Goal: Task Accomplishment & Management: Manage account settings

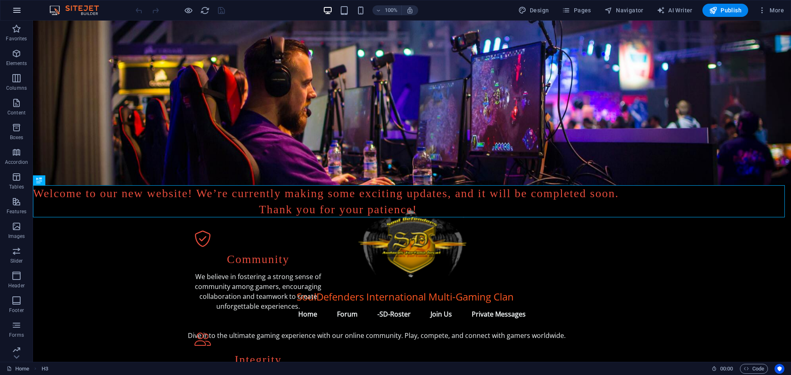
click at [12, 5] on button "button" at bounding box center [17, 10] width 20 height 20
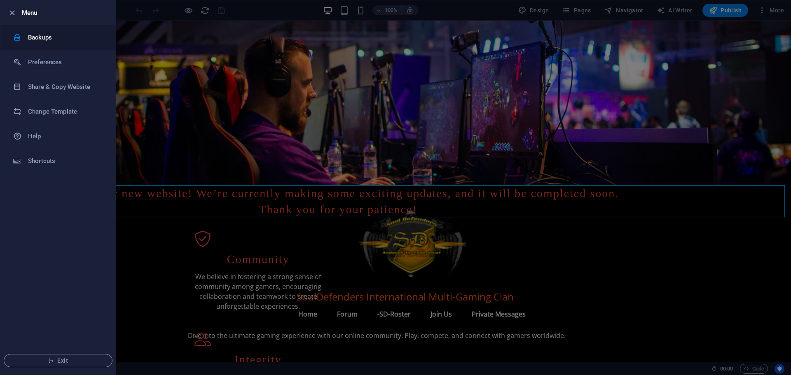
click at [42, 37] on h6 "Backups" at bounding box center [66, 38] width 76 height 10
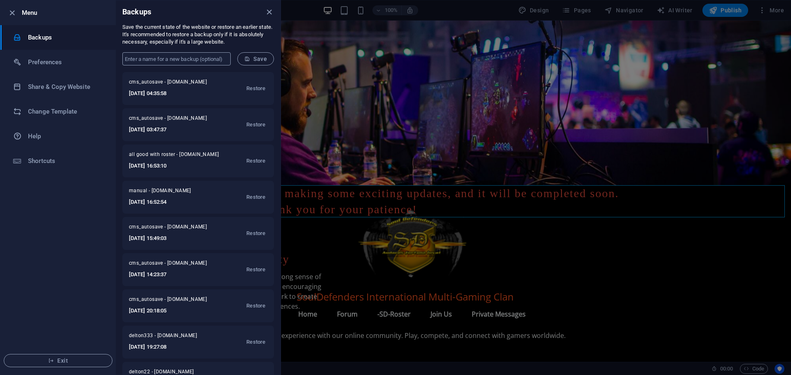
click at [194, 59] on input "text" at bounding box center [176, 58] width 108 height 13
type input "delton latest today 6/10"
click at [259, 60] on span "Save" at bounding box center [255, 59] width 23 height 7
click at [9, 13] on icon "button" at bounding box center [11, 12] width 9 height 9
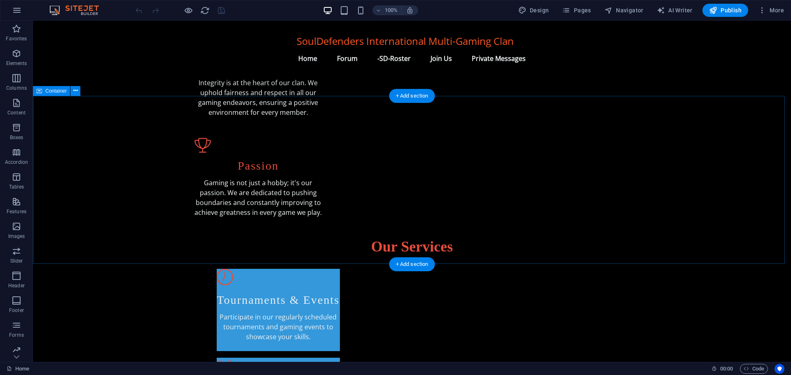
scroll to position [371, 0]
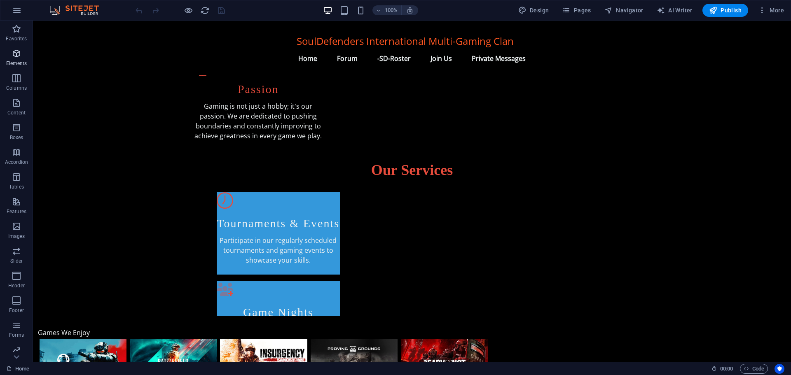
click at [15, 55] on icon "button" at bounding box center [17, 54] width 10 height 10
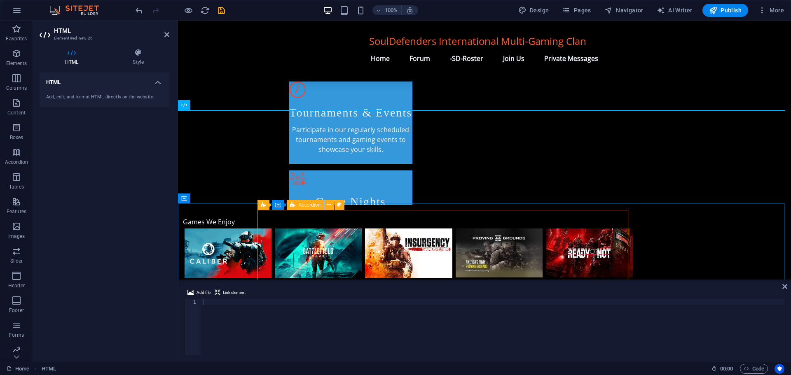
scroll to position [428, 0]
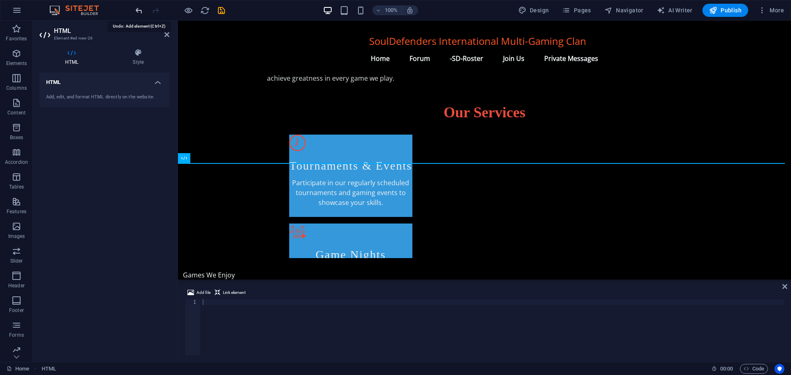
click at [138, 9] on icon "undo" at bounding box center [138, 10] width 9 height 9
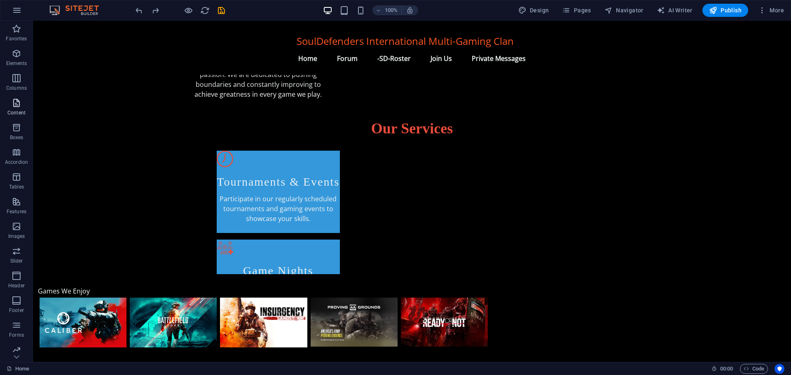
click at [18, 103] on icon "button" at bounding box center [17, 103] width 10 height 10
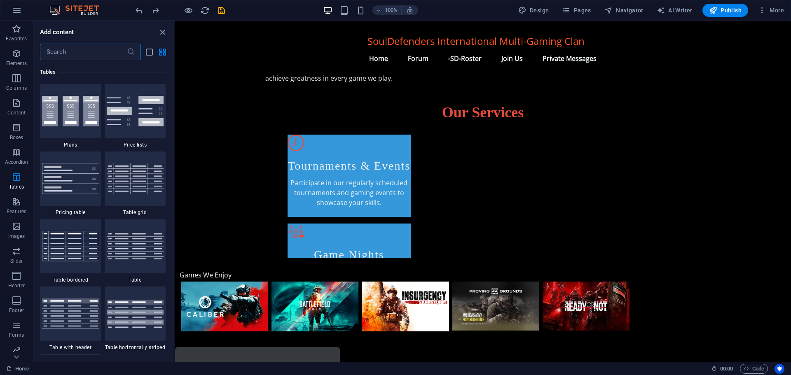
scroll to position [2883, 0]
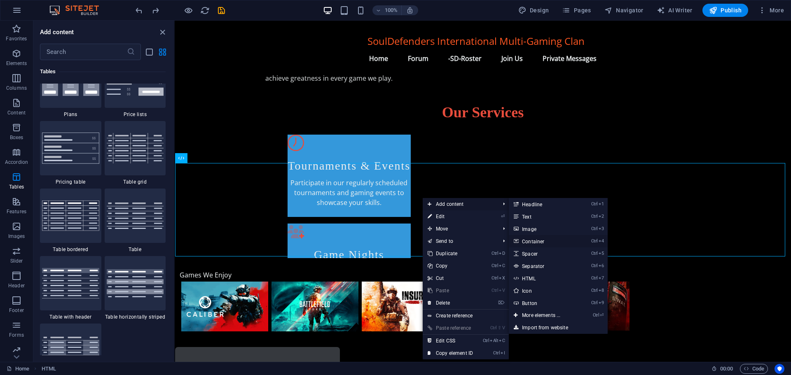
click at [533, 241] on link "Ctrl 4 Container" at bounding box center [543, 241] width 68 height 12
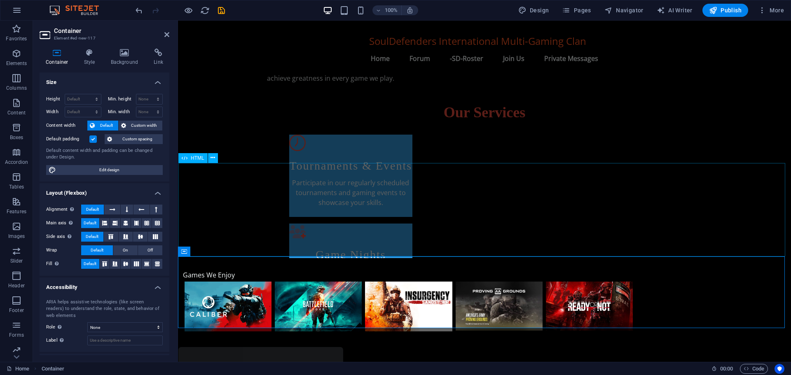
scroll to position [412, 0]
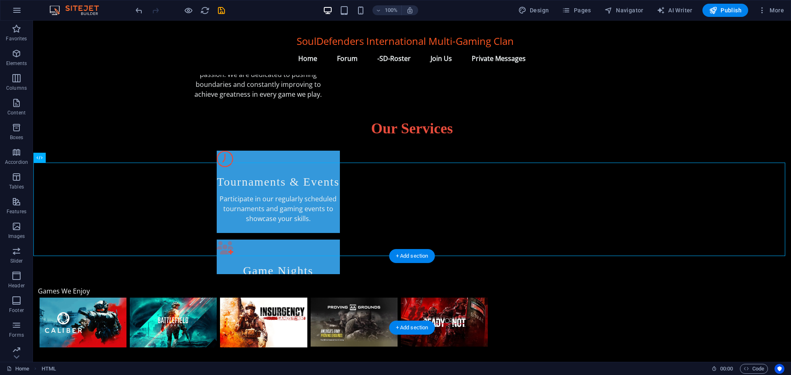
drag, startPoint x: 101, startPoint y: 198, endPoint x: 379, endPoint y: 287, distance: 292.7
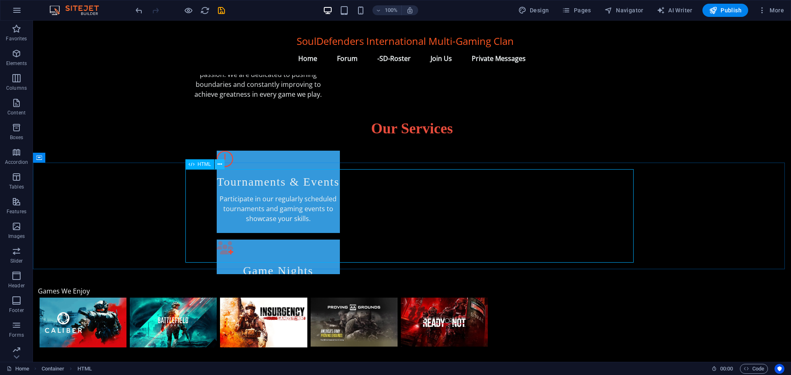
click at [220, 163] on icon at bounding box center [219, 164] width 5 height 9
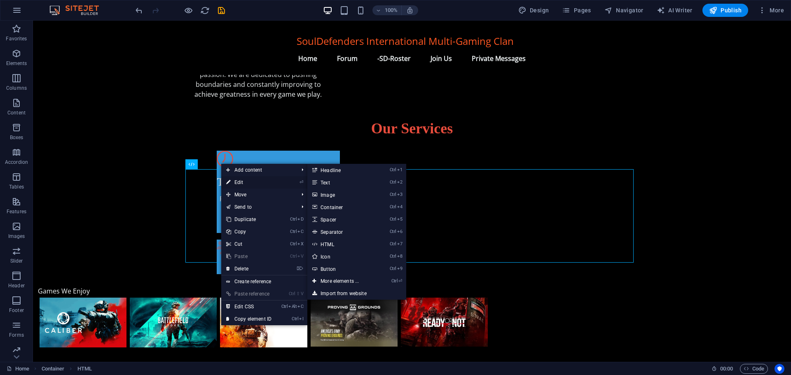
click at [232, 180] on link "⏎ Edit" at bounding box center [248, 182] width 55 height 12
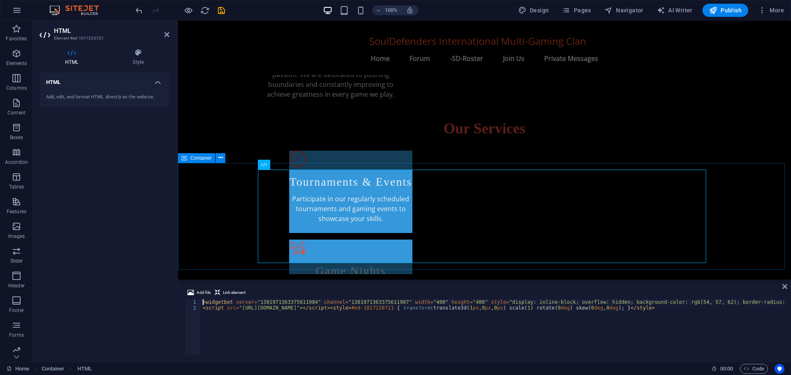
scroll to position [428, 0]
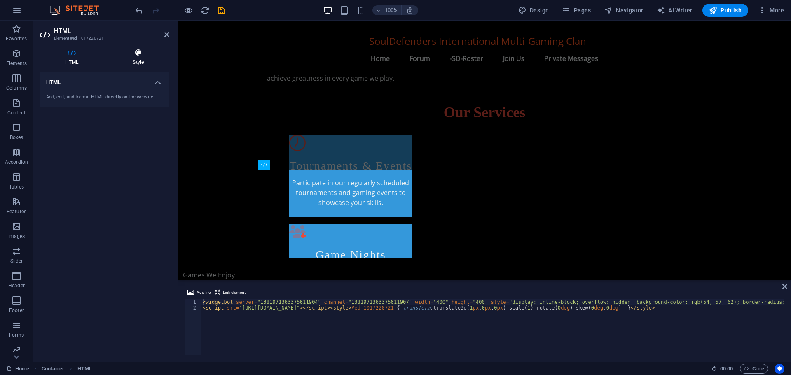
click at [138, 56] on icon at bounding box center [138, 53] width 62 height 8
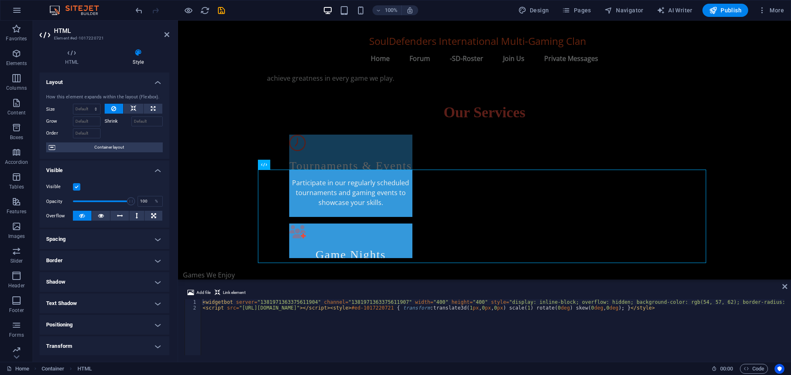
click at [82, 320] on h4 "Positioning" at bounding box center [105, 325] width 130 height 20
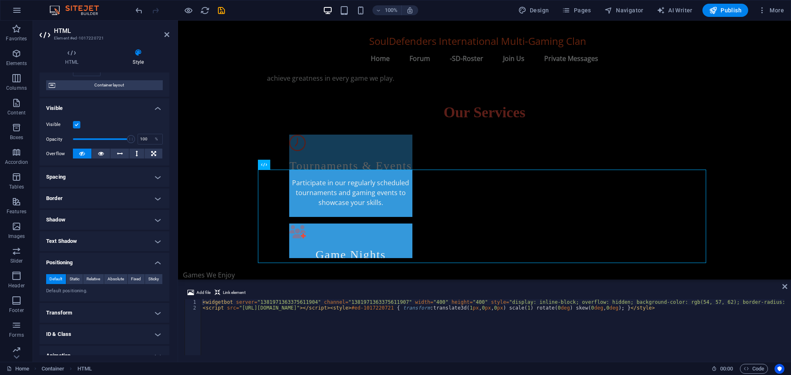
scroll to position [94, 0]
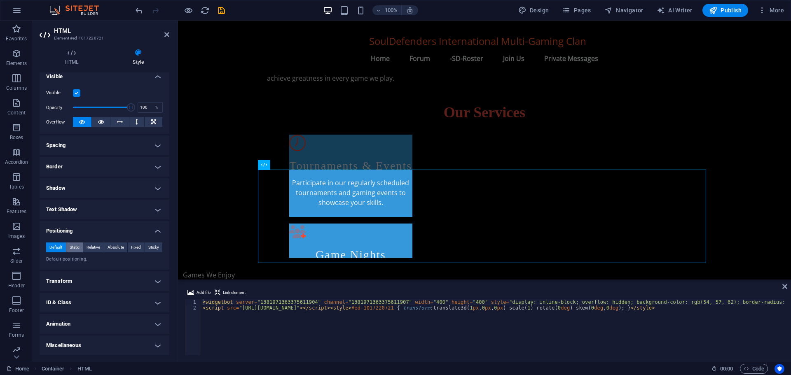
click at [77, 245] on span "Static" at bounding box center [75, 248] width 10 height 10
click at [95, 245] on span "Relative" at bounding box center [93, 248] width 14 height 10
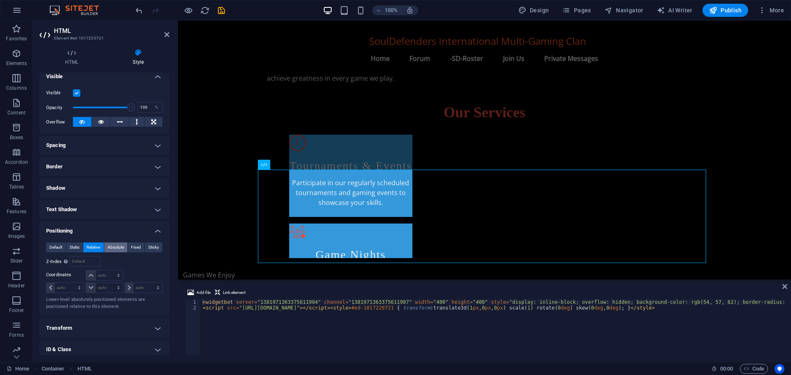
click at [119, 245] on span "Absolute" at bounding box center [116, 248] width 16 height 10
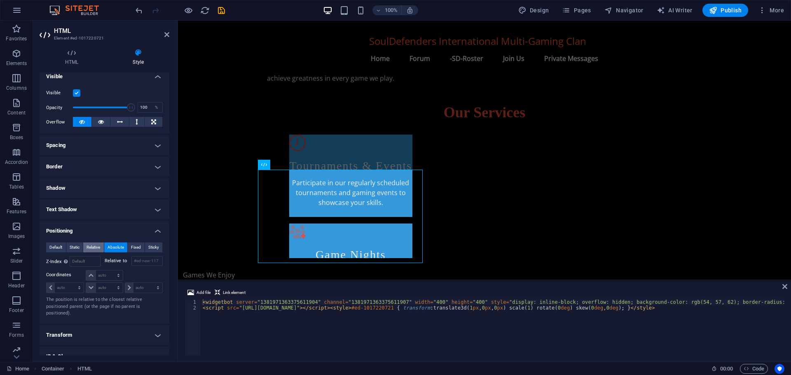
click at [96, 246] on span "Relative" at bounding box center [93, 248] width 14 height 10
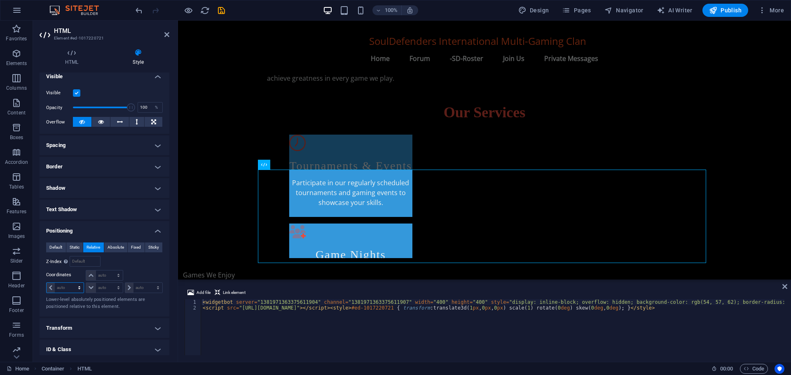
click at [80, 288] on select "auto px rem % em" at bounding box center [65, 288] width 37 height 10
select select "px"
click at [72, 283] on select "auto px rem % em" at bounding box center [65, 288] width 37 height 10
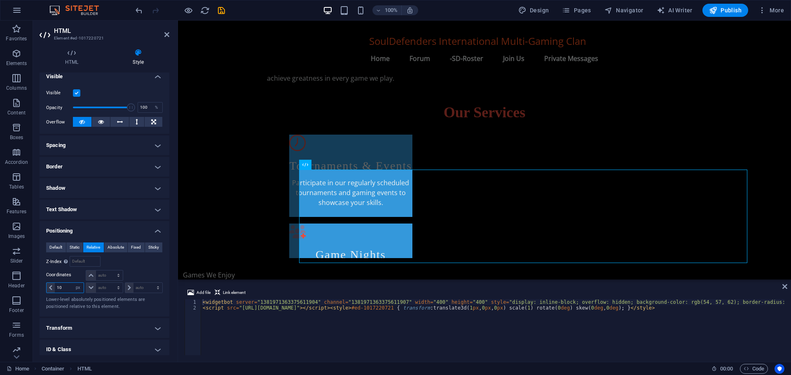
type input "1"
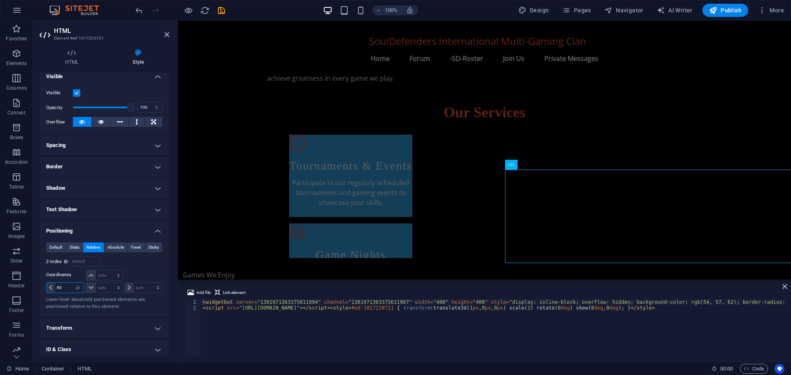
type input "6"
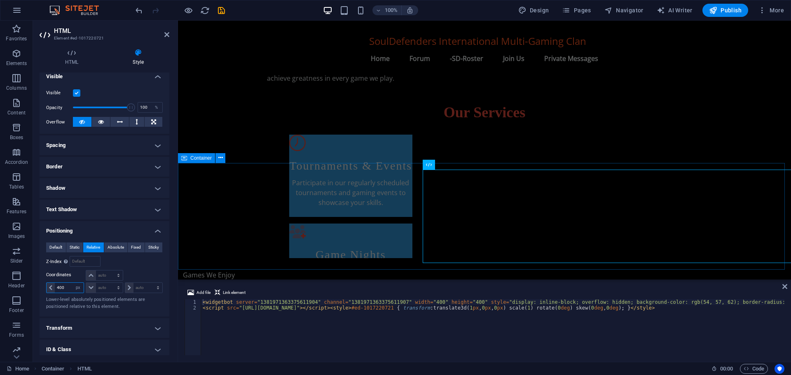
type input "400"
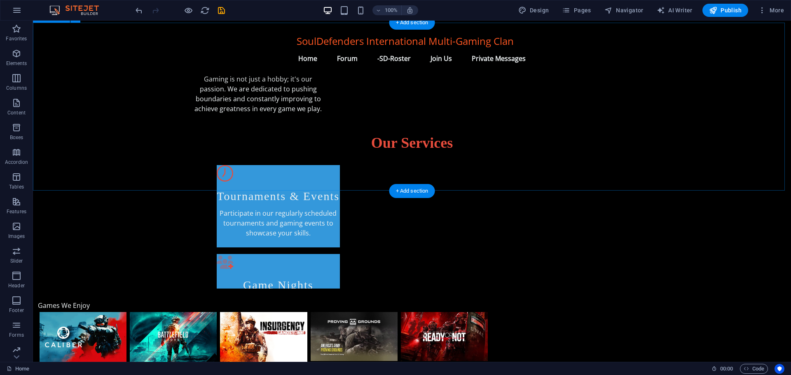
scroll to position [420, 0]
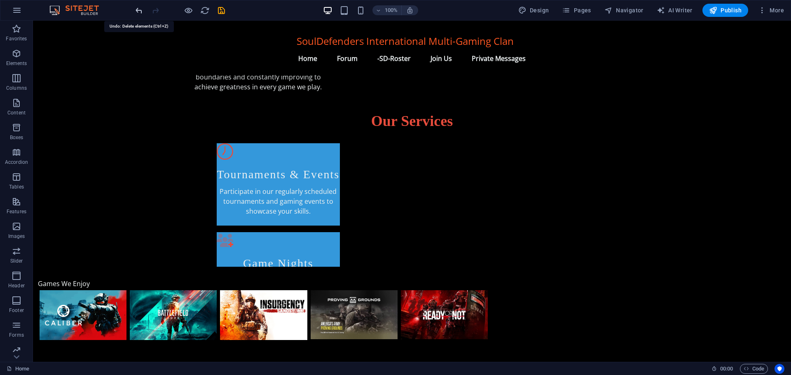
click at [140, 10] on icon "undo" at bounding box center [138, 10] width 9 height 9
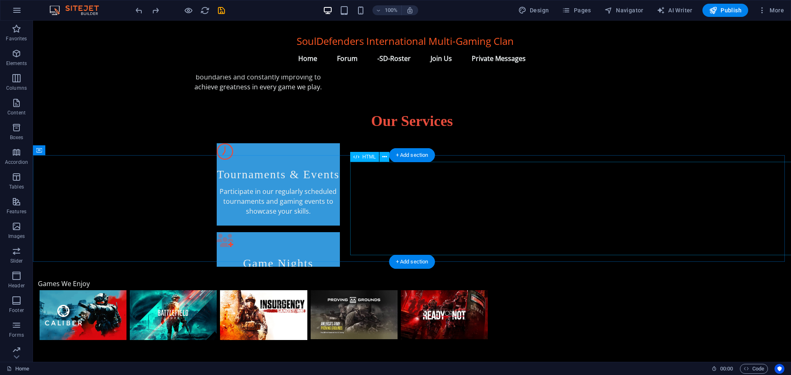
click at [382, 158] on icon at bounding box center [384, 157] width 5 height 9
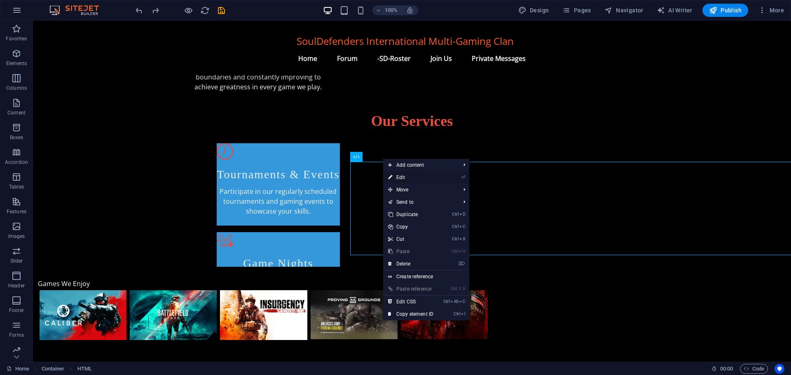
click at [401, 181] on link "⏎ Edit" at bounding box center [410, 177] width 55 height 12
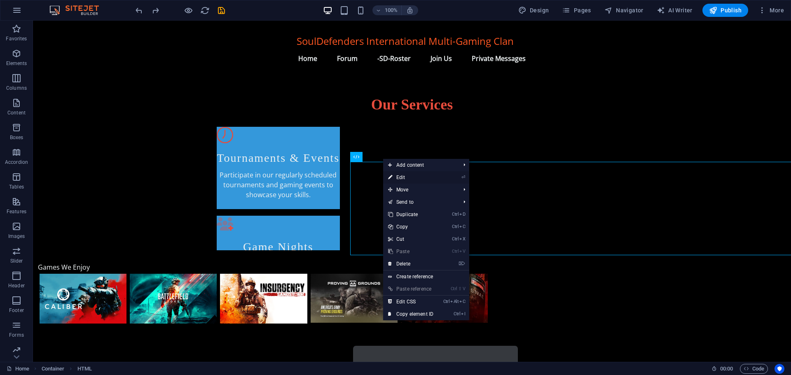
select select "px"
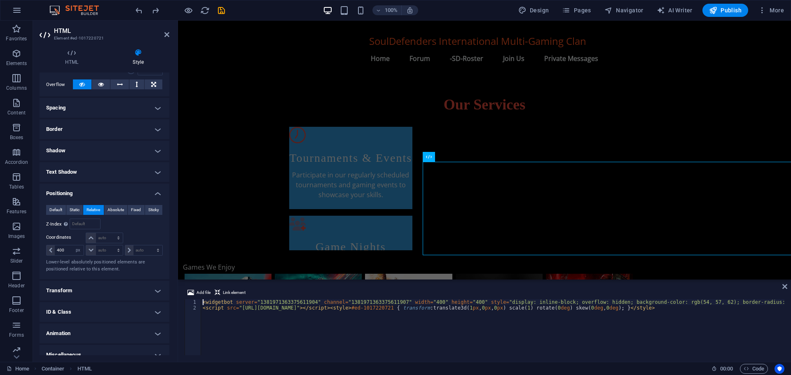
scroll to position [141, 0]
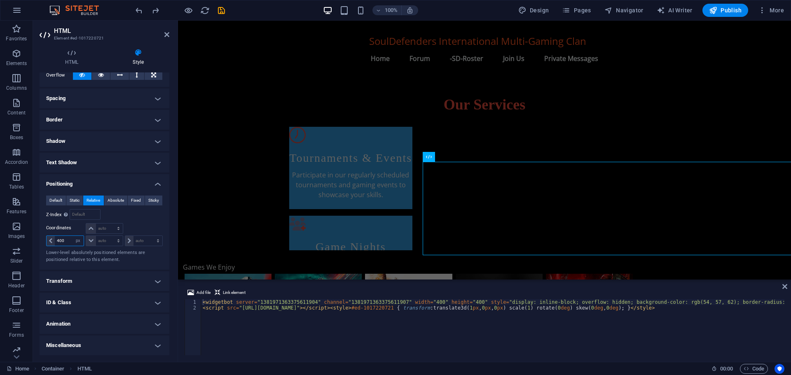
click at [59, 239] on input "400" at bounding box center [69, 241] width 29 height 10
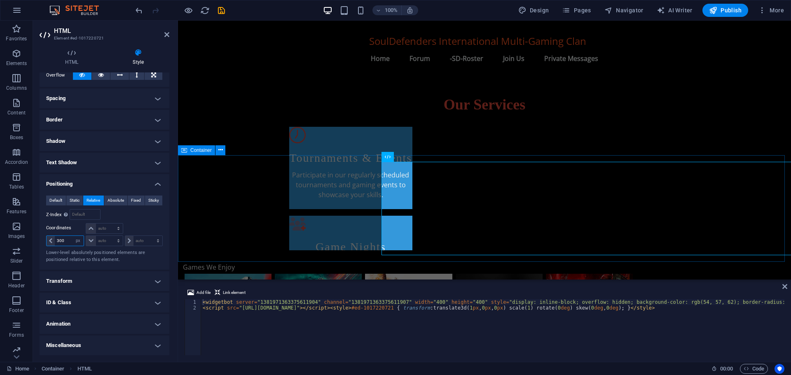
type input "300"
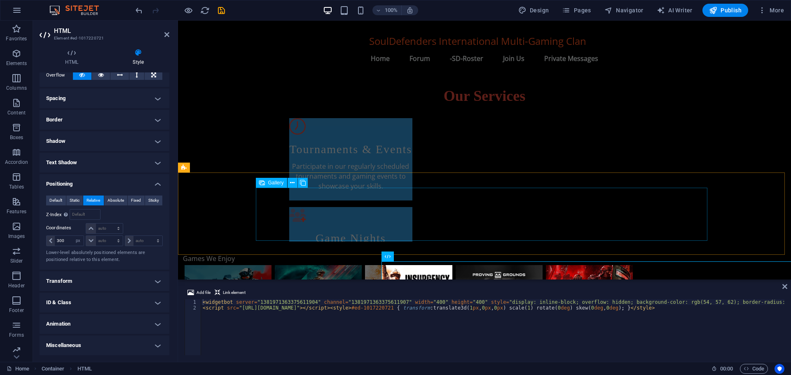
scroll to position [477, 0]
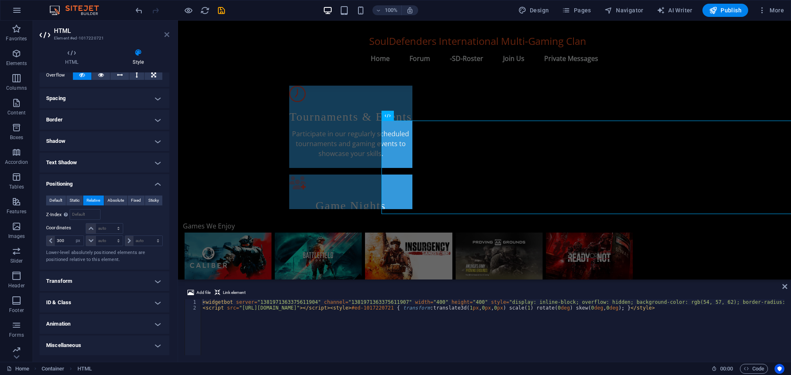
click at [166, 33] on icon at bounding box center [166, 34] width 5 height 7
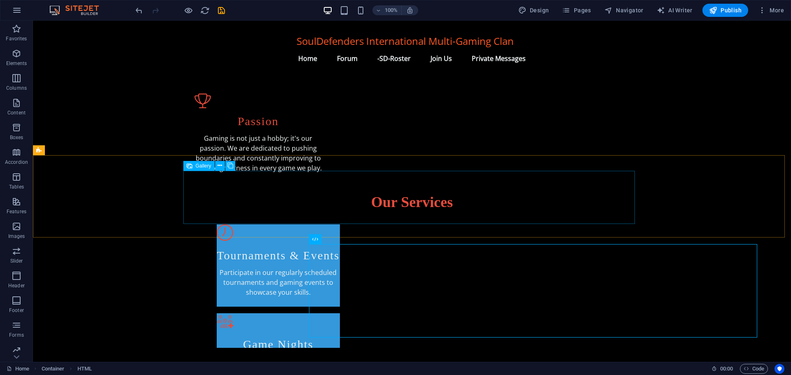
scroll to position [337, 0]
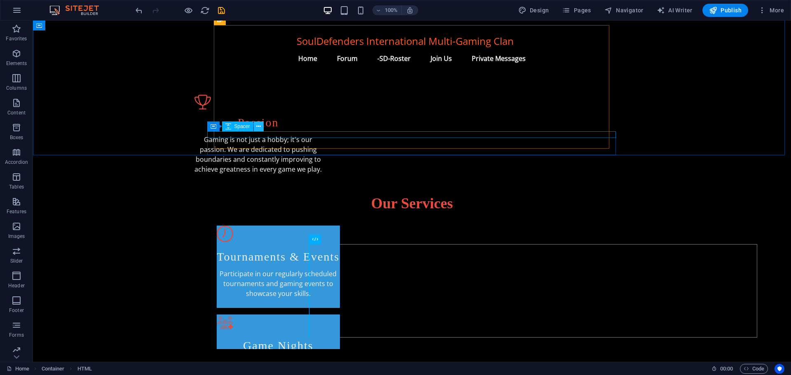
click at [258, 124] on icon at bounding box center [258, 126] width 5 height 9
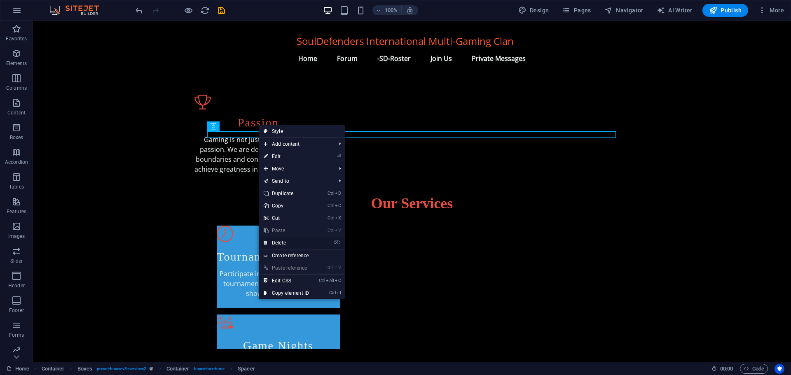
click at [283, 243] on link "⌦ Delete" at bounding box center [286, 243] width 55 height 12
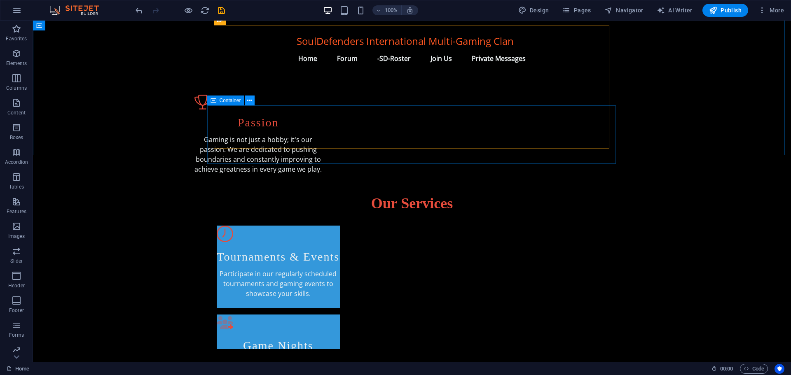
click at [248, 100] on icon at bounding box center [249, 100] width 5 height 9
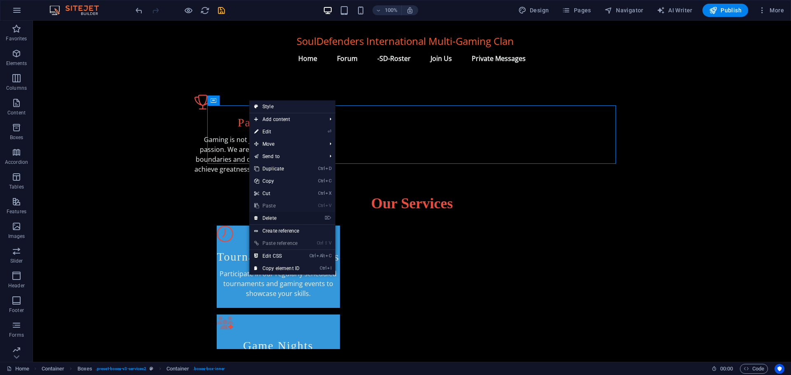
click at [274, 218] on link "⌦ Delete" at bounding box center [276, 218] width 55 height 12
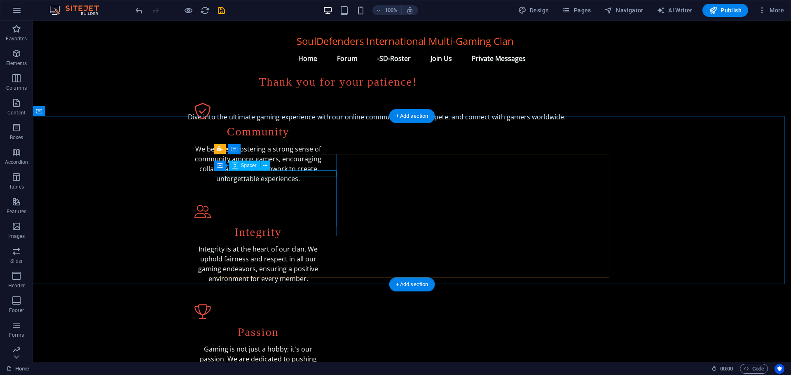
scroll to position [49, 0]
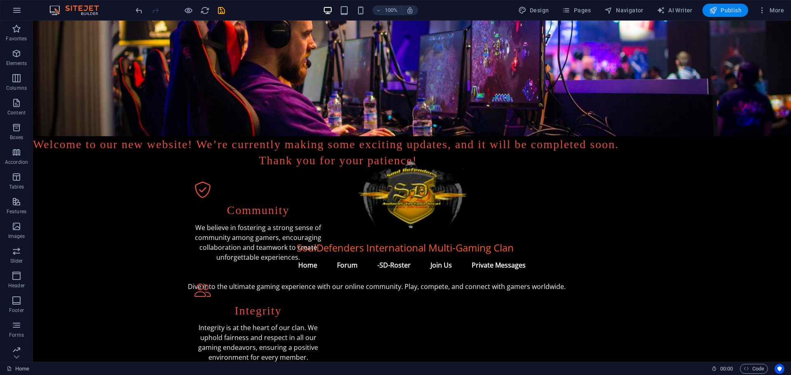
click at [731, 12] on span "Publish" at bounding box center [725, 10] width 33 height 8
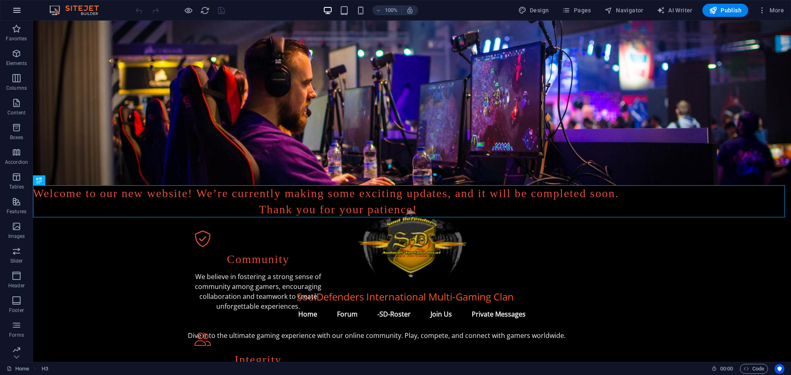
click at [18, 8] on icon "button" at bounding box center [17, 10] width 10 height 10
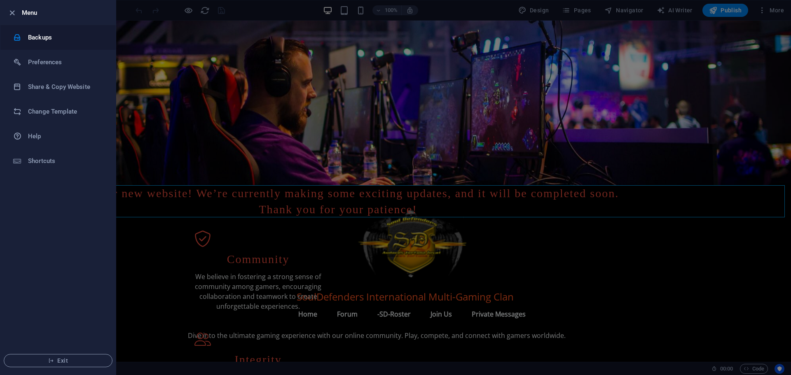
click at [44, 38] on h6 "Backups" at bounding box center [66, 38] width 76 height 10
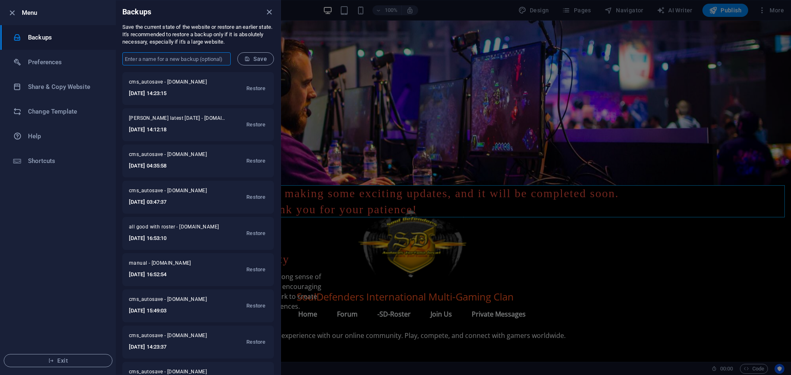
click at [159, 58] on input "text" at bounding box center [176, 58] width 108 height 13
type input "All working with discord in middle"
click at [262, 58] on span "Save" at bounding box center [255, 59] width 23 height 7
click at [266, 12] on icon "close" at bounding box center [268, 11] width 9 height 9
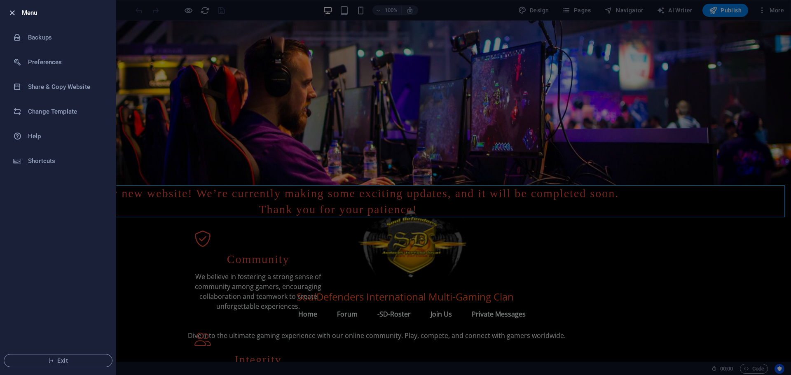
click at [10, 11] on icon "button" at bounding box center [11, 12] width 9 height 9
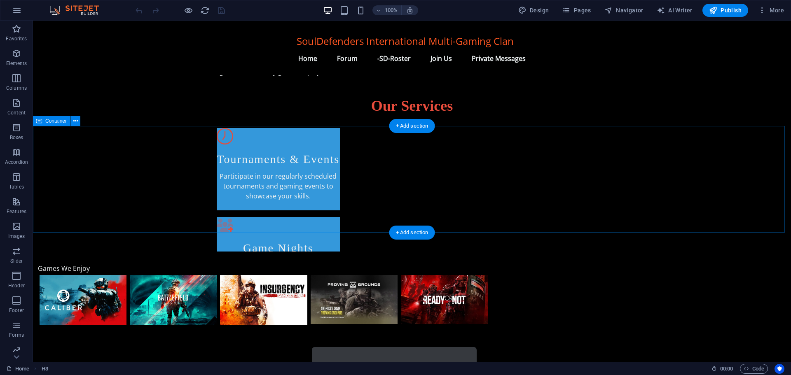
scroll to position [453, 0]
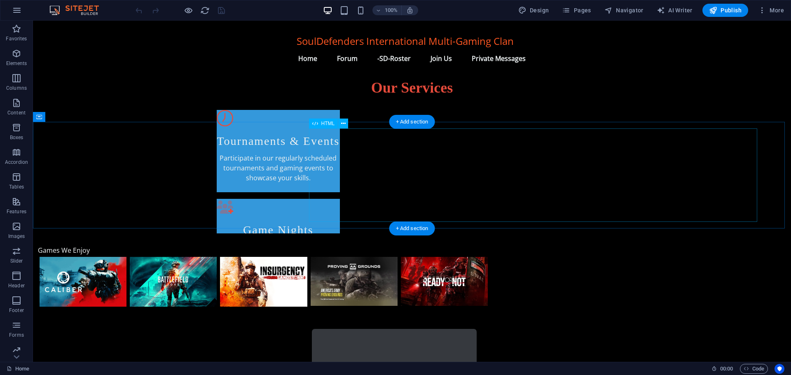
click at [364, 329] on div at bounding box center [536, 376] width 448 height 94
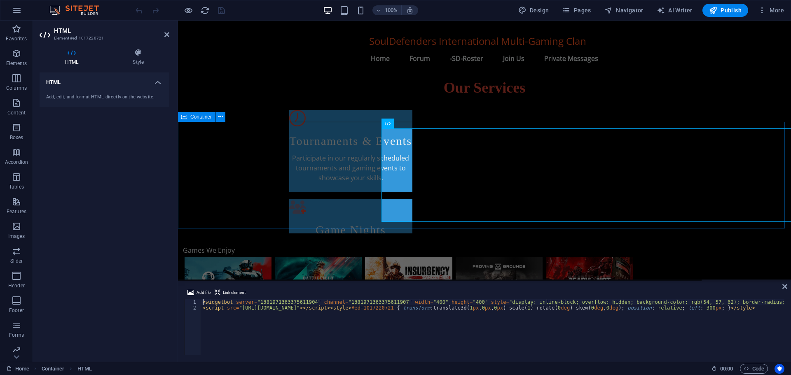
scroll to position [470, 0]
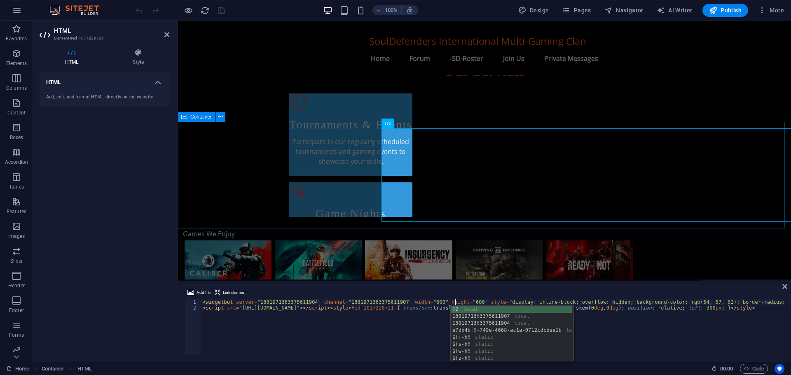
type textarea "<widgetbot server="1381971363375611904" channel="1381971363375611907" width="60…"
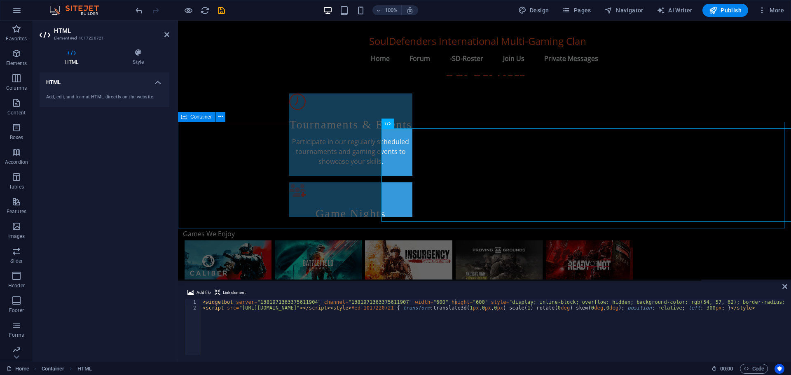
click at [300, 306] on div at bounding box center [484, 359] width 613 height 107
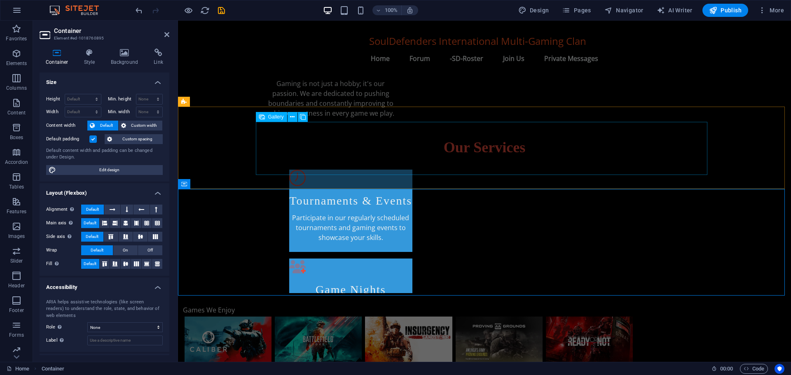
scroll to position [387, 0]
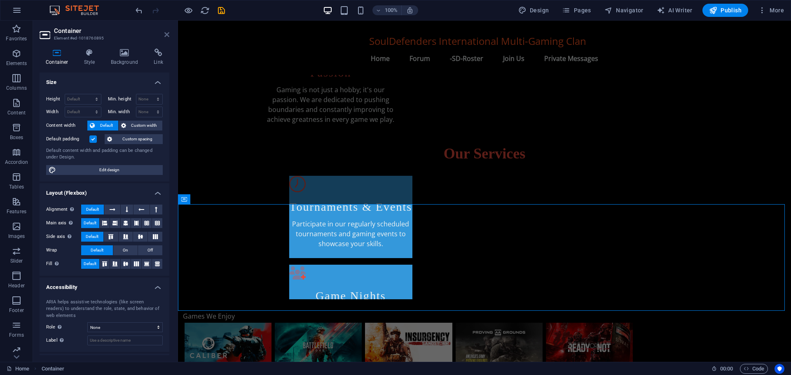
click at [166, 35] on icon at bounding box center [166, 34] width 5 height 7
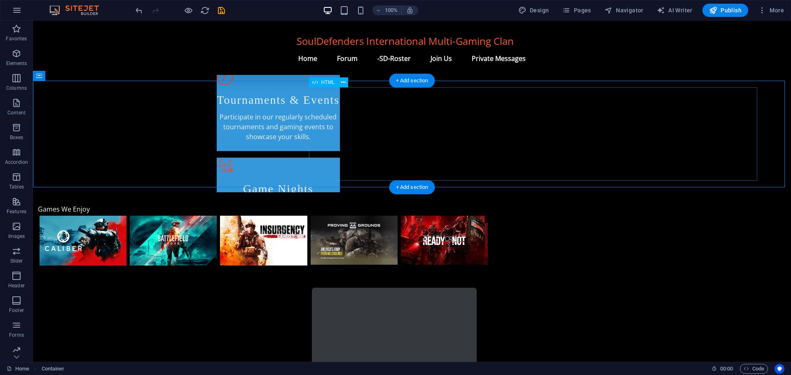
click at [375, 288] on div at bounding box center [536, 335] width 448 height 94
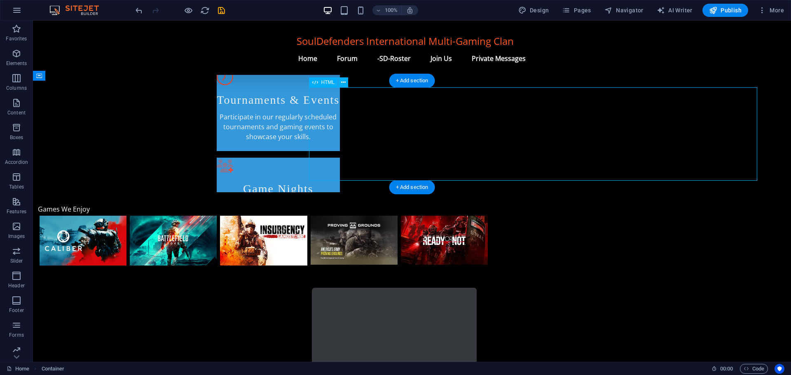
click at [375, 288] on div at bounding box center [536, 335] width 448 height 94
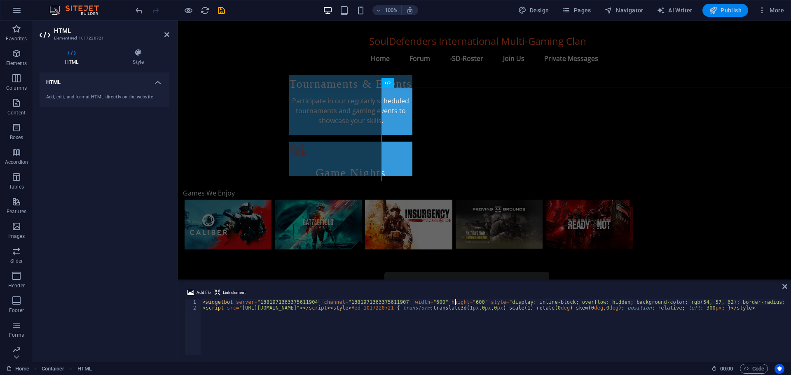
click at [732, 7] on span "Publish" at bounding box center [725, 10] width 33 height 8
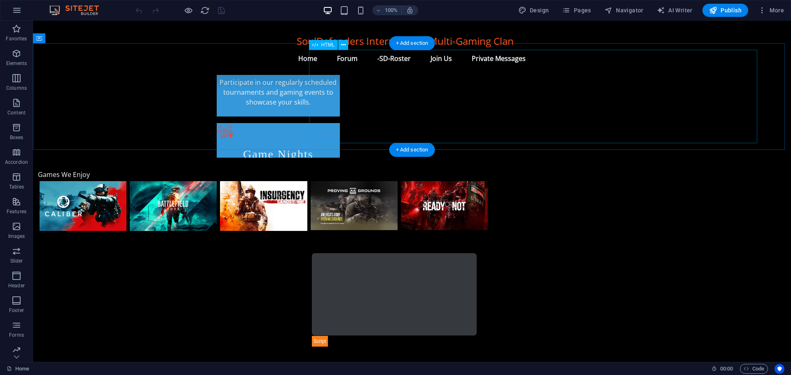
scroll to position [535, 0]
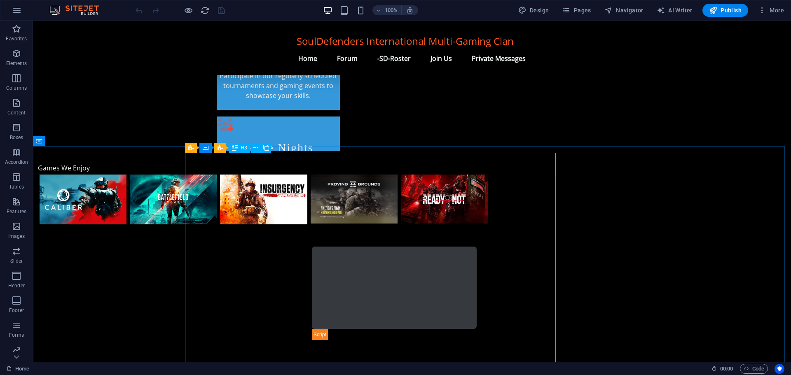
click at [241, 148] on span "H3" at bounding box center [244, 147] width 6 height 5
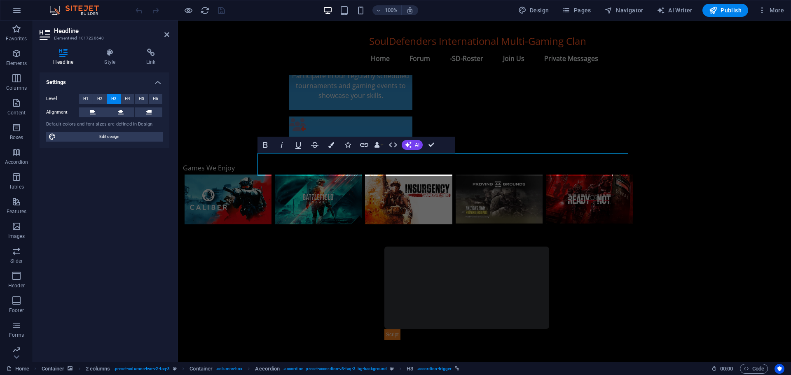
scroll to position [552, 0]
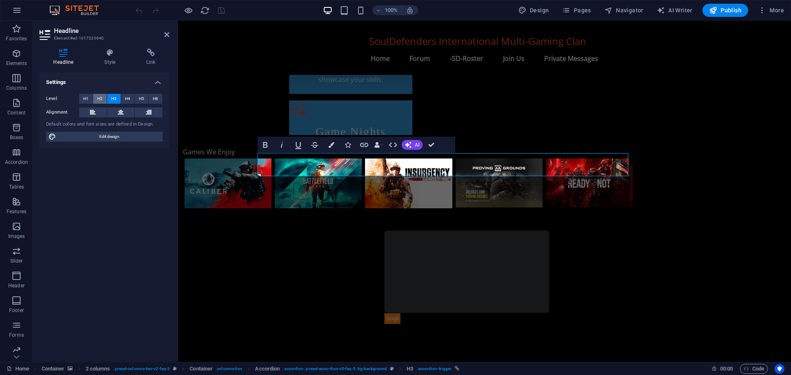
click at [100, 96] on span "H2" at bounding box center [99, 99] width 5 height 10
click at [86, 96] on span "H1" at bounding box center [85, 99] width 5 height 10
click at [99, 96] on span "H2" at bounding box center [99, 99] width 5 height 10
click at [111, 96] on span "H3" at bounding box center [113, 99] width 5 height 10
click at [123, 97] on button "H4" at bounding box center [128, 99] width 14 height 10
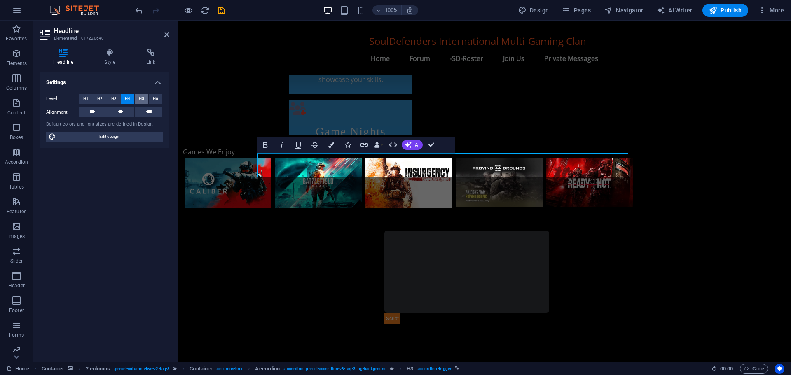
click at [139, 96] on span "H5" at bounding box center [141, 99] width 5 height 10
click at [102, 97] on span "H2" at bounding box center [99, 99] width 5 height 10
click at [113, 97] on span "H3" at bounding box center [113, 99] width 5 height 10
click at [138, 10] on icon "undo" at bounding box center [138, 10] width 9 height 9
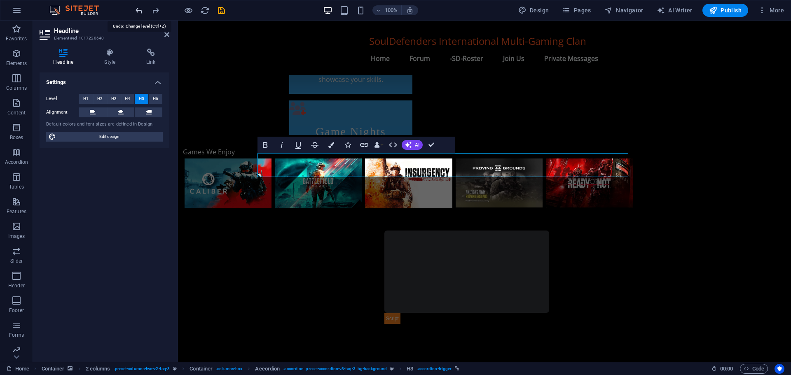
click at [138, 10] on icon "undo" at bounding box center [138, 10] width 9 height 9
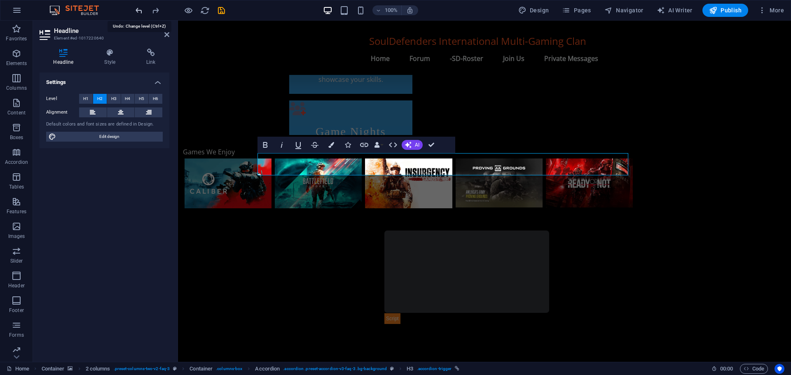
click at [138, 10] on icon "undo" at bounding box center [138, 10] width 9 height 9
click at [220, 224] on div at bounding box center [484, 277] width 613 height 107
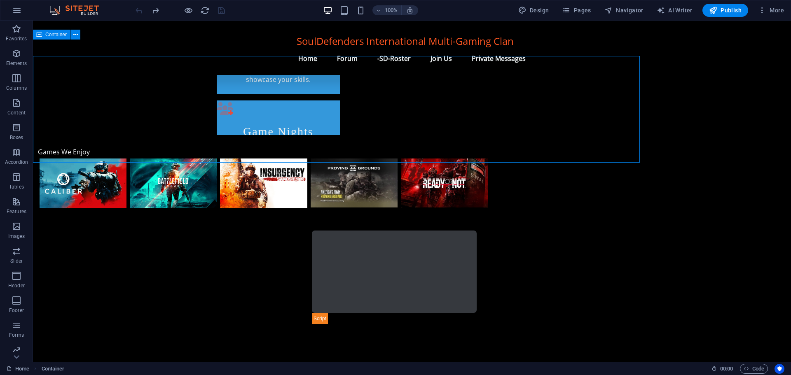
scroll to position [535, 0]
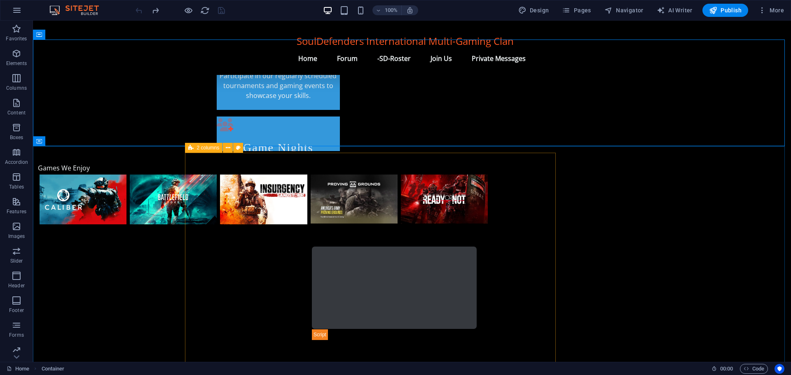
click at [215, 146] on span "2 columns" at bounding box center [208, 147] width 23 height 5
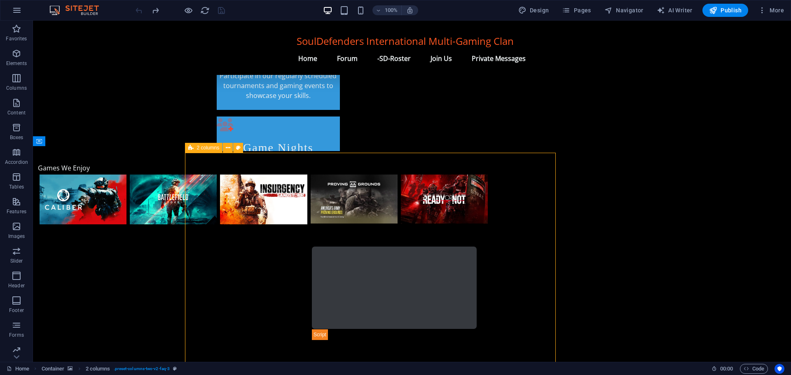
click at [215, 146] on span "2 columns" at bounding box center [208, 147] width 23 height 5
select select "px"
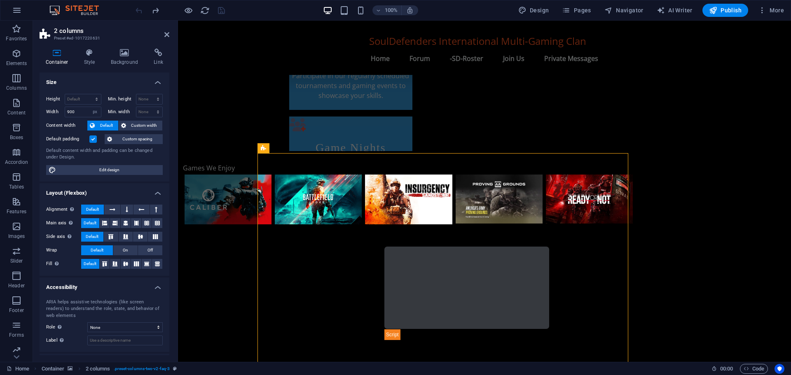
scroll to position [552, 0]
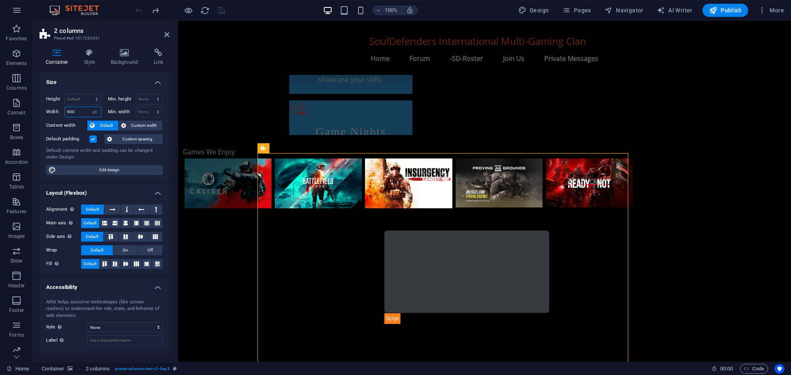
click at [70, 109] on input "900" at bounding box center [83, 112] width 36 height 10
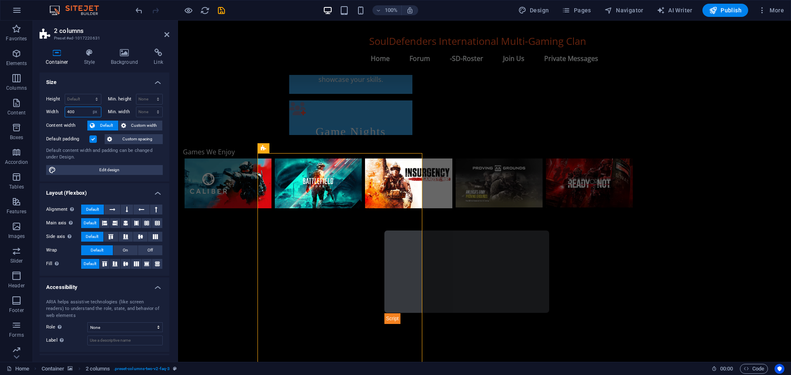
type input "400"
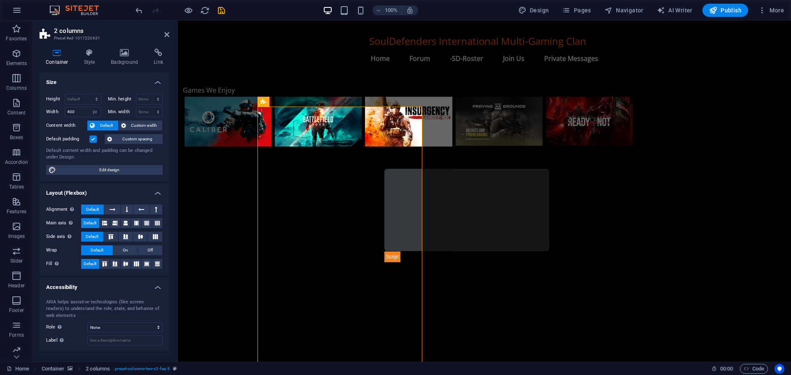
scroll to position [593, 0]
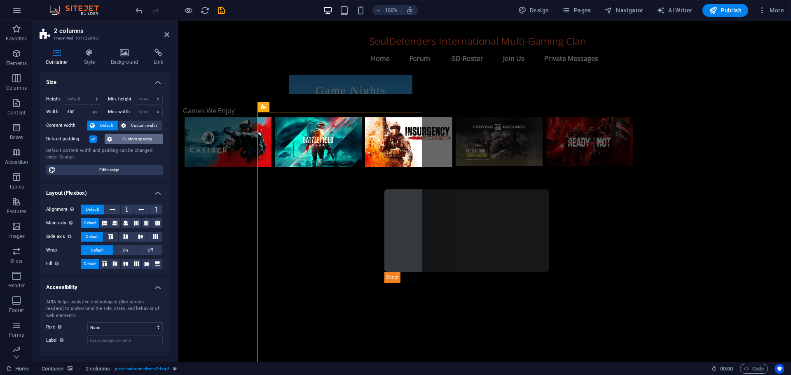
click at [133, 140] on span "Custom spacing" at bounding box center [138, 139] width 46 height 10
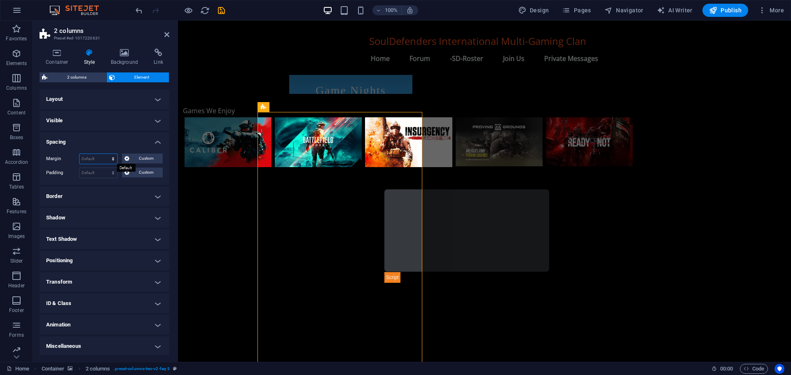
click at [107, 157] on select "Default auto px % rem vw vh Custom" at bounding box center [98, 159] width 38 height 10
select select "px"
click at [105, 154] on select "Default auto px % rem vw vh Custom" at bounding box center [98, 159] width 38 height 10
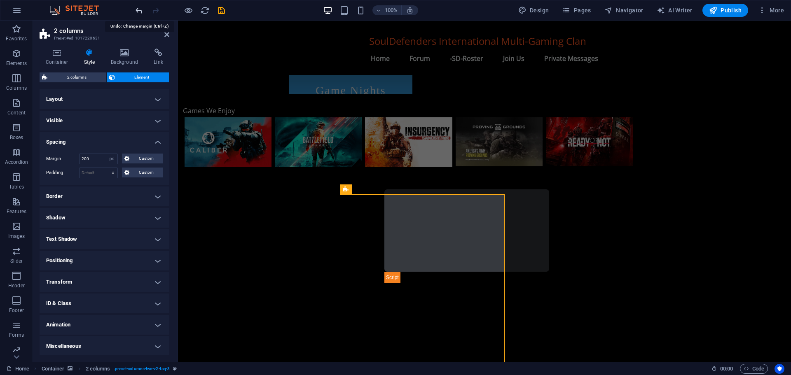
click at [139, 12] on icon "undo" at bounding box center [138, 10] width 9 height 9
type input "0"
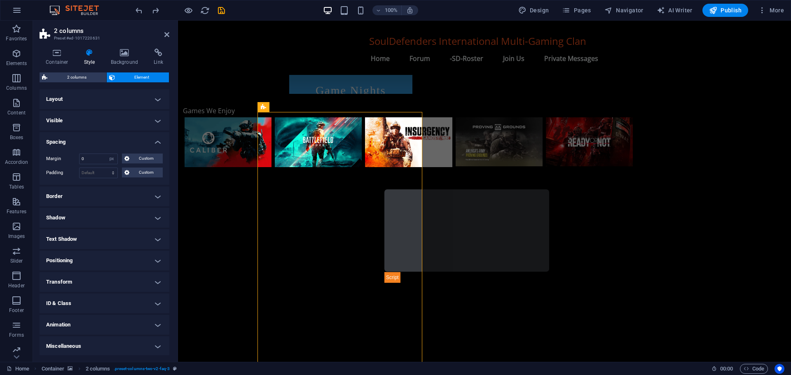
click at [98, 93] on h4 "Layout" at bounding box center [105, 99] width 130 height 20
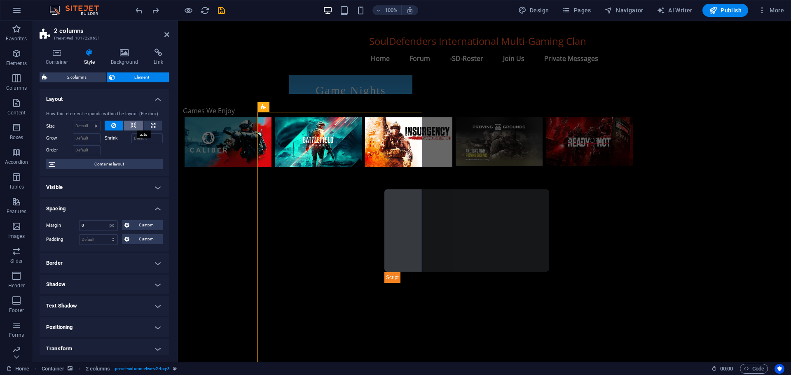
click at [131, 126] on icon at bounding box center [134, 126] width 6 height 10
click at [151, 124] on icon at bounding box center [153, 126] width 5 height 10
type input "100"
select select "%"
click at [107, 124] on button at bounding box center [114, 126] width 19 height 10
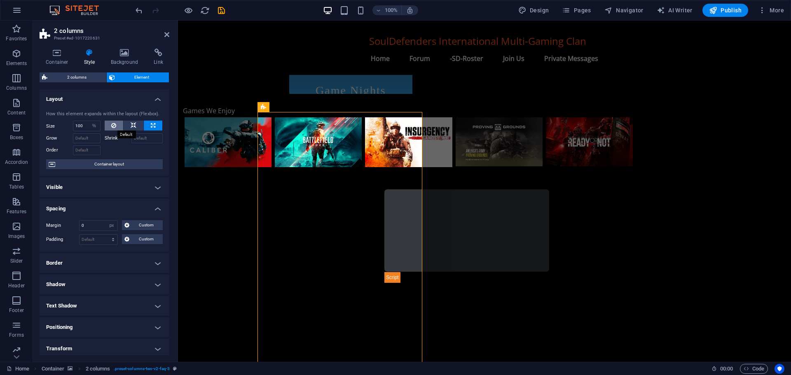
select select "DISABLED_OPTION_VALUE"
click at [89, 136] on input "Grow" at bounding box center [87, 138] width 28 height 10
click at [87, 150] on input "Order" at bounding box center [87, 150] width 28 height 10
drag, startPoint x: 86, startPoint y: 136, endPoint x: 53, endPoint y: 138, distance: 33.8
click at [53, 138] on div "Grow 200" at bounding box center [73, 138] width 54 height 10
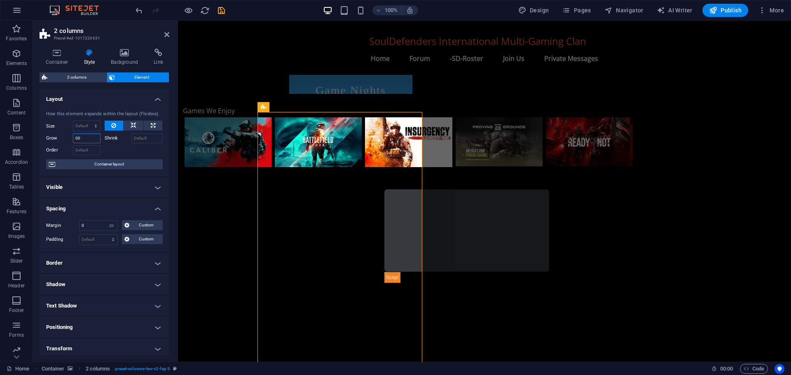
type input "0"
click at [71, 77] on span "2 columns" at bounding box center [77, 77] width 54 height 10
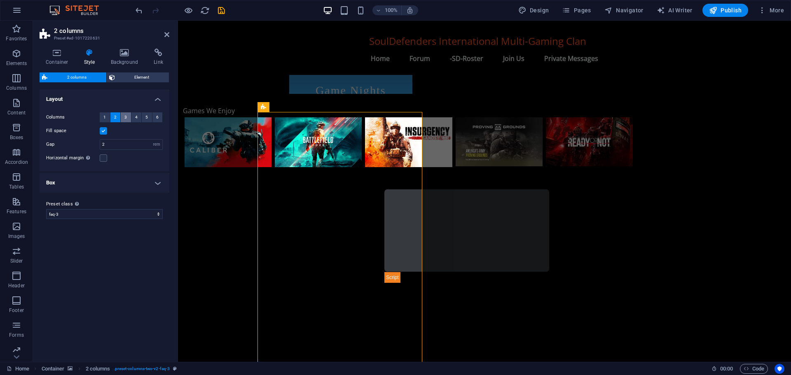
click at [123, 118] on button "3" at bounding box center [126, 117] width 10 height 10
click at [134, 117] on button "4" at bounding box center [136, 117] width 10 height 10
click at [112, 117] on button "2" at bounding box center [115, 117] width 10 height 10
click at [103, 131] on label at bounding box center [103, 130] width 7 height 7
click at [0, 0] on input "Fill space" at bounding box center [0, 0] width 0 height 0
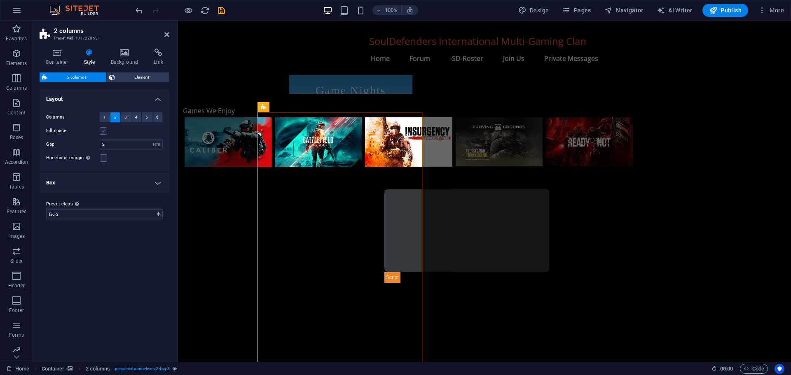
click at [103, 131] on label at bounding box center [103, 130] width 7 height 7
click at [0, 0] on input "Fill space" at bounding box center [0, 0] width 0 height 0
click at [115, 113] on span "2" at bounding box center [115, 117] width 2 height 10
click at [138, 10] on icon "undo" at bounding box center [138, 10] width 9 height 9
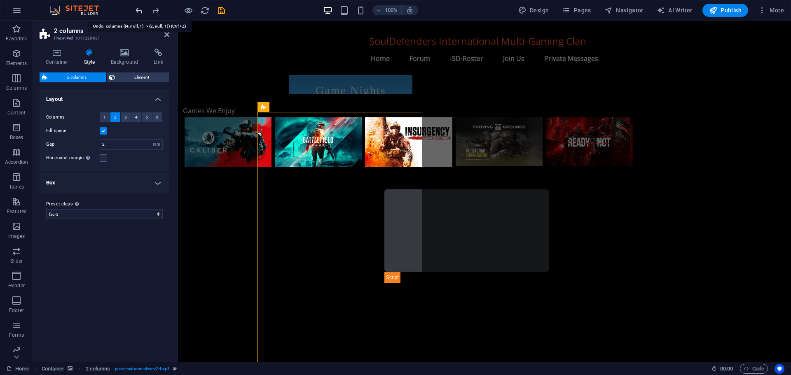
click at [138, 10] on icon "undo" at bounding box center [138, 10] width 9 height 9
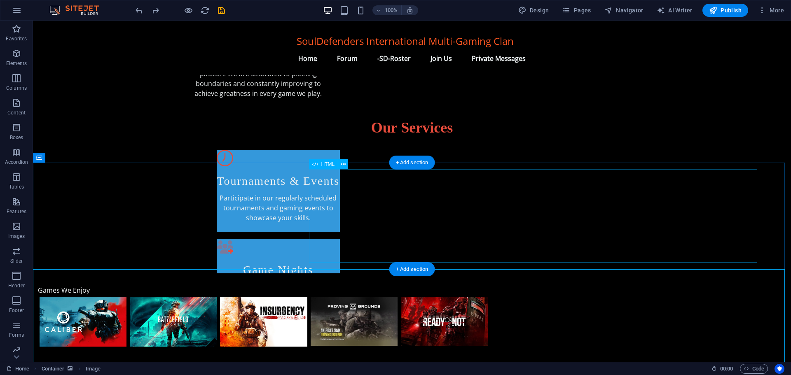
scroll to position [411, 0]
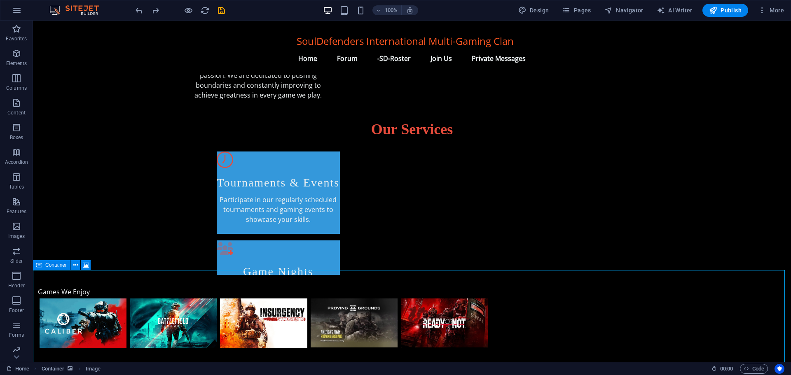
click at [56, 266] on span "Container" at bounding box center [55, 265] width 21 height 5
click at [215, 270] on span "Container" at bounding box center [222, 271] width 21 height 5
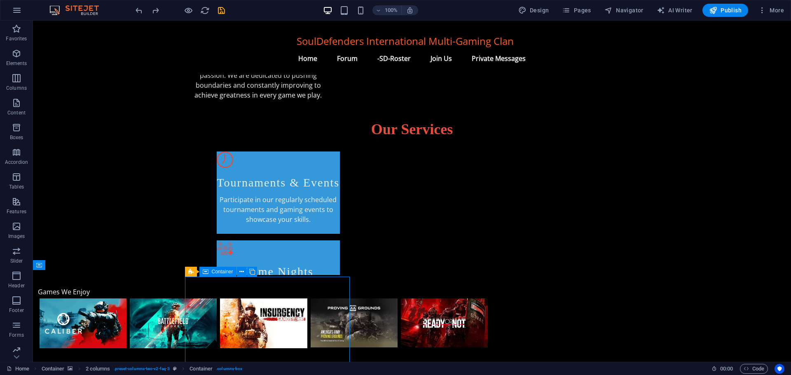
click at [215, 270] on span "Container" at bounding box center [222, 271] width 21 height 5
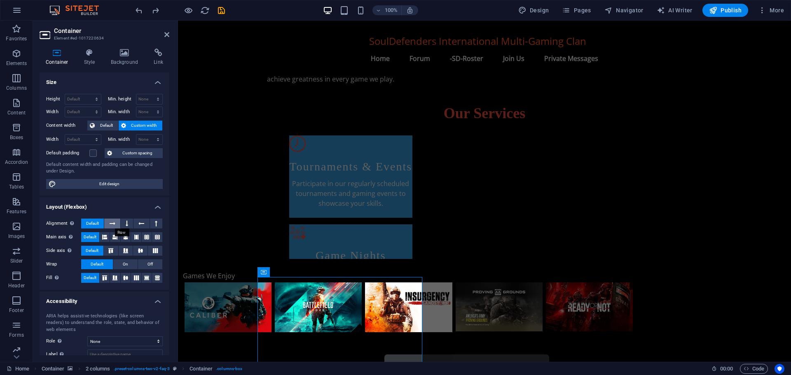
click at [111, 222] on icon at bounding box center [113, 224] width 6 height 10
click at [94, 224] on span "Default" at bounding box center [92, 224] width 13 height 10
click at [106, 238] on icon at bounding box center [104, 237] width 5 height 10
click at [116, 238] on icon at bounding box center [114, 237] width 5 height 10
click at [87, 238] on span "Default" at bounding box center [90, 237] width 13 height 10
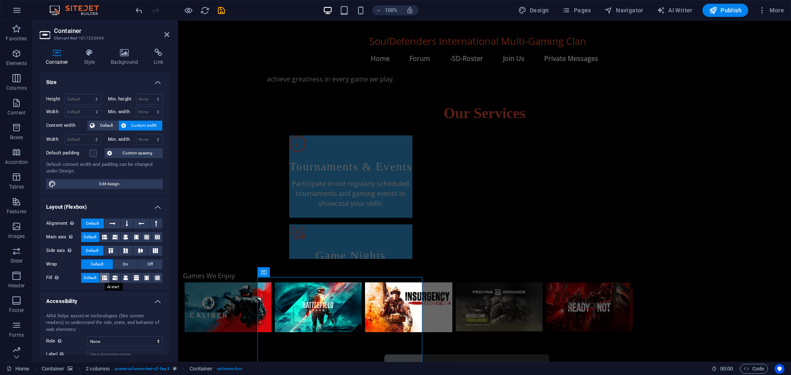
click at [109, 278] on button at bounding box center [105, 278] width 10 height 10
click at [115, 278] on icon at bounding box center [114, 278] width 5 height 10
click at [96, 276] on span "Default" at bounding box center [90, 278] width 13 height 10
click at [123, 265] on span "On" at bounding box center [125, 264] width 5 height 10
click at [91, 265] on span "Default" at bounding box center [97, 264] width 13 height 10
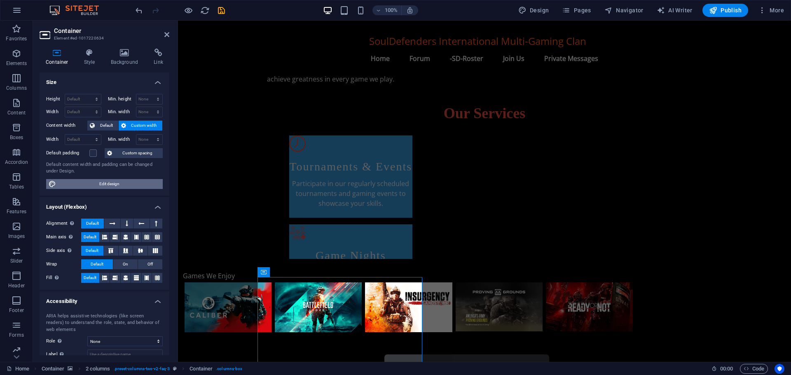
click at [115, 179] on span "Edit design" at bounding box center [109, 184] width 102 height 10
select select "rem"
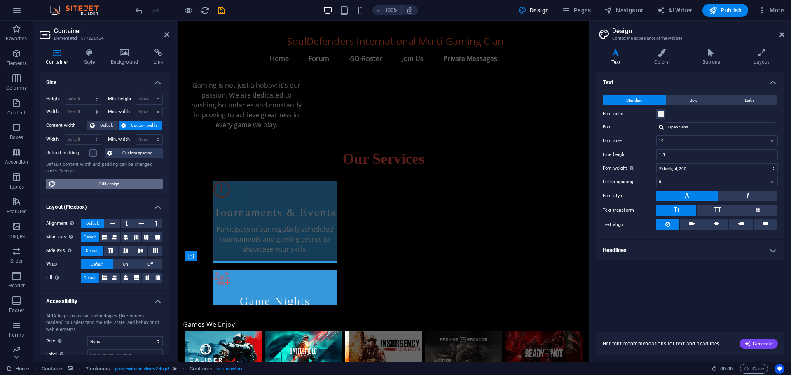
scroll to position [470, 0]
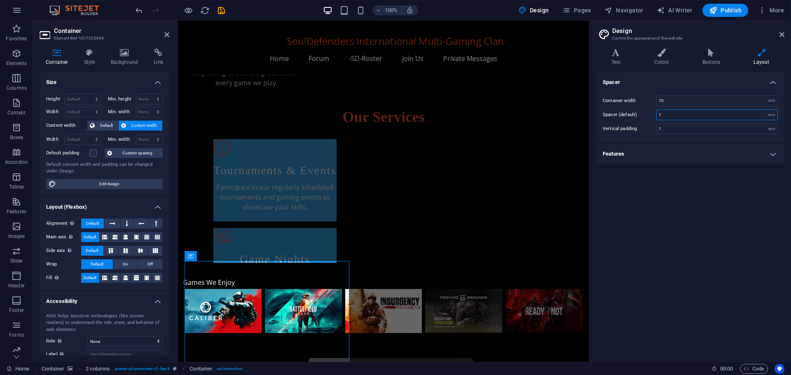
click at [671, 116] on input "1" at bounding box center [717, 115] width 121 height 10
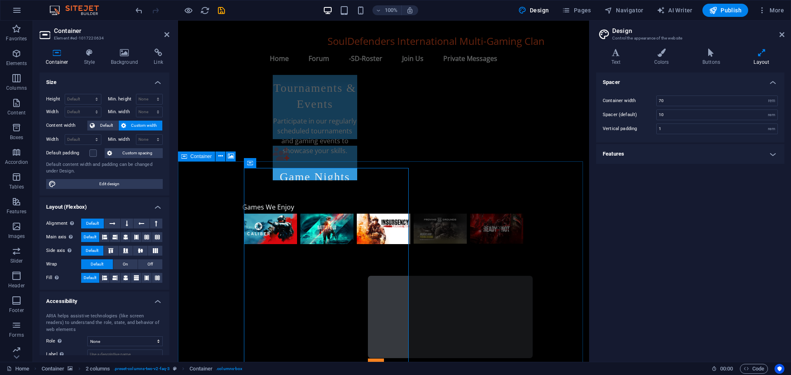
scroll to position [593, 0]
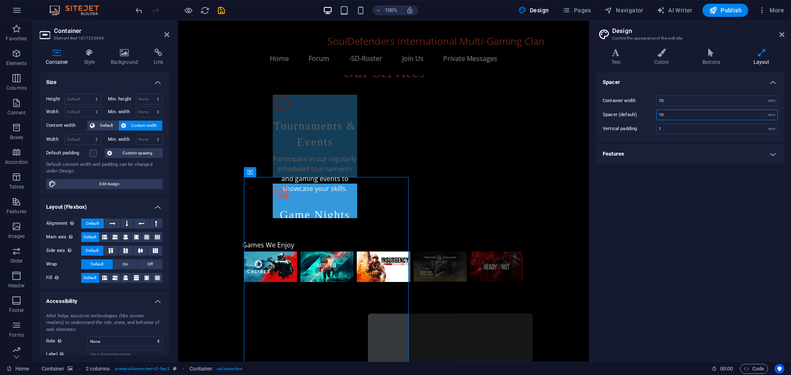
click at [661, 114] on input "10" at bounding box center [717, 115] width 121 height 10
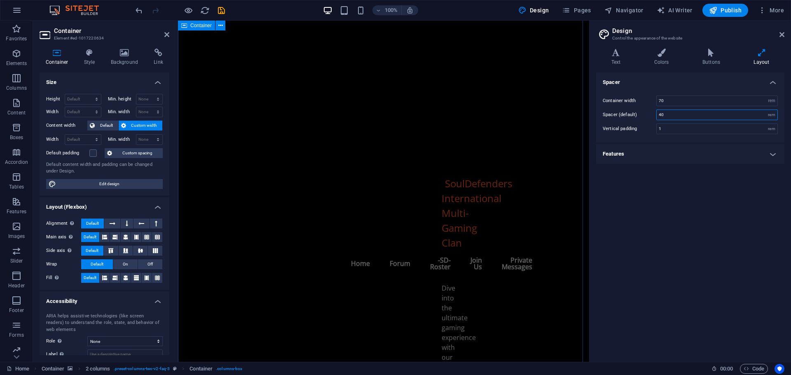
scroll to position [428, 0]
type input "0"
click at [662, 113] on input "0" at bounding box center [717, 115] width 121 height 10
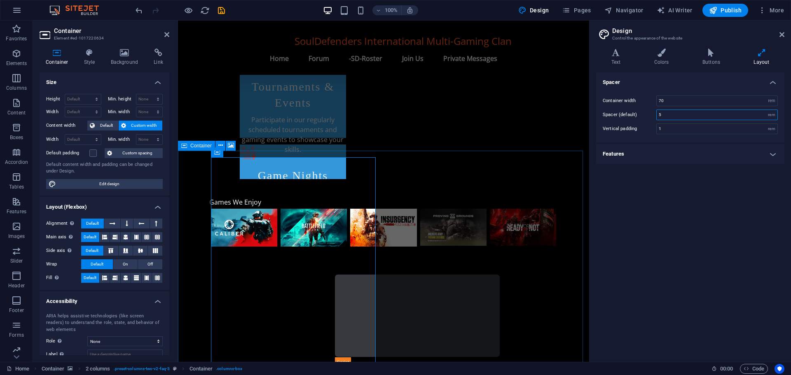
scroll to position [593, 0]
drag, startPoint x: 668, startPoint y: 116, endPoint x: 644, endPoint y: 117, distance: 23.9
click at [644, 117] on div "Spacer (default) 5 rem" at bounding box center [690, 115] width 175 height 11
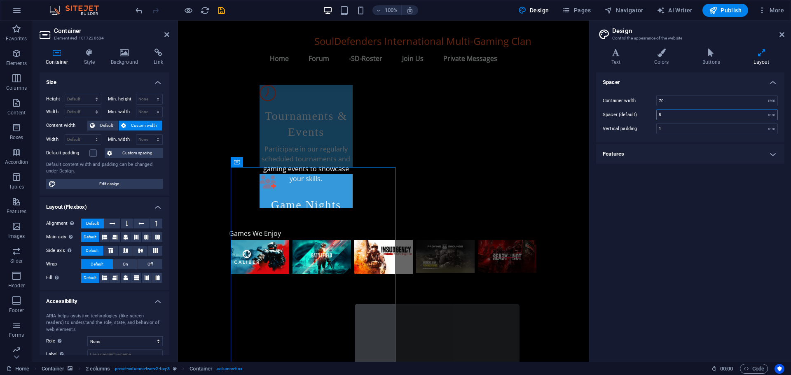
drag, startPoint x: 670, startPoint y: 113, endPoint x: 640, endPoint y: 116, distance: 30.2
click at [640, 116] on div "Spacer (default) 8 rem" at bounding box center [690, 115] width 175 height 11
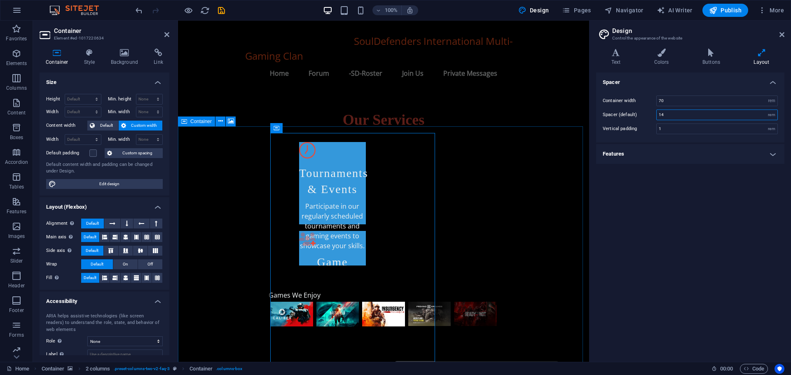
scroll to position [676, 0]
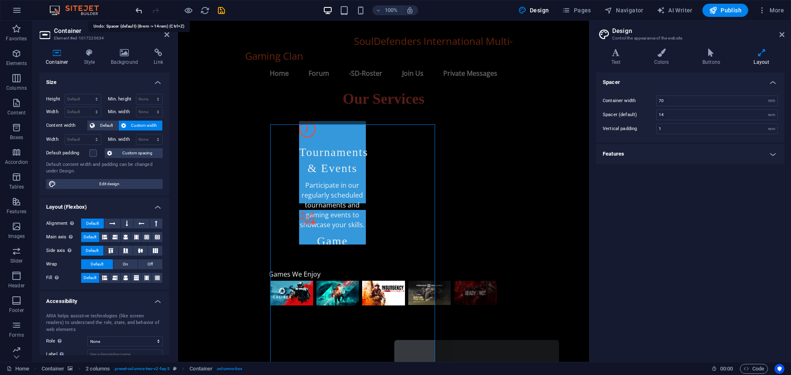
click at [139, 11] on icon "undo" at bounding box center [138, 10] width 9 height 9
type input "0"
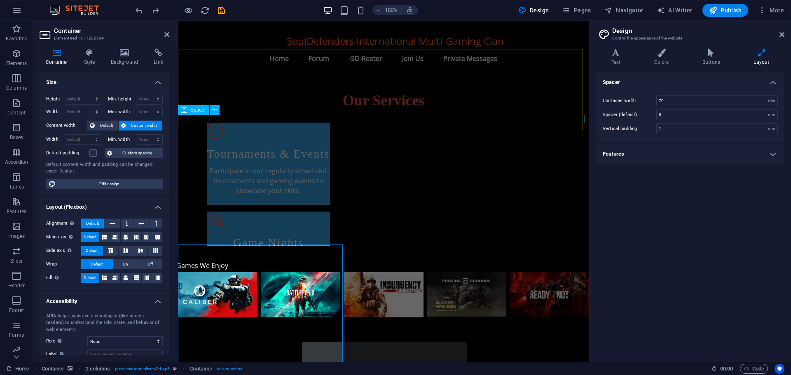
scroll to position [552, 0]
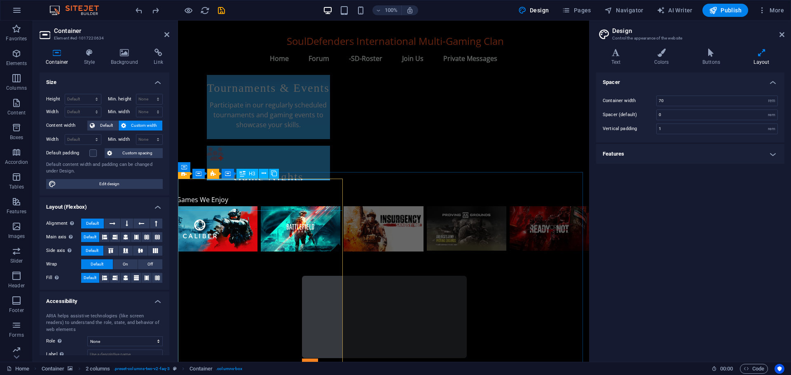
click at [250, 174] on span "H3" at bounding box center [252, 173] width 6 height 5
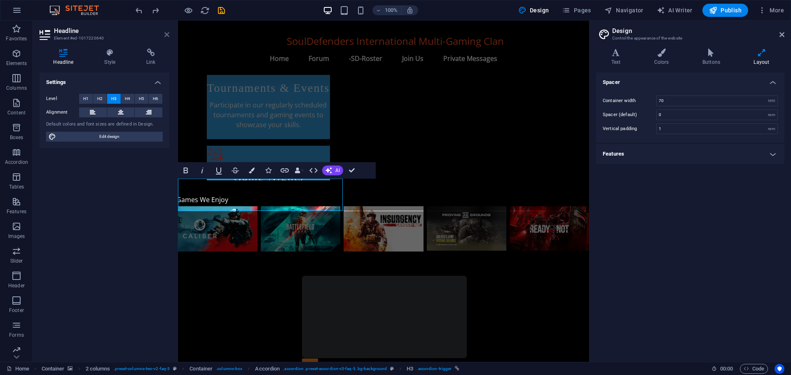
click at [164, 33] on icon at bounding box center [166, 34] width 5 height 7
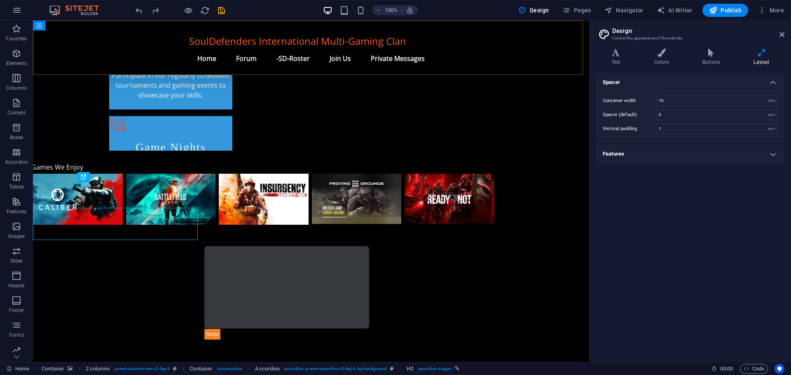
scroll to position [523, 0]
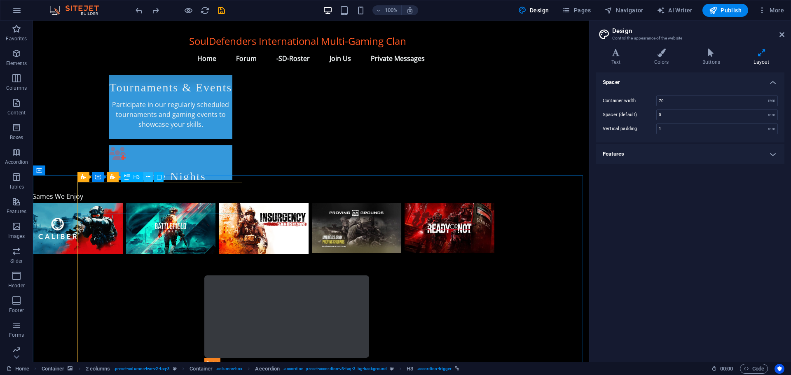
click at [149, 175] on icon at bounding box center [148, 177] width 5 height 9
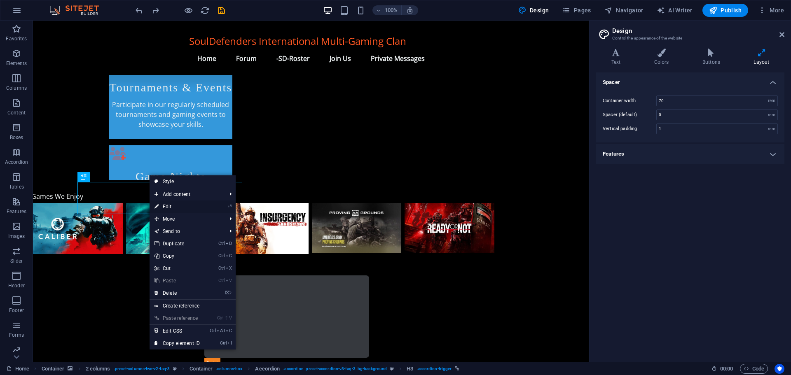
click at [169, 204] on link "⏎ Edit" at bounding box center [177, 207] width 55 height 12
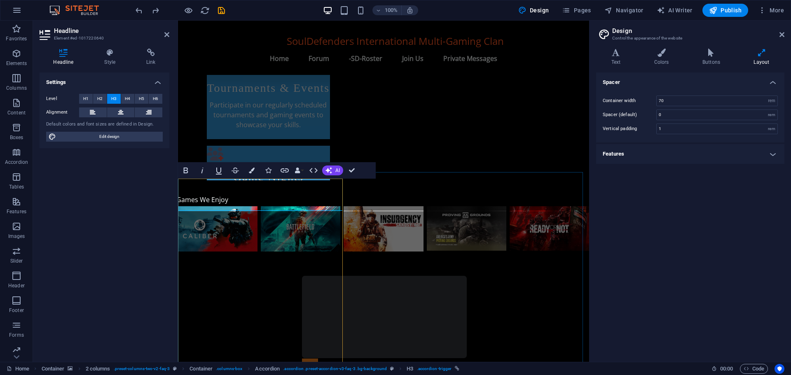
click at [110, 55] on icon at bounding box center [110, 53] width 39 height 8
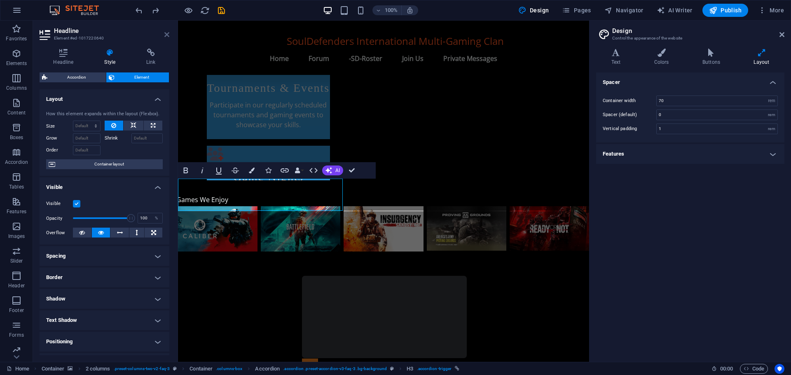
click at [164, 35] on icon at bounding box center [166, 34] width 5 height 7
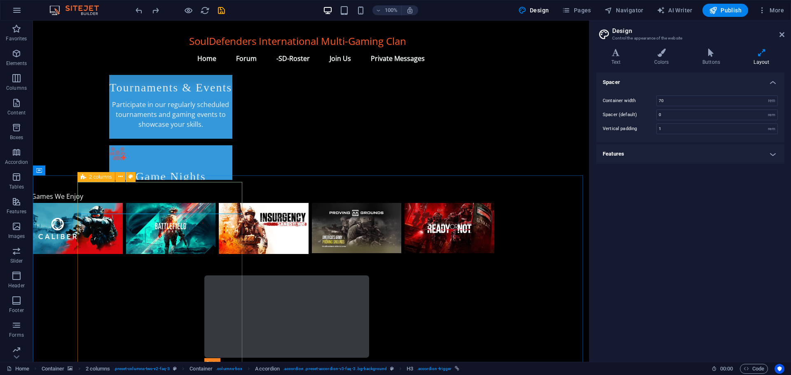
click at [89, 178] on span "2 columns" at bounding box center [100, 177] width 23 height 5
select select "rem"
select select "preset-columns-two-v2-faq-3"
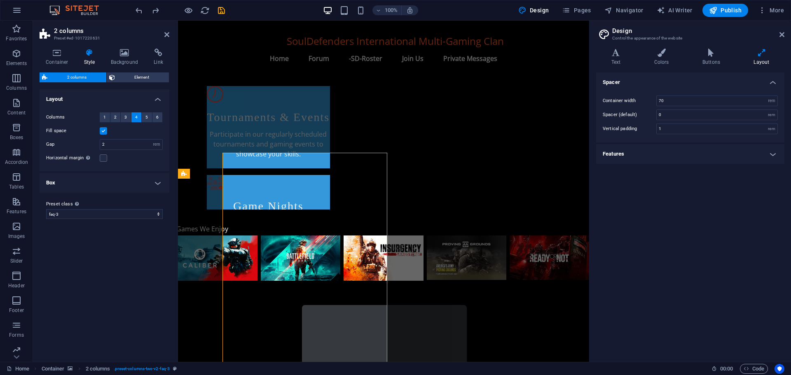
scroll to position [552, 0]
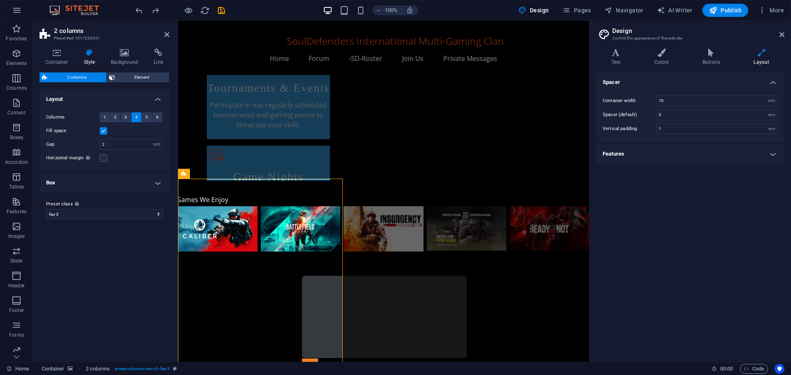
click at [92, 180] on h4 "Box" at bounding box center [105, 183] width 130 height 20
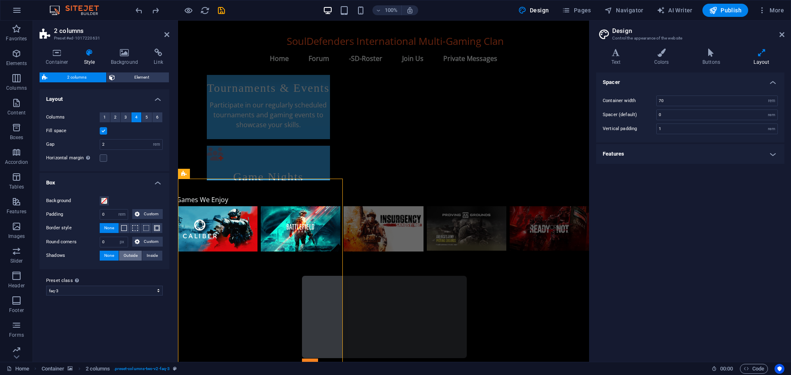
click at [126, 255] on span "Outside" at bounding box center [131, 256] width 14 height 10
type input "2"
type input "4"
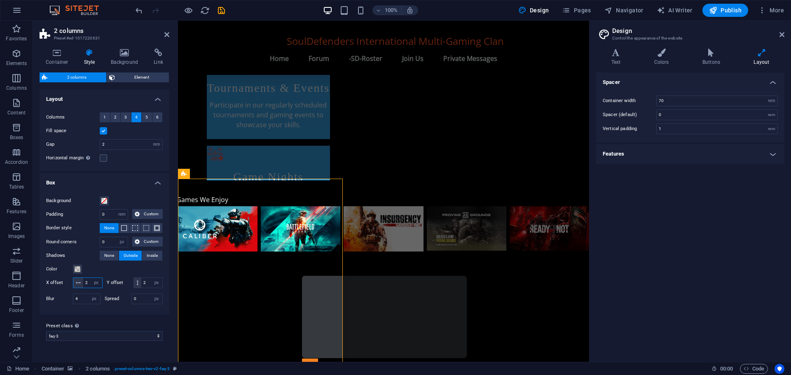
click at [93, 282] on input "2" at bounding box center [92, 283] width 19 height 10
click at [141, 288] on input "2" at bounding box center [151, 283] width 21 height 10
click at [93, 280] on input "14" at bounding box center [92, 283] width 19 height 10
type input "1"
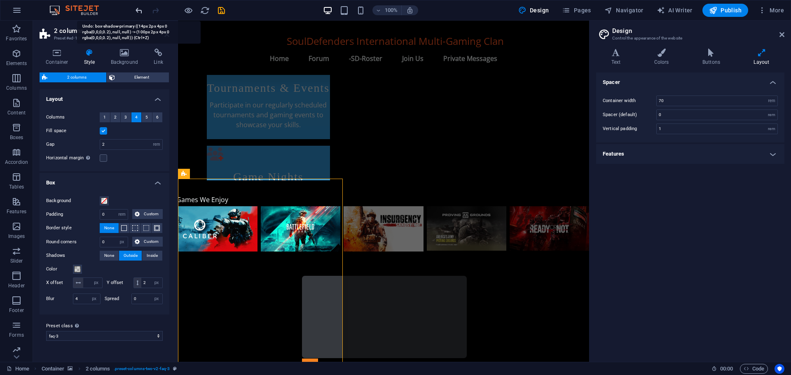
click at [140, 8] on icon "undo" at bounding box center [138, 10] width 9 height 9
type input "14"
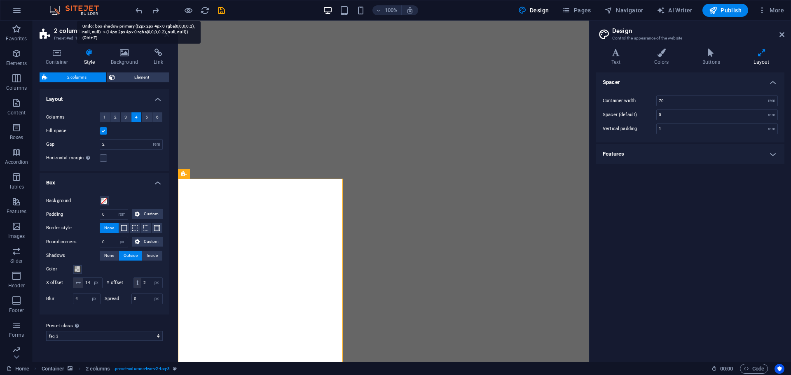
select select "rem"
select select "px"
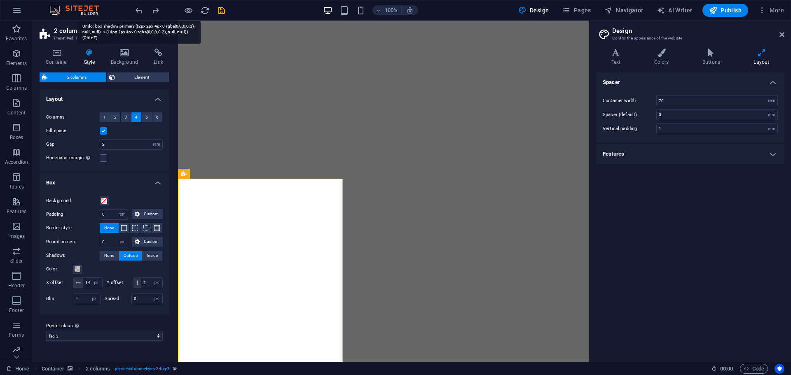
select select "px"
select select "preset-columns-two-v2-faq-3"
select select "rem"
click at [140, 8] on icon "undo" at bounding box center [138, 10] width 9 height 9
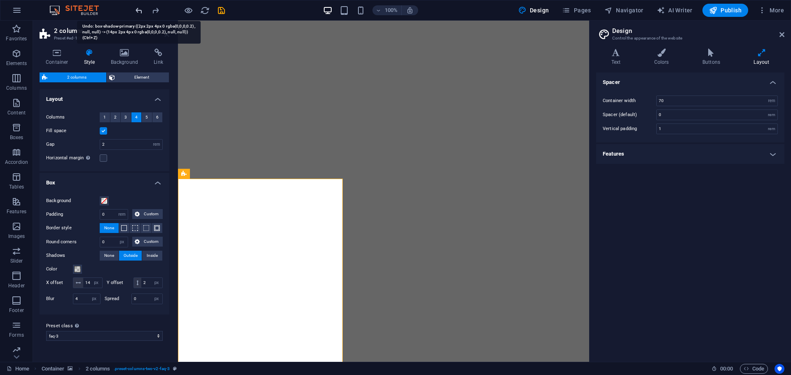
type input "2"
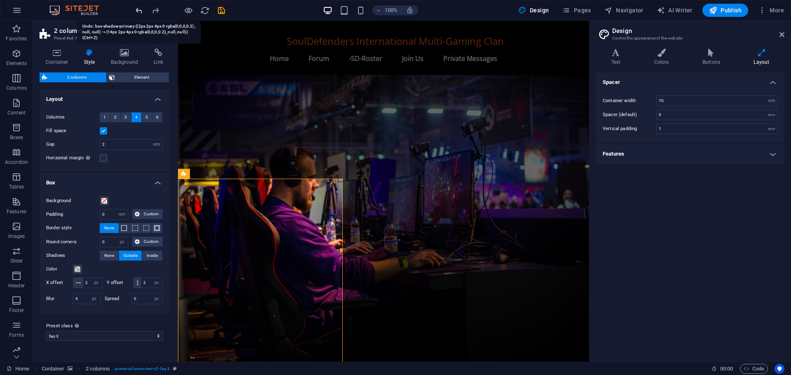
scroll to position [552, 0]
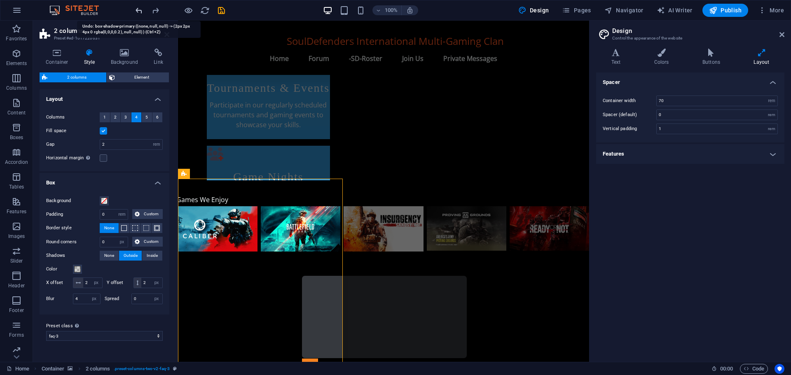
click at [140, 7] on icon "undo" at bounding box center [138, 10] width 9 height 9
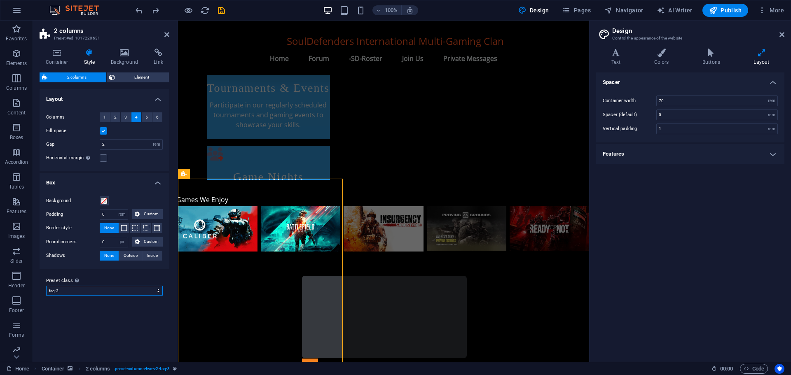
click at [90, 290] on select "default home-logo-nav-h1-image-text home-6 faq-3 cms-modules-1 contact-4 bookin…" at bounding box center [104, 291] width 117 height 10
select select "preset-columns-two-v2-contact-5"
click at [46, 286] on select "default home-logo-nav-h1-image-text home-6 faq-3 cms-modules-1 contact-4 bookin…" at bounding box center [104, 291] width 117 height 10
type input "4"
select select "preset-columns-two-v2-contact-5"
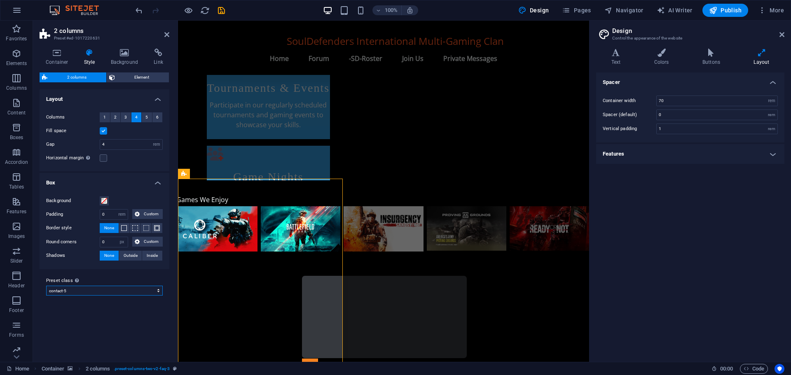
click at [83, 290] on select "default home-logo-nav-h1-image-text home-6 faq-3 cms-modules-1 contact-4 bookin…" at bounding box center [104, 291] width 117 height 10
click at [46, 286] on select "default home-logo-nav-h1-image-text home-6 faq-3 cms-modules-1 contact-4 bookin…" at bounding box center [104, 291] width 117 height 10
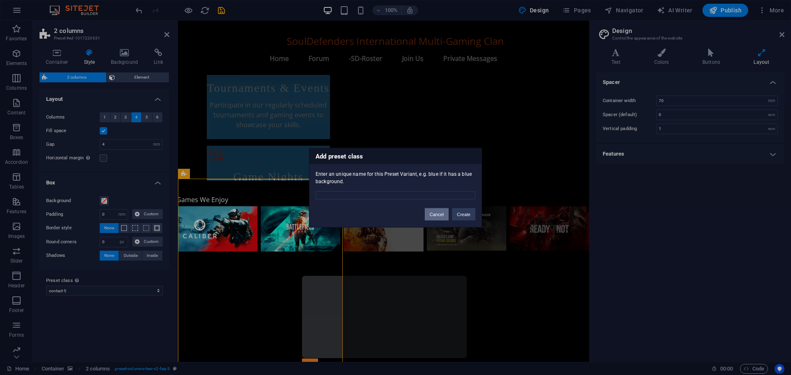
click at [435, 213] on button "Cancel" at bounding box center [437, 214] width 24 height 12
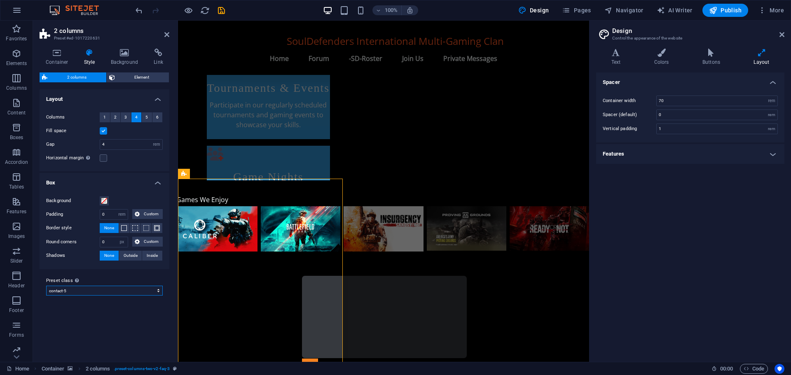
click at [70, 295] on select "default home-logo-nav-h1-image-text home-6 faq-3 cms-modules-1 contact-4 bookin…" at bounding box center [104, 291] width 117 height 10
click at [46, 286] on select "default home-logo-nav-h1-image-text home-6 faq-3 cms-modules-1 contact-4 bookin…" at bounding box center [104, 291] width 117 height 10
click at [75, 292] on select "default home-logo-nav-h1-image-text home-6 faq-3 cms-modules-1 contact-4 bookin…" at bounding box center [104, 291] width 117 height 10
click at [46, 286] on select "default home-logo-nav-h1-image-text home-6 faq-3 cms-modules-1 contact-4 bookin…" at bounding box center [104, 291] width 117 height 10
click at [77, 291] on select "default home-logo-nav-h1-image-text home-6 faq-3 cms-modules-1 contact-4 bookin…" at bounding box center [104, 291] width 117 height 10
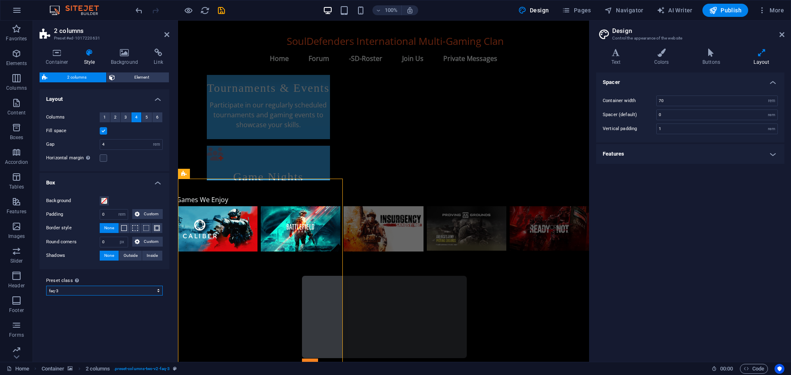
click at [46, 286] on select "default home-logo-nav-h1-image-text home-6 faq-3 cms-modules-1 contact-4 bookin…" at bounding box center [104, 291] width 117 height 10
select select "preset-columns-two-v2-faq-3"
click at [108, 213] on input "0" at bounding box center [114, 215] width 28 height 10
click at [102, 213] on input "0" at bounding box center [114, 215] width 28 height 10
type input "0"
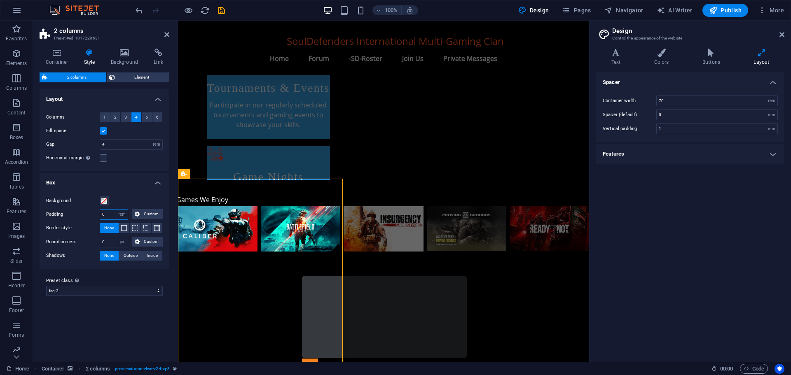
type input "0"
click at [148, 212] on span "Custom" at bounding box center [151, 214] width 18 height 10
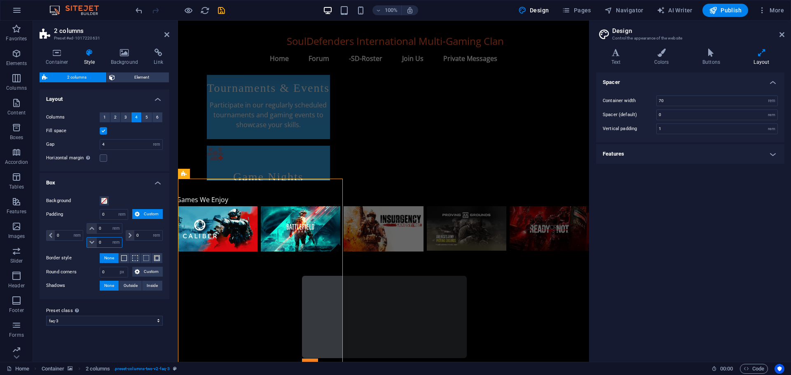
click at [102, 243] on input "0" at bounding box center [109, 243] width 25 height 10
type input "6"
select select "DISABLED_OPTION_VALUE"
click at [106, 228] on input "0" at bounding box center [109, 229] width 25 height 10
type input "01"
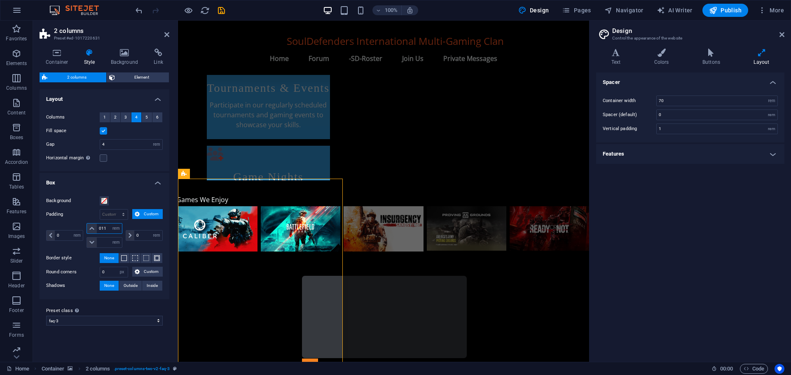
type input "6"
type input "0"
click at [152, 216] on span "Custom" at bounding box center [151, 214] width 18 height 10
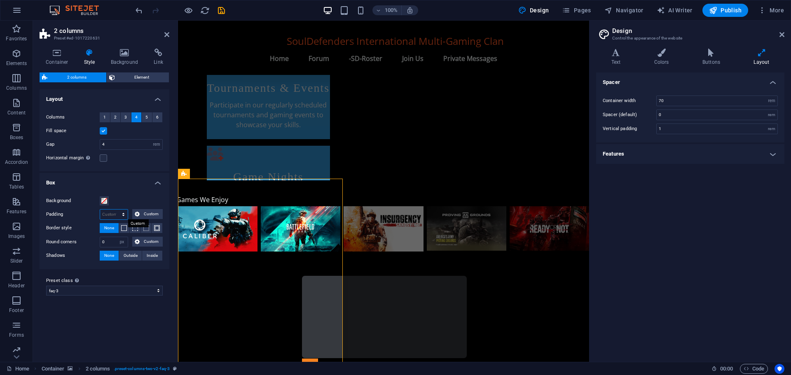
click at [117, 213] on select "px rem % vw vh Custom" at bounding box center [114, 215] width 28 height 10
select select "px"
click at [116, 210] on select "px rem % vw vh Custom" at bounding box center [114, 215] width 28 height 10
click at [110, 212] on input "0" at bounding box center [114, 215] width 28 height 10
drag, startPoint x: 109, startPoint y: 212, endPoint x: 94, endPoint y: 215, distance: 14.7
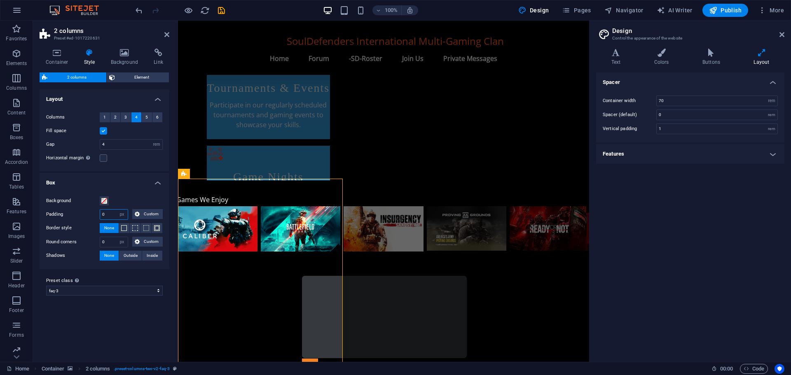
click at [94, 215] on div "Padding 0 px rem % vw vh Custom Custom" at bounding box center [104, 214] width 117 height 11
type input "1"
click at [132, 194] on div "Background Padding px rem % vw vh Custom Custom 100 px rem % vw vh 100 px rem %…" at bounding box center [104, 229] width 133 height 82
click at [122, 215] on select "px rem % vw vh Custom" at bounding box center [122, 215] width 12 height 10
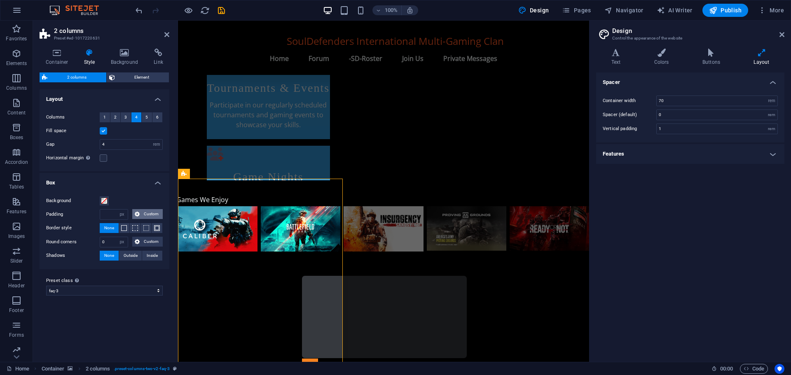
click at [148, 210] on span "Custom" at bounding box center [151, 214] width 18 height 10
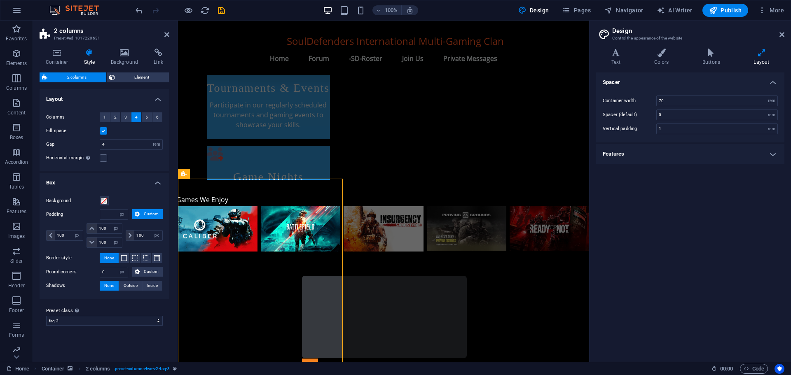
click at [148, 210] on span "Custom" at bounding box center [151, 214] width 18 height 10
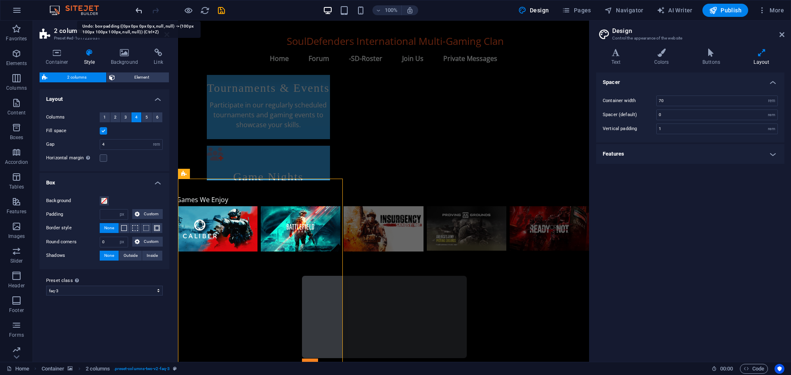
click at [139, 8] on icon "undo" at bounding box center [138, 10] width 9 height 9
type input "0"
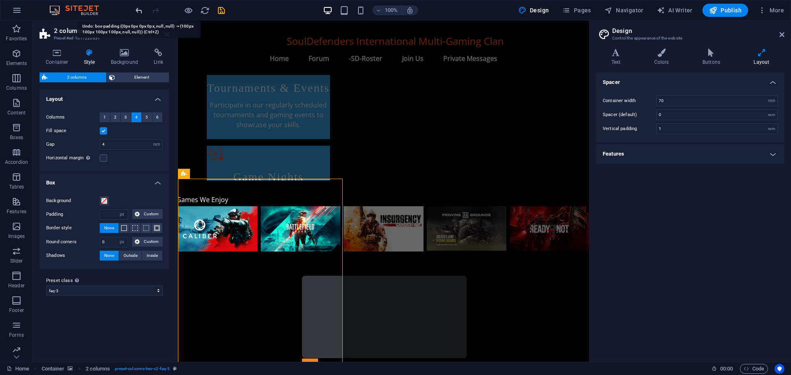
type input "0"
click at [140, 7] on icon "undo" at bounding box center [138, 10] width 9 height 9
select select "DISABLED_OPTION_VALUE"
select select "rem"
type input "0111"
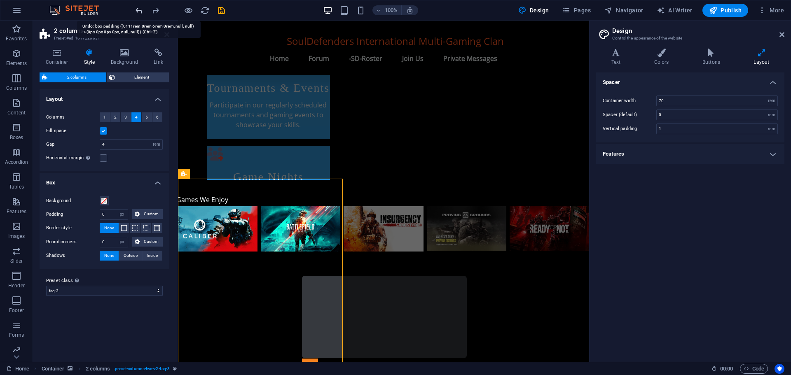
select select "rem"
type input "6"
select select "rem"
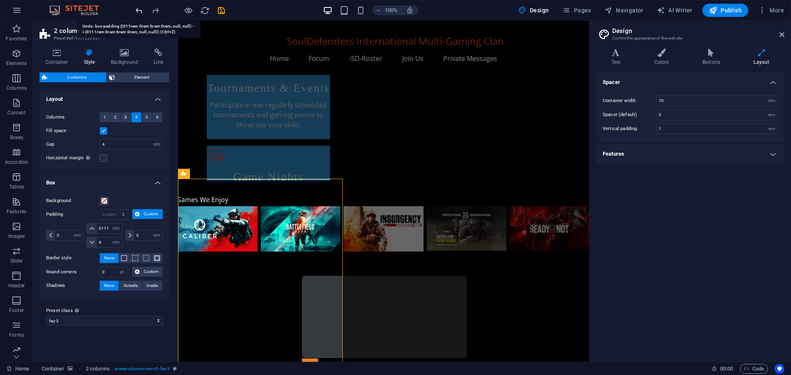
click at [140, 7] on icon "undo" at bounding box center [138, 10] width 9 height 9
click at [141, 7] on icon "undo" at bounding box center [138, 10] width 9 height 9
type input "0"
click at [141, 6] on icon "undo" at bounding box center [138, 10] width 9 height 9
type input "0"
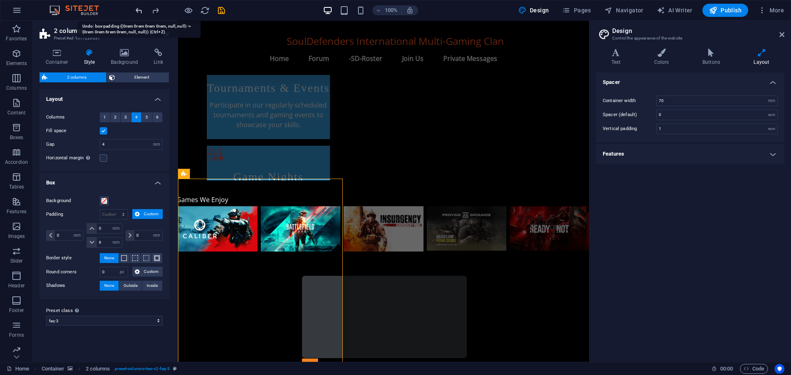
select select "rem"
type input "0"
click at [141, 6] on icon "undo" at bounding box center [138, 10] width 9 height 9
type input "110"
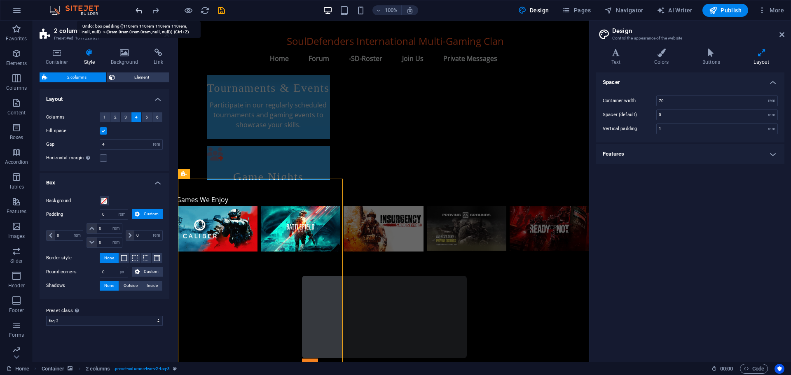
type input "110"
click at [142, 6] on icon "undo" at bounding box center [138, 10] width 9 height 9
type input "0"
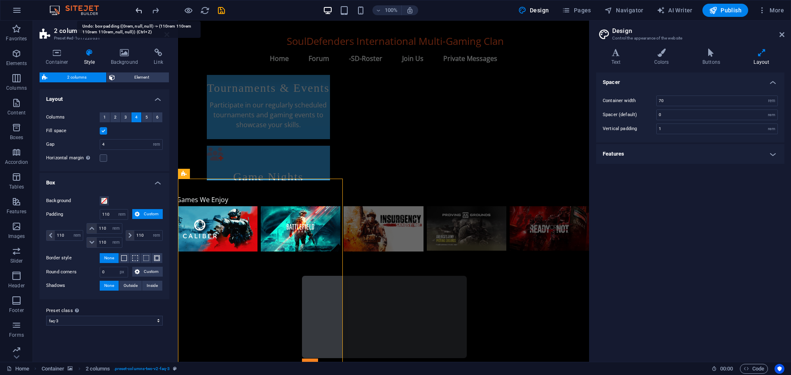
type input "0"
click at [142, 6] on icon "undo" at bounding box center [138, 10] width 9 height 9
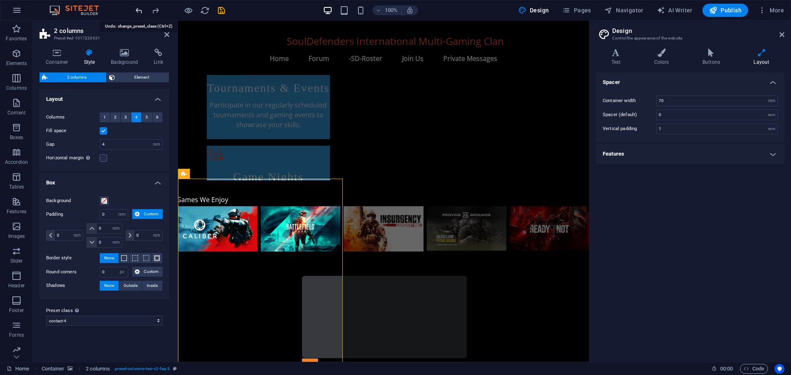
click at [142, 6] on icon "undo" at bounding box center [138, 10] width 9 height 9
click at [137, 7] on icon "undo" at bounding box center [138, 10] width 9 height 9
select select "preset-columns-two-v2-faq-3"
click at [137, 7] on icon "undo" at bounding box center [138, 10] width 9 height 9
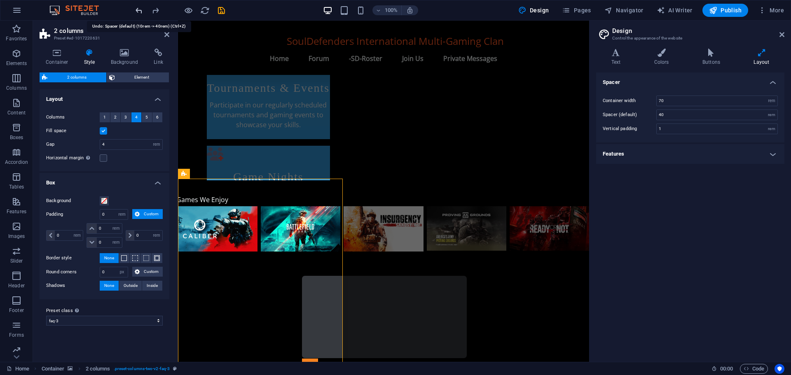
click at [137, 7] on icon "undo" at bounding box center [138, 10] width 9 height 9
type input "1"
click at [137, 7] on icon "undo" at bounding box center [138, 10] width 9 height 9
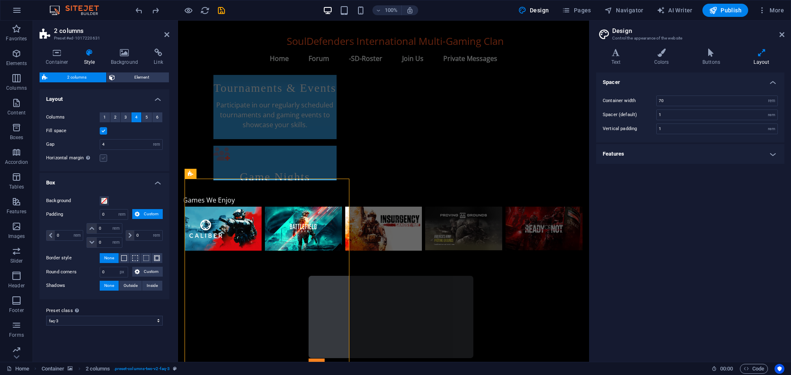
click at [103, 157] on label at bounding box center [103, 157] width 7 height 7
click at [0, 0] on input "Horizontal margin Only if the containers "Content width" is not set to "Default"" at bounding box center [0, 0] width 0 height 0
click at [103, 157] on label at bounding box center [103, 157] width 7 height 7
click at [0, 0] on input "Horizontal margin Only if the containers "Content width" is not set to "Default"" at bounding box center [0, 0] width 0 height 0
click at [140, 77] on span "Element" at bounding box center [141, 77] width 49 height 10
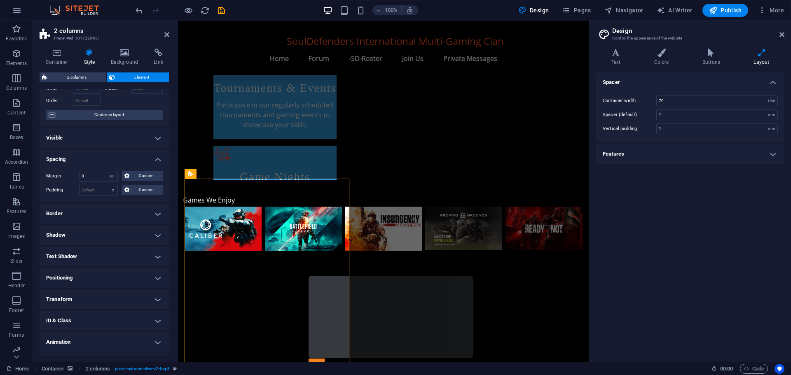
scroll to position [68, 0]
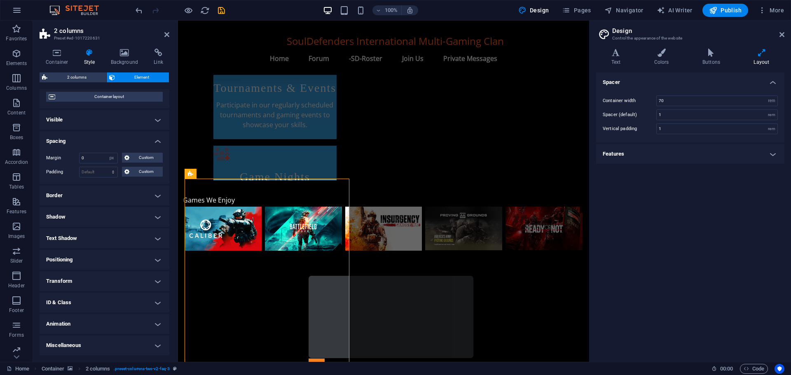
click at [74, 259] on h4 "Positioning" at bounding box center [105, 260] width 130 height 20
click at [148, 278] on span "Sticky" at bounding box center [153, 276] width 11 height 10
click at [133, 278] on span "Fixed" at bounding box center [136, 276] width 10 height 10
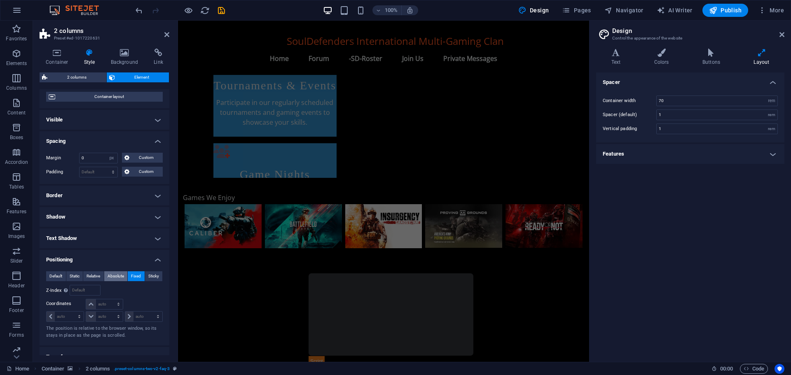
click at [119, 275] on span "Absolute" at bounding box center [116, 276] width 16 height 10
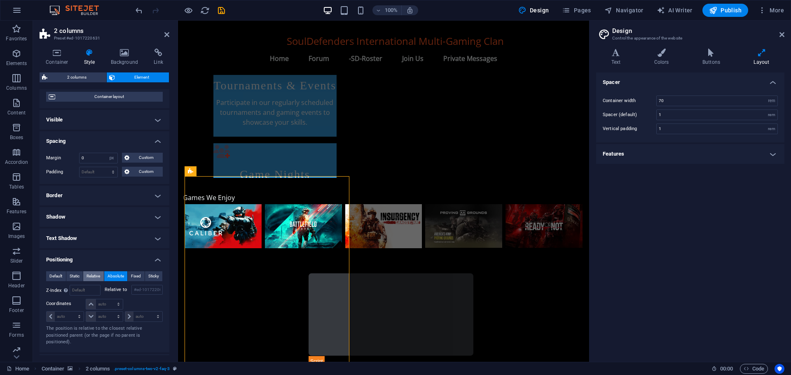
click at [84, 275] on button "Relative" at bounding box center [93, 276] width 21 height 10
click at [76, 275] on span "Static" at bounding box center [75, 276] width 10 height 10
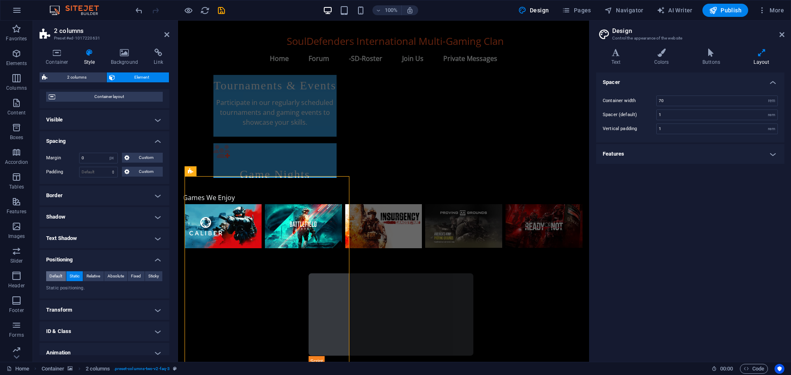
click at [51, 277] on span "Default" at bounding box center [55, 276] width 13 height 10
click at [108, 217] on h4 "Shadow" at bounding box center [105, 217] width 130 height 20
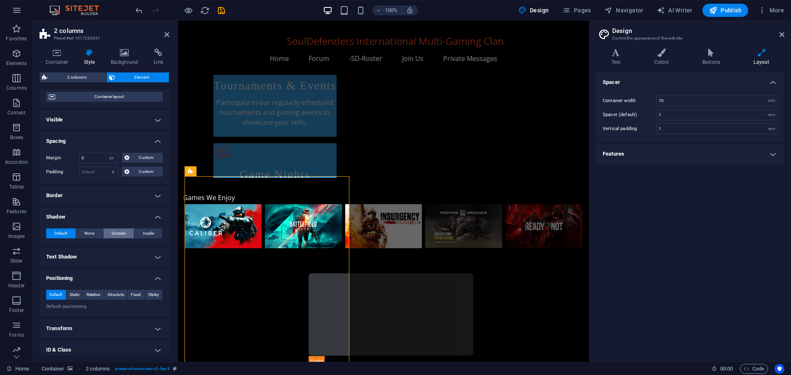
click at [113, 231] on span "Outside" at bounding box center [119, 234] width 14 height 10
type input "2"
type input "4"
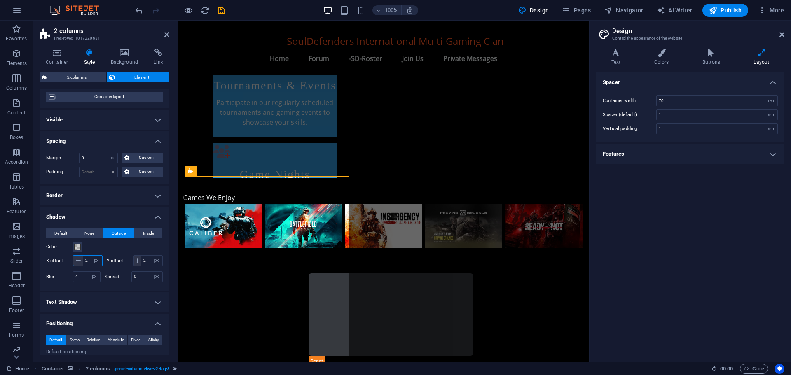
click at [92, 259] on input "2" at bounding box center [92, 261] width 19 height 10
type input "200"
click at [141, 266] on input "2" at bounding box center [151, 261] width 21 height 10
click at [138, 10] on icon "undo" at bounding box center [138, 10] width 9 height 9
type input "2"
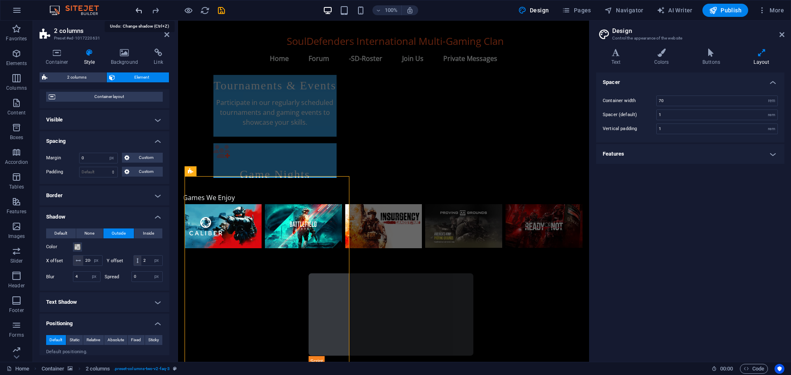
click at [138, 10] on icon "undo" at bounding box center [138, 10] width 9 height 9
type input "2"
click at [66, 234] on span "Default" at bounding box center [60, 234] width 13 height 10
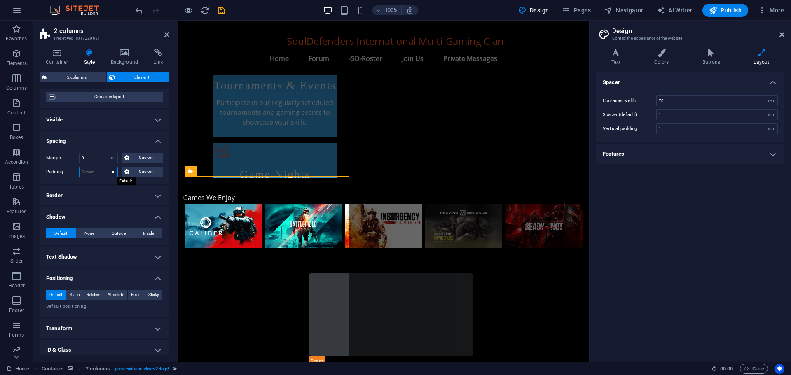
click at [98, 170] on select "Default px rem % vh vw Custom" at bounding box center [98, 172] width 38 height 10
select select "px"
click at [105, 167] on select "Default px rem % vh vw Custom" at bounding box center [98, 172] width 38 height 10
click at [86, 171] on input "100" at bounding box center [98, 172] width 38 height 10
type input "0"
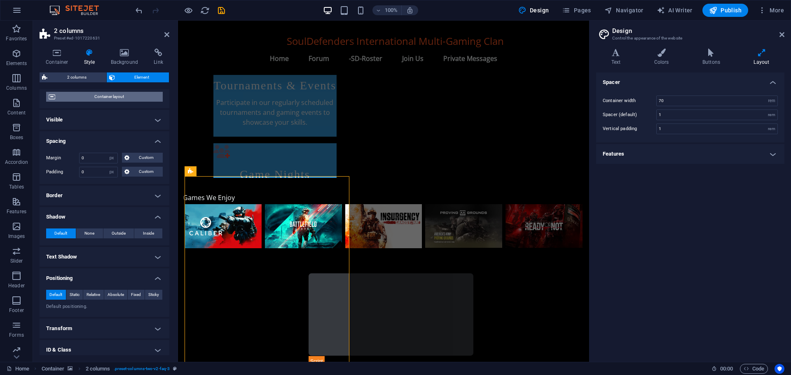
click at [112, 96] on span "Container layout" at bounding box center [109, 97] width 103 height 10
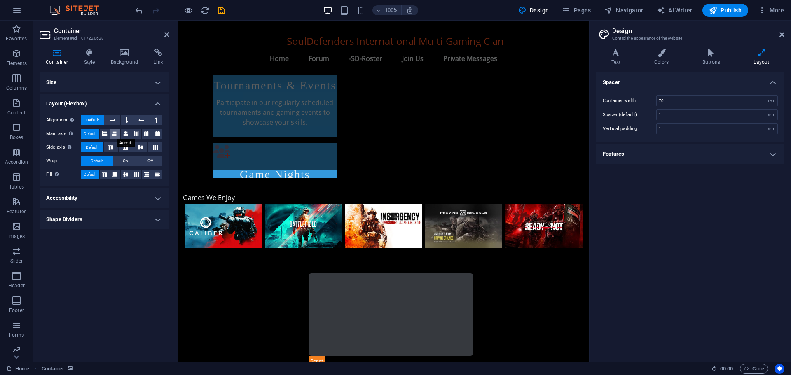
click at [117, 136] on icon at bounding box center [114, 134] width 5 height 10
click at [124, 135] on icon at bounding box center [125, 134] width 5 height 10
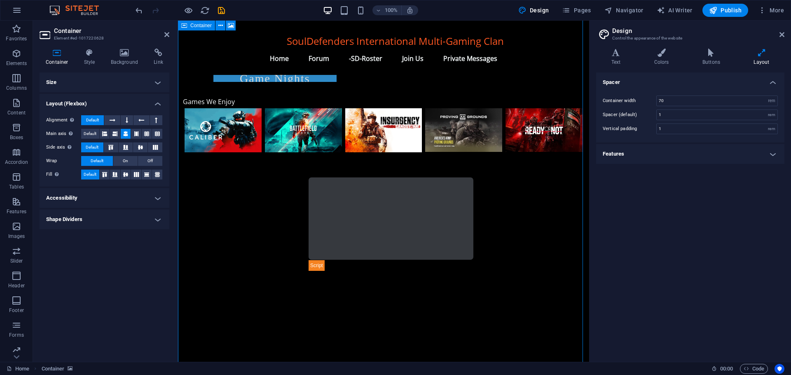
scroll to position [637, 0]
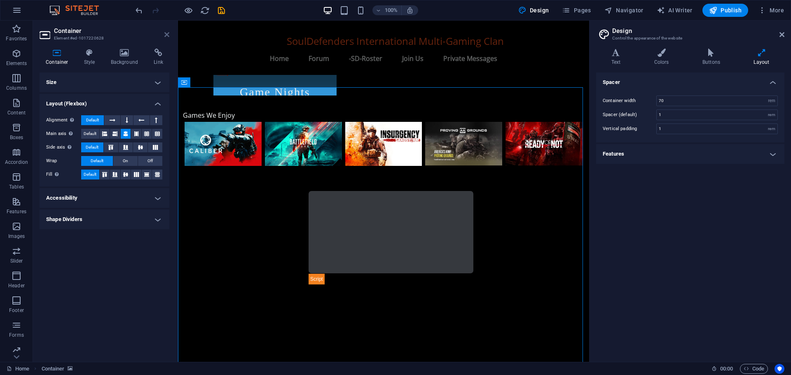
click at [165, 33] on icon at bounding box center [166, 34] width 5 height 7
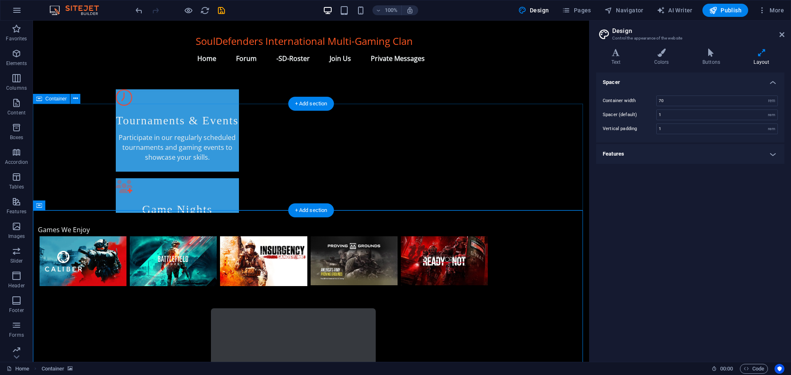
scroll to position [487, 0]
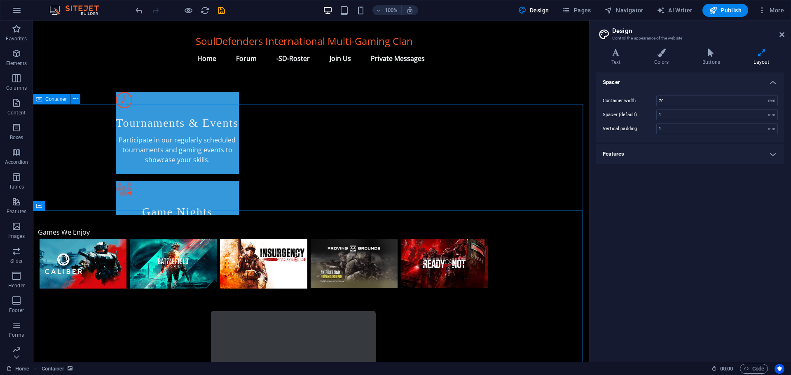
click at [60, 99] on span "Container" at bounding box center [55, 99] width 21 height 5
click at [60, 98] on span "Container" at bounding box center [55, 99] width 21 height 5
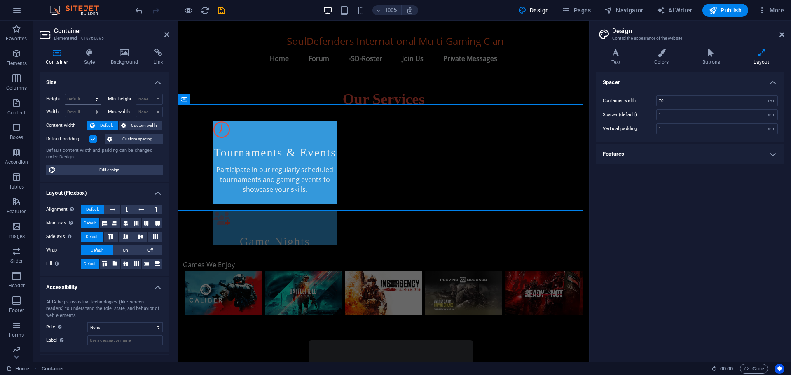
scroll to position [513, 0]
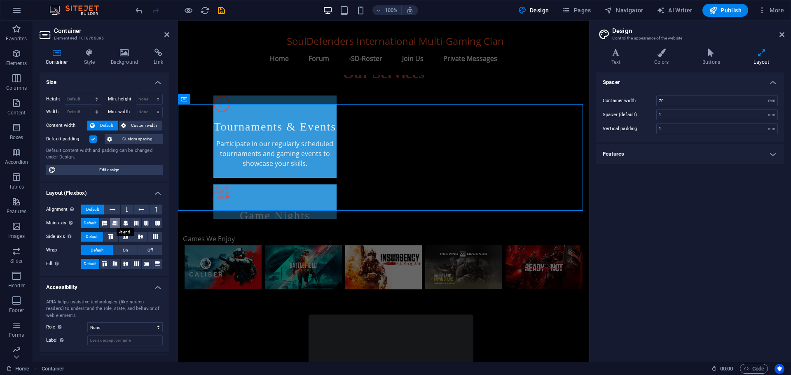
click at [116, 221] on icon at bounding box center [114, 223] width 5 height 10
click at [107, 222] on icon at bounding box center [104, 223] width 5 height 10
click at [92, 220] on span "Default" at bounding box center [90, 223] width 13 height 10
click at [131, 140] on span "Custom spacing" at bounding box center [138, 139] width 46 height 10
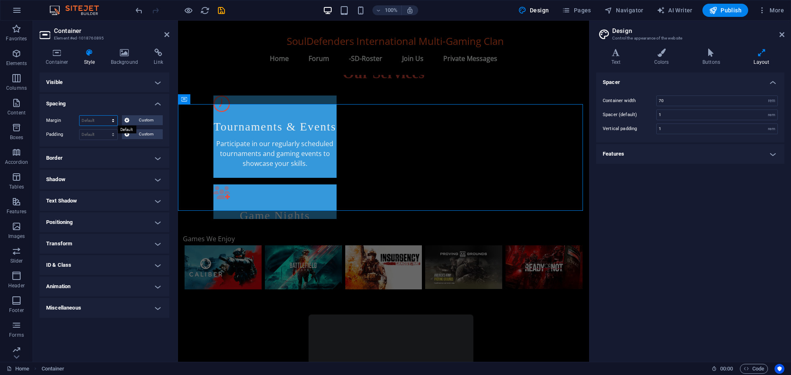
click at [94, 120] on select "Default auto px % rem vw vh Custom" at bounding box center [98, 121] width 38 height 10
select select "px"
click at [106, 116] on select "Default auto px % rem vw vh Custom" at bounding box center [98, 121] width 38 height 10
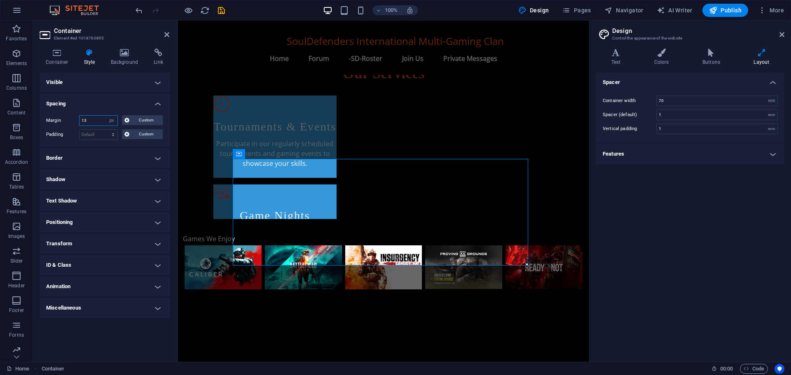
type input "1"
click at [113, 120] on select "Default auto px % rem vw vh Custom" at bounding box center [112, 121] width 12 height 10
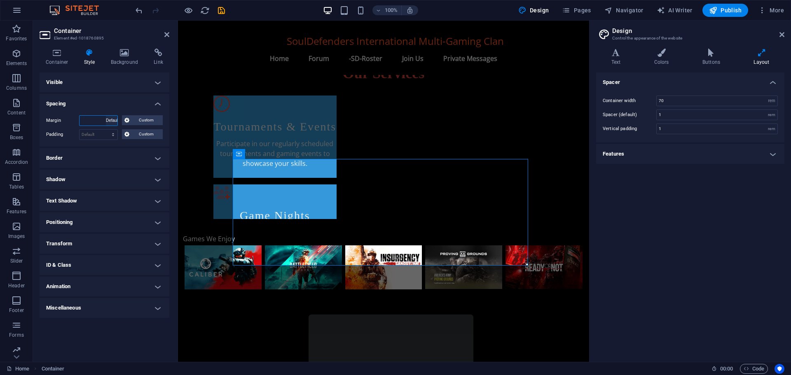
click at [106, 116] on select "Default auto px % rem vw vh Custom" at bounding box center [112, 121] width 12 height 10
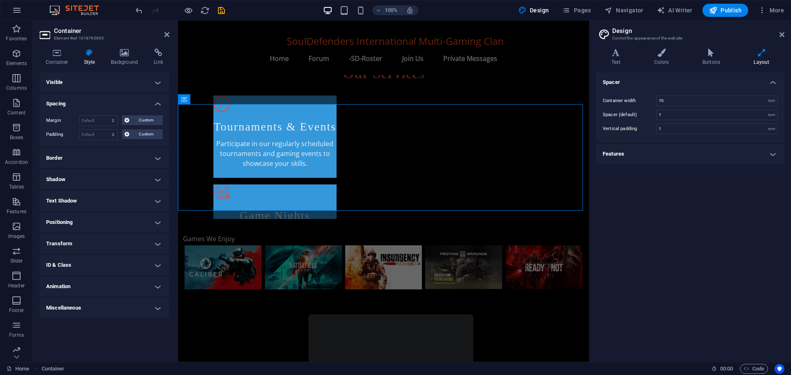
click at [73, 221] on h4 "Positioning" at bounding box center [105, 223] width 130 height 20
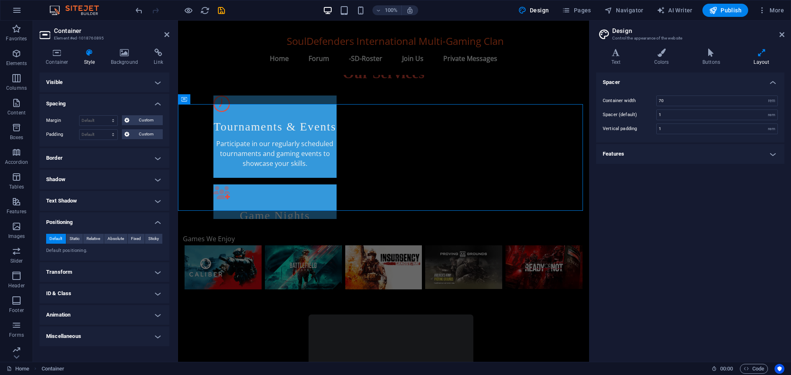
click at [156, 83] on h4 "Visible" at bounding box center [105, 82] width 130 height 20
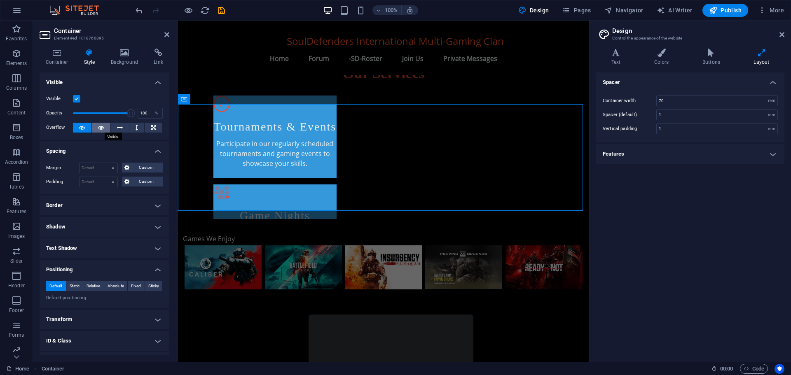
click at [100, 128] on icon at bounding box center [101, 128] width 6 height 10
click at [79, 126] on icon at bounding box center [82, 128] width 6 height 10
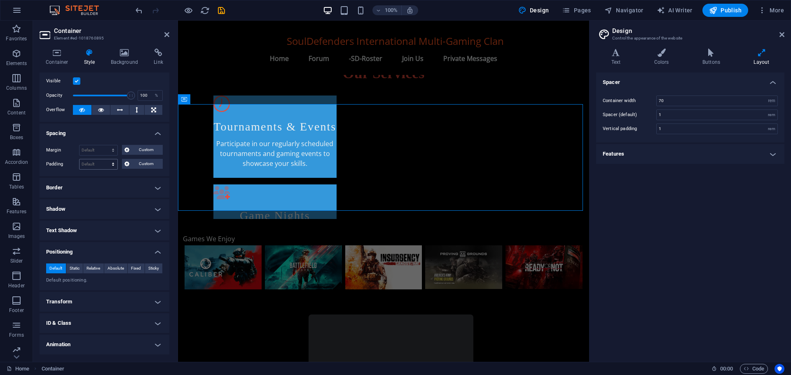
scroll to position [0, 0]
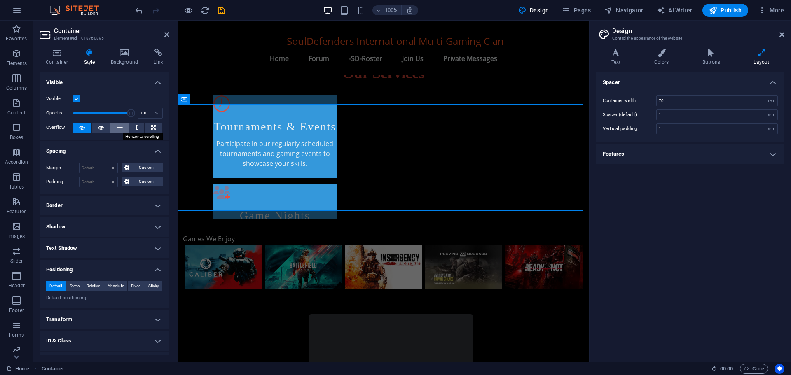
click at [121, 128] on icon at bounding box center [120, 128] width 6 height 10
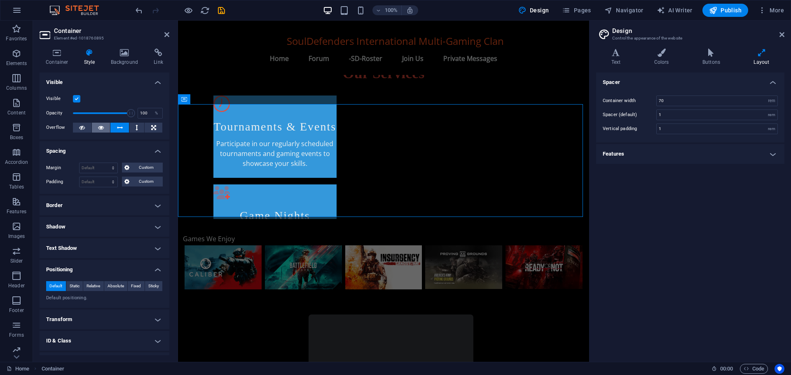
click at [101, 126] on icon at bounding box center [101, 128] width 6 height 10
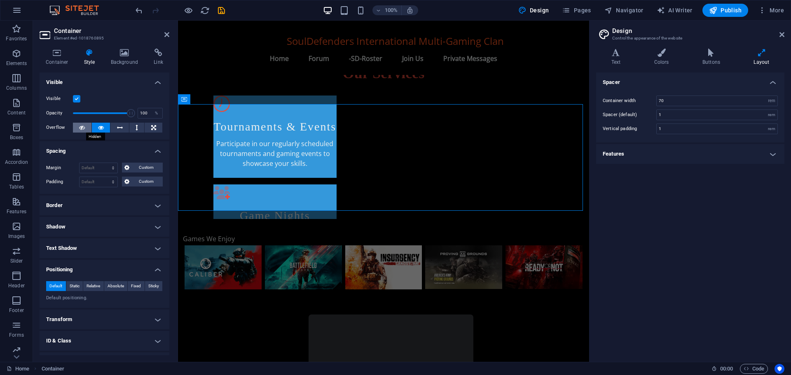
click at [78, 126] on button at bounding box center [82, 128] width 19 height 10
click at [91, 167] on select "Default auto px % rem vw vh Custom" at bounding box center [98, 168] width 38 height 10
click at [79, 163] on select "Default auto px % rem vw vh Custom" at bounding box center [98, 168] width 38 height 10
click at [98, 170] on select "Default auto px % rem vw vh Custom" at bounding box center [98, 168] width 38 height 10
select select "px"
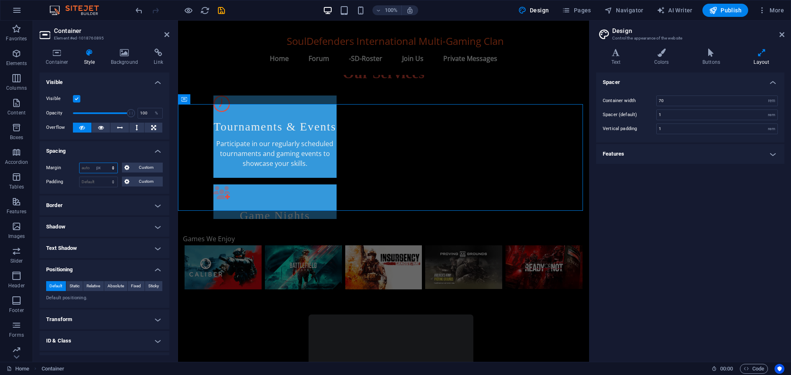
click at [105, 163] on select "Default auto px % rem vw vh Custom" at bounding box center [98, 168] width 38 height 10
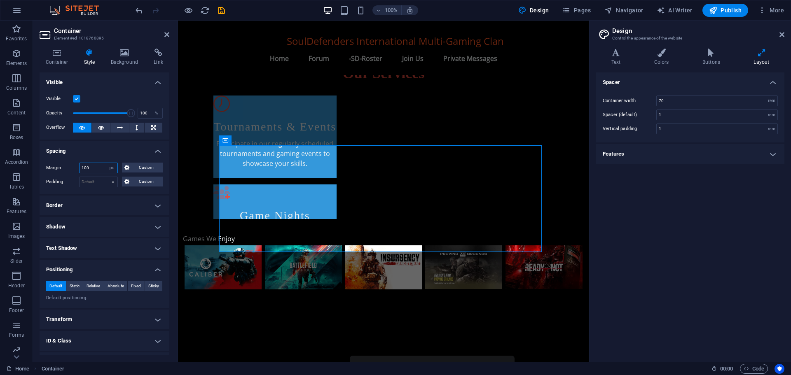
click at [99, 168] on input "100" at bounding box center [98, 168] width 38 height 10
type input "1"
click at [112, 168] on select "Default auto px % rem vw vh Custom" at bounding box center [112, 168] width 12 height 10
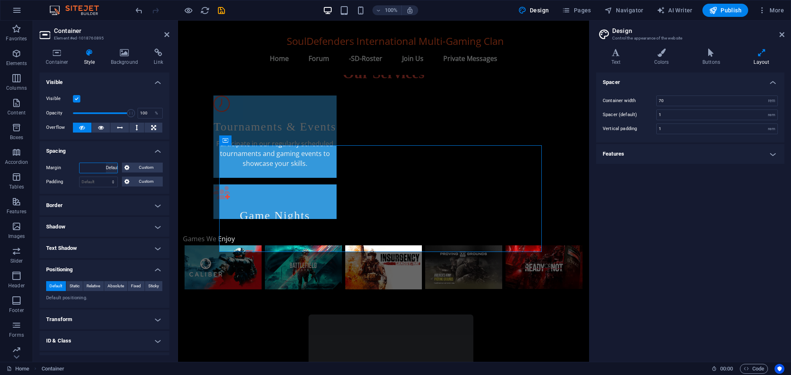
click at [106, 163] on select "Default auto px % rem vw vh Custom" at bounding box center [112, 168] width 12 height 10
select select "DISABLED_OPTION_VALUE"
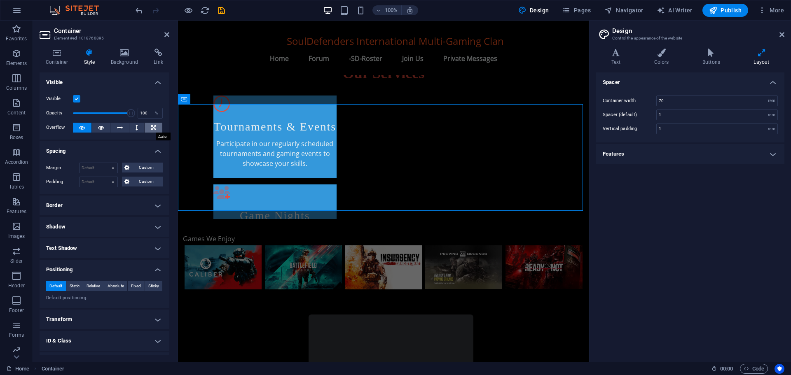
click at [152, 126] on icon at bounding box center [153, 128] width 5 height 10
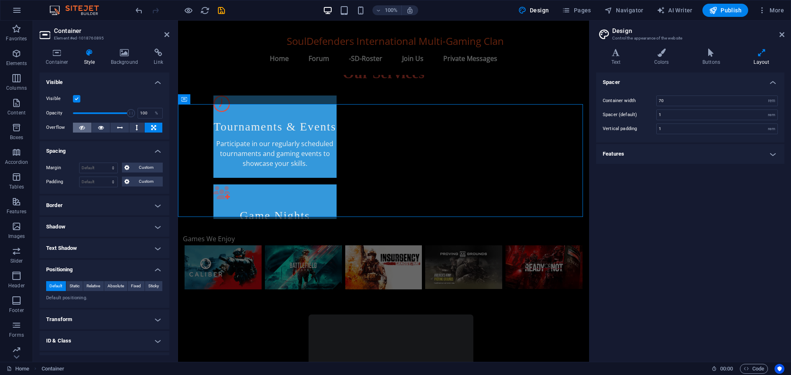
click at [84, 129] on icon at bounding box center [82, 128] width 6 height 10
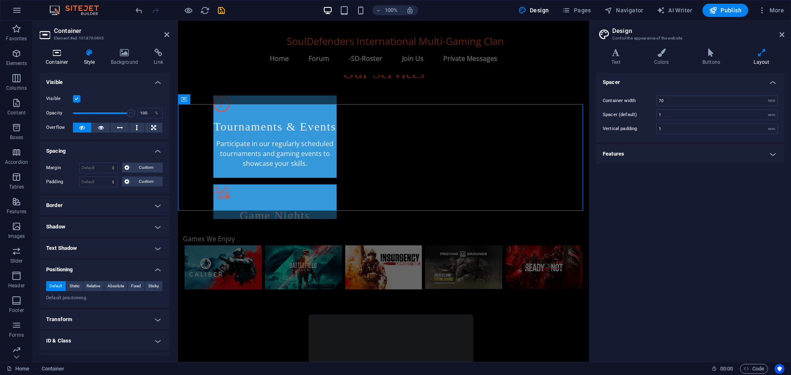
click at [53, 54] on icon at bounding box center [57, 53] width 35 height 8
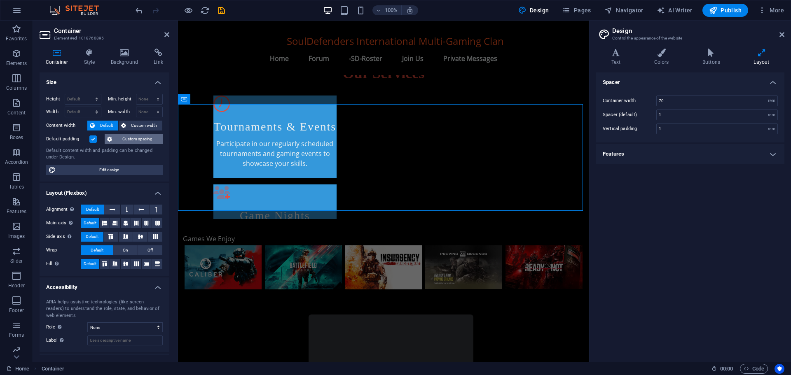
click at [128, 140] on span "Custom spacing" at bounding box center [138, 139] width 46 height 10
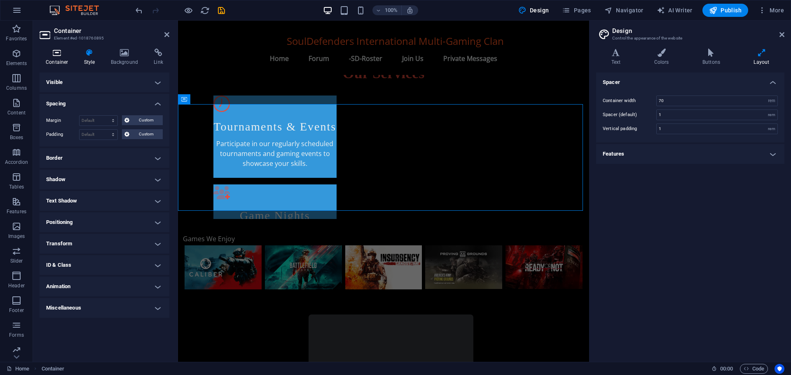
click at [53, 55] on icon at bounding box center [57, 53] width 35 height 8
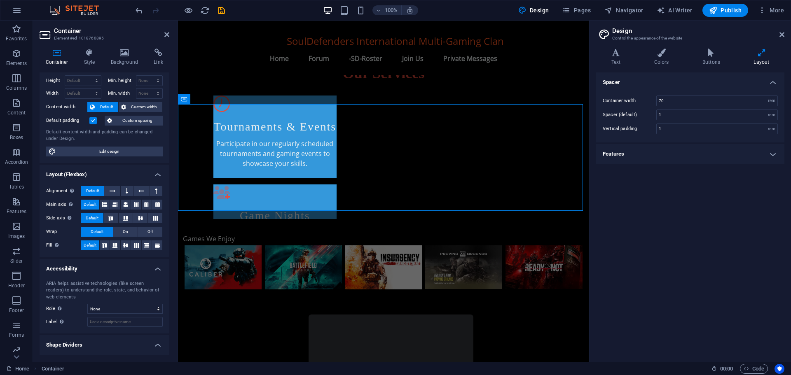
scroll to position [36, 0]
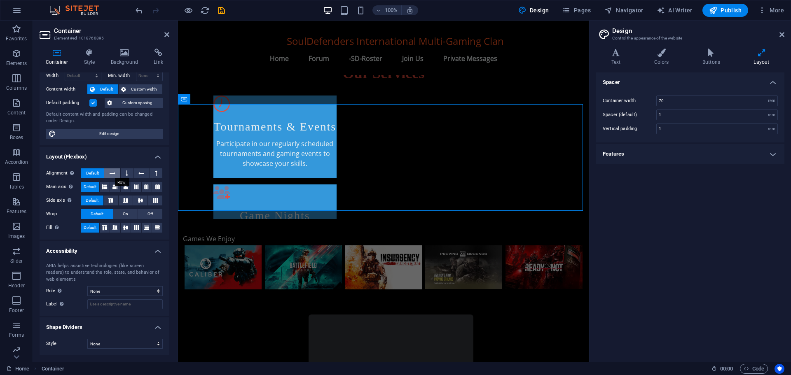
click at [112, 171] on icon at bounding box center [113, 173] width 6 height 10
click at [95, 171] on span "Default" at bounding box center [92, 173] width 13 height 10
click at [106, 226] on icon at bounding box center [104, 228] width 5 height 10
click at [91, 226] on span "Default" at bounding box center [90, 228] width 13 height 10
click at [166, 31] on icon at bounding box center [166, 34] width 5 height 7
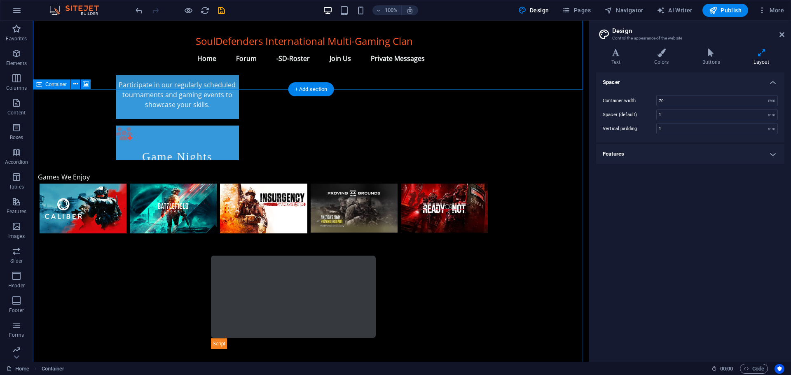
scroll to position [487, 0]
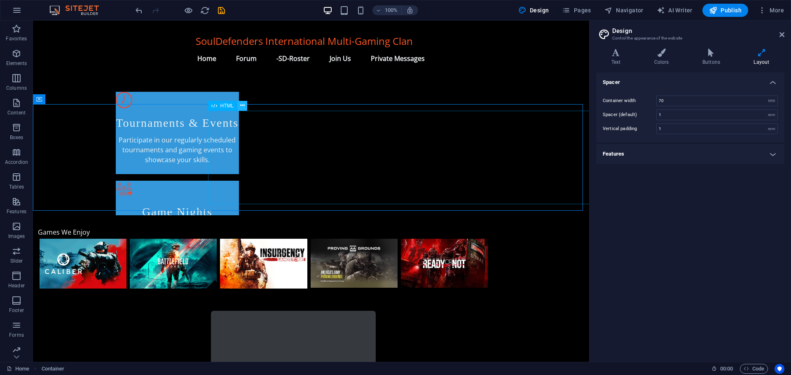
click at [241, 105] on icon at bounding box center [242, 105] width 5 height 9
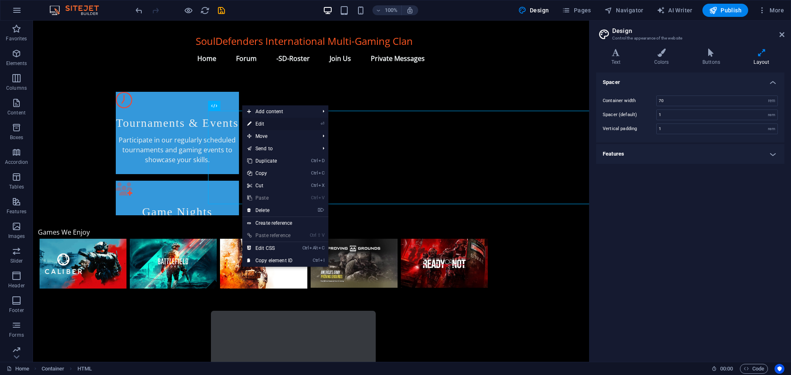
click at [261, 123] on link "⏎ Edit" at bounding box center [269, 124] width 55 height 12
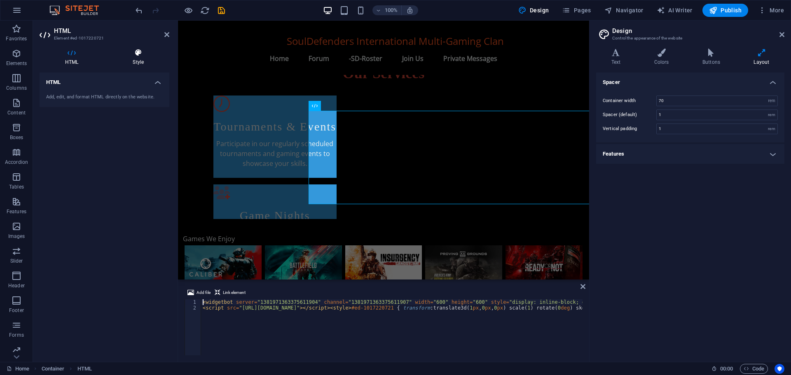
click at [135, 53] on icon at bounding box center [138, 53] width 62 height 8
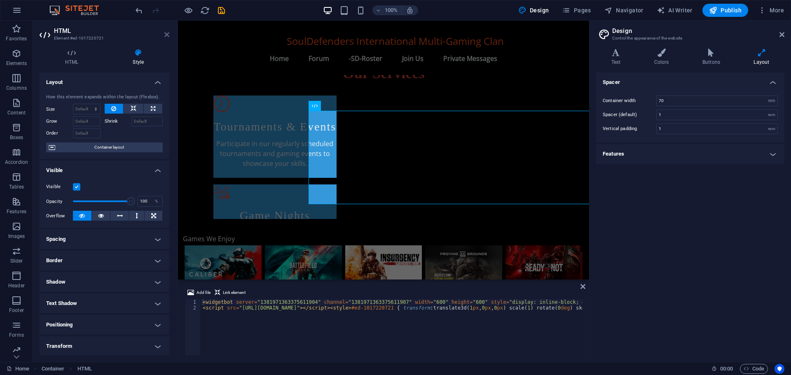
click at [166, 33] on icon at bounding box center [166, 34] width 5 height 7
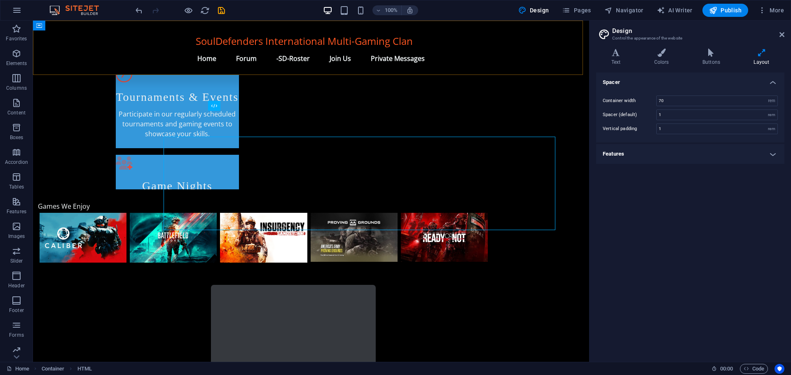
scroll to position [487, 0]
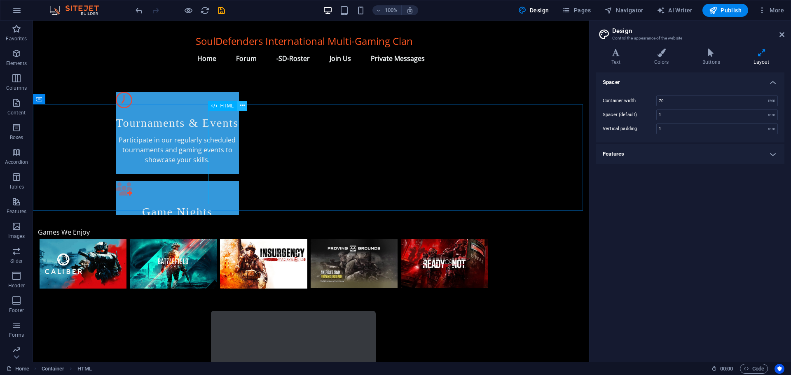
click at [241, 105] on icon at bounding box center [242, 105] width 5 height 9
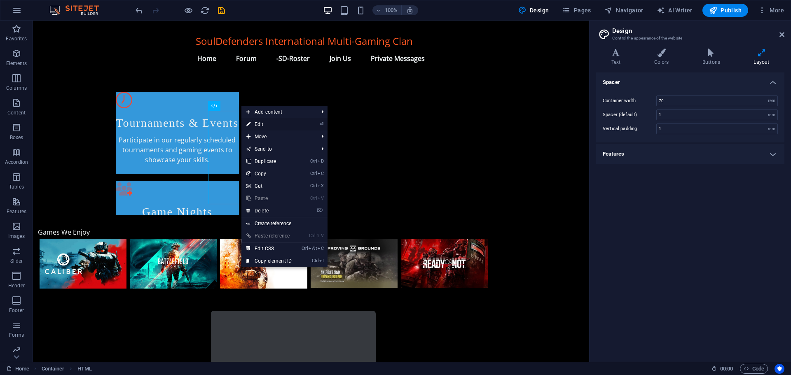
click at [262, 122] on link "⏎ Edit" at bounding box center [268, 124] width 55 height 12
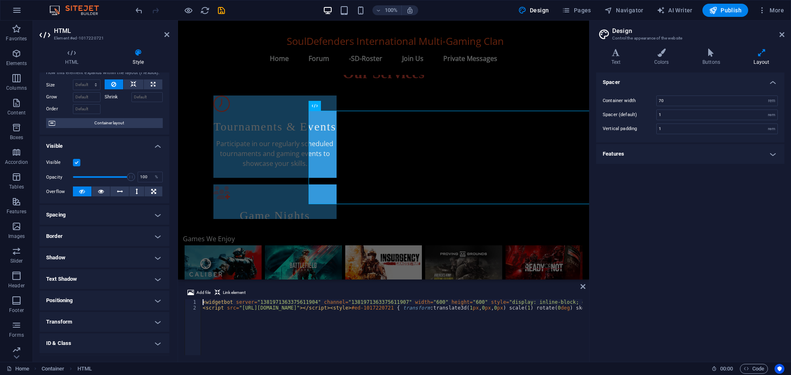
scroll to position [24, 0]
click at [98, 191] on icon at bounding box center [101, 192] width 6 height 10
click at [114, 190] on button at bounding box center [119, 192] width 19 height 10
click at [82, 190] on icon at bounding box center [82, 192] width 6 height 10
click at [113, 124] on span "Container layout" at bounding box center [109, 124] width 103 height 10
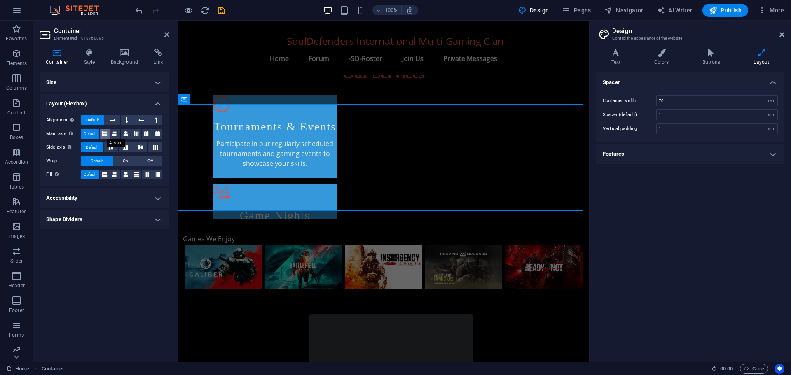
click at [108, 136] on button at bounding box center [105, 134] width 10 height 10
click at [118, 134] on button at bounding box center [115, 134] width 10 height 10
click at [106, 133] on icon at bounding box center [104, 134] width 5 height 10
click at [92, 132] on span "Default" at bounding box center [90, 134] width 13 height 10
click at [71, 199] on h4 "Accessibility" at bounding box center [105, 198] width 130 height 20
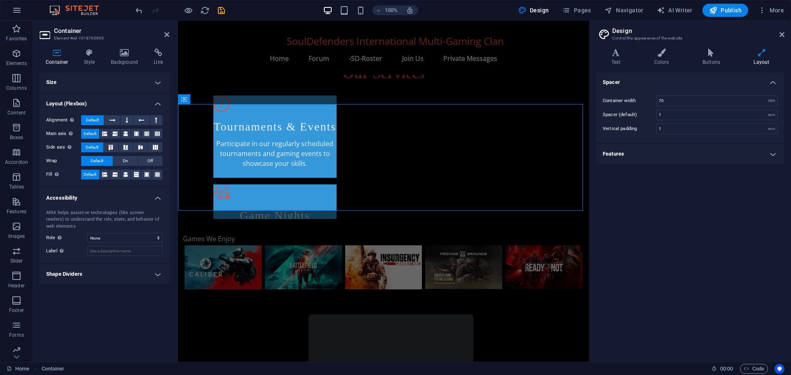
click at [71, 199] on h4 "Accessibility" at bounding box center [105, 195] width 130 height 15
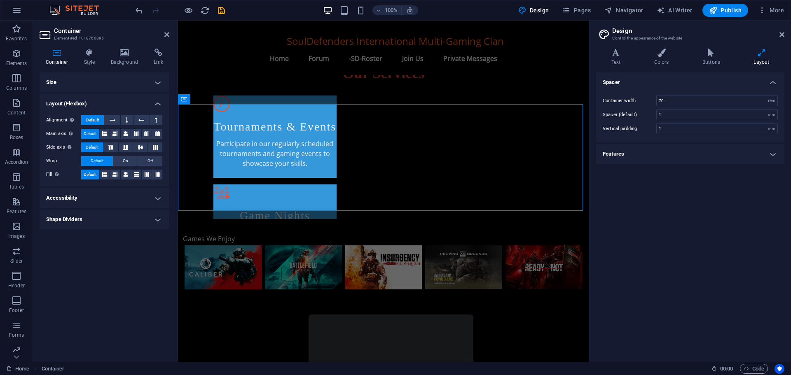
click at [70, 224] on h4 "Shape Dividers" at bounding box center [105, 220] width 130 height 20
click at [70, 224] on div "Style None Triangle Square Diagonal Polygon 1 Polygon 2 Zigzag Multiple Zigzags…" at bounding box center [105, 235] width 130 height 23
click at [70, 219] on h4 "Shape Dividers" at bounding box center [105, 217] width 130 height 15
click at [157, 83] on h4 "Size" at bounding box center [105, 82] width 130 height 20
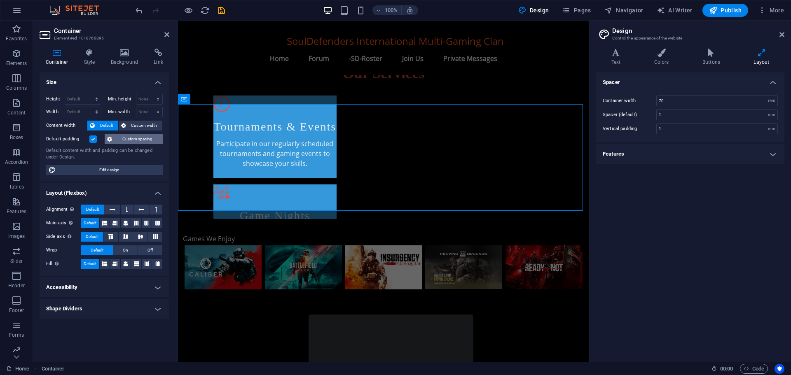
click at [136, 143] on span "Custom spacing" at bounding box center [138, 139] width 46 height 10
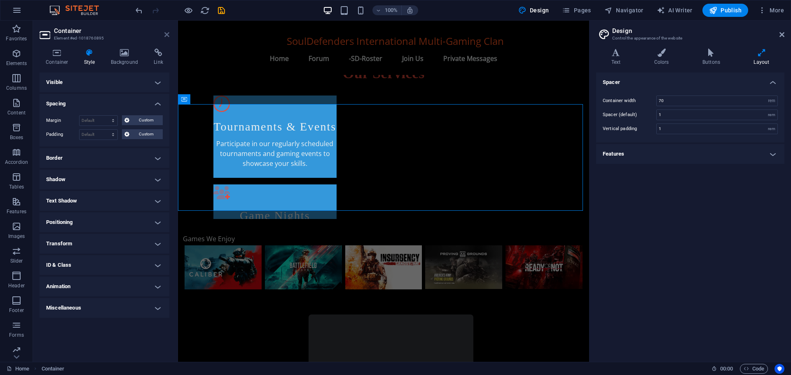
click at [166, 34] on icon at bounding box center [166, 34] width 5 height 7
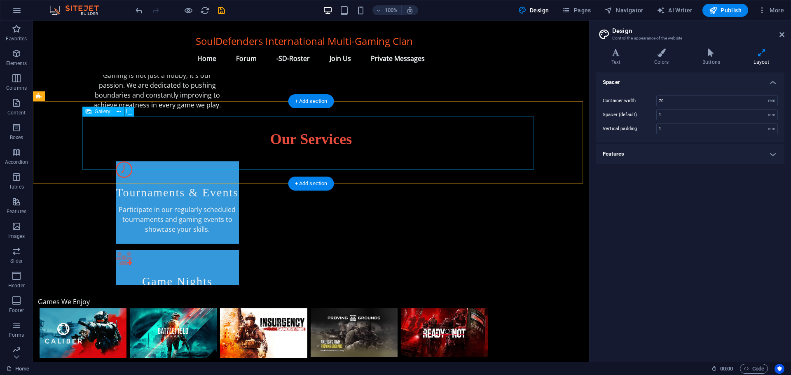
scroll to position [392, 0]
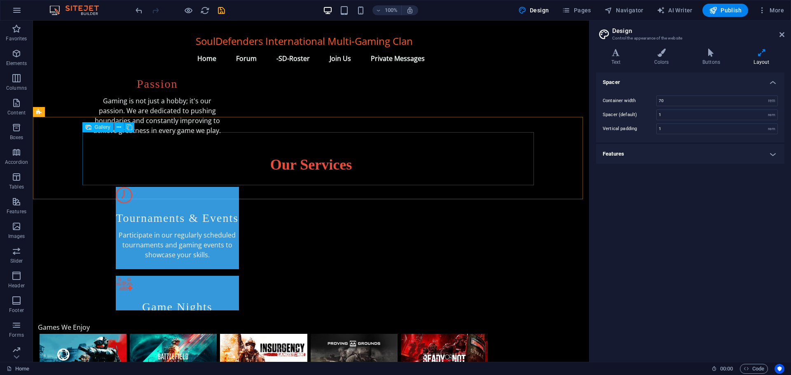
click at [103, 126] on span "Gallery" at bounding box center [103, 127] width 16 height 5
select select "px"
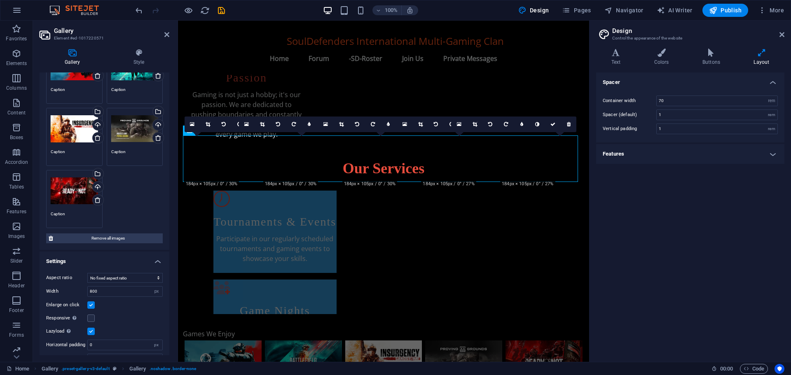
scroll to position [98, 0]
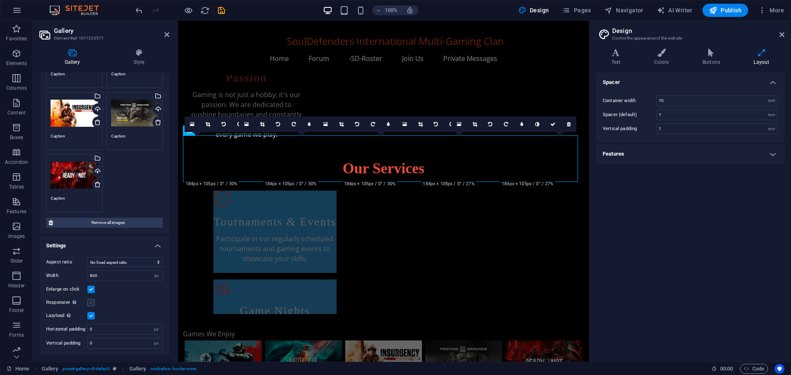
click at [90, 300] on label at bounding box center [90, 302] width 7 height 7
click at [0, 0] on input "Responsive Automatically load retina image and smartphone optimized sizes." at bounding box center [0, 0] width 0 height 0
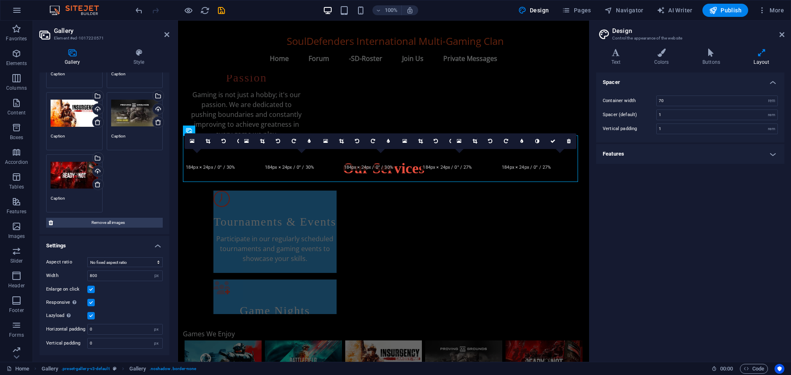
click at [90, 301] on label at bounding box center [90, 302] width 7 height 7
click at [0, 0] on input "Responsive Automatically load retina image and smartphone optimized sizes." at bounding box center [0, 0] width 0 height 0
click at [90, 301] on label at bounding box center [90, 302] width 7 height 7
click at [0, 0] on input "Responsive Automatically load retina image and smartphone optimized sizes." at bounding box center [0, 0] width 0 height 0
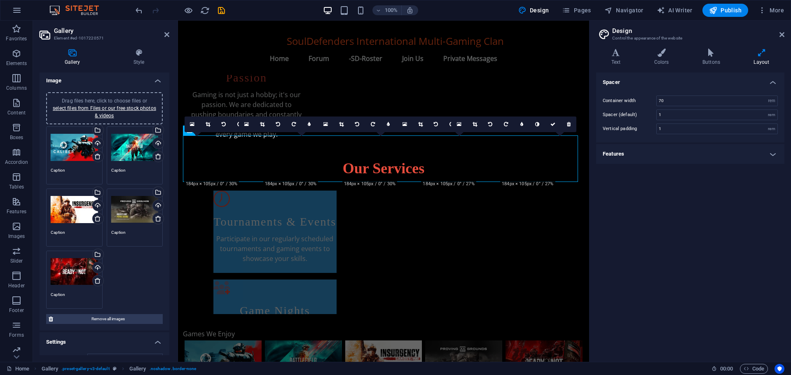
scroll to position [0, 0]
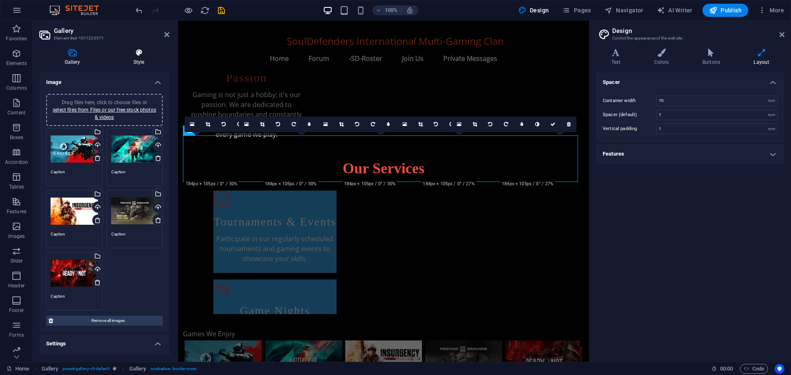
click at [136, 54] on icon at bounding box center [138, 53] width 61 height 8
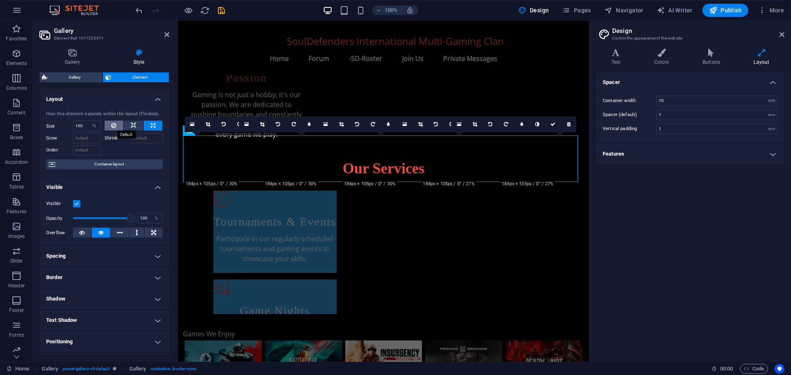
click at [110, 124] on button at bounding box center [114, 126] width 19 height 10
select select "DISABLED_OPTION_VALUE"
click at [152, 124] on icon at bounding box center [153, 126] width 5 height 10
type input "100"
select select "%"
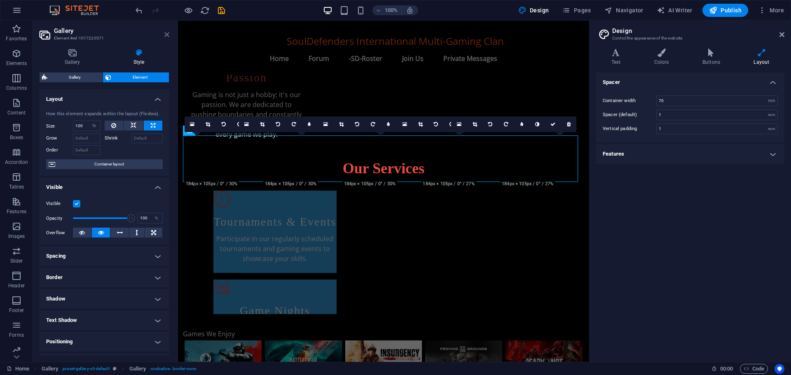
click at [164, 31] on icon at bounding box center [166, 34] width 5 height 7
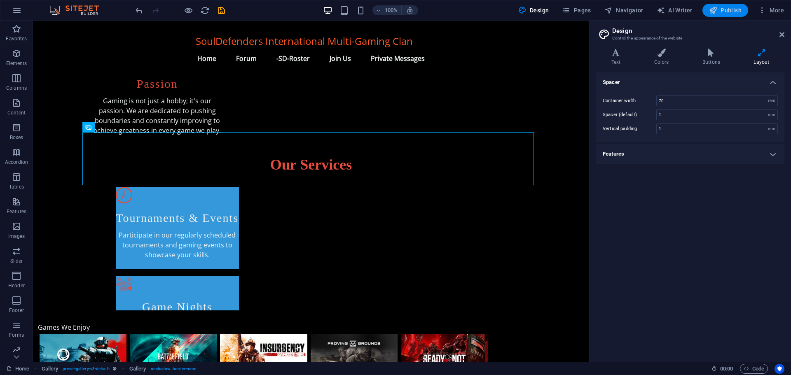
click at [721, 9] on span "Publish" at bounding box center [725, 10] width 33 height 8
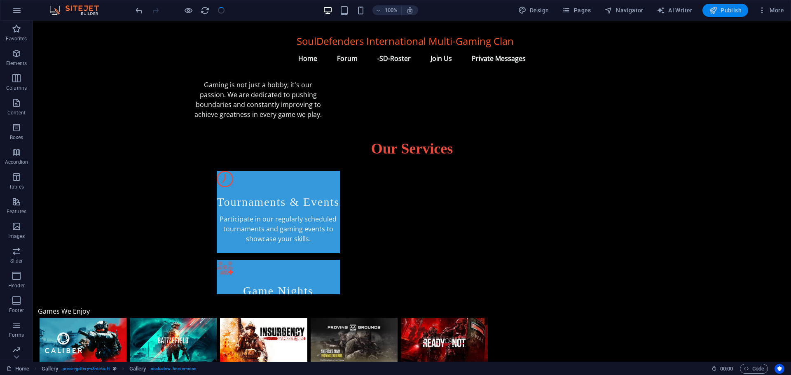
scroll to position [376, 0]
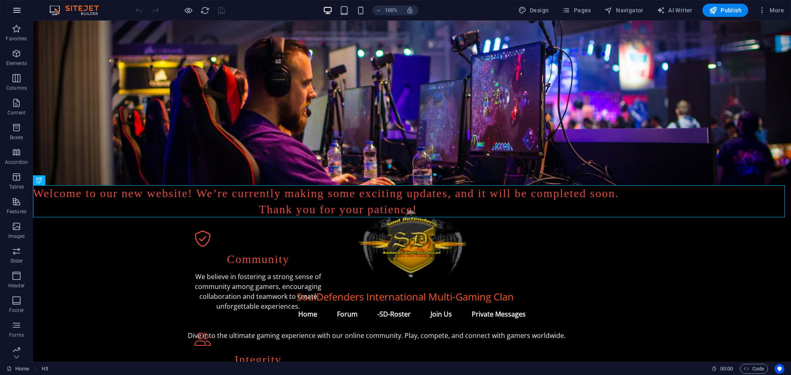
click at [19, 9] on icon "button" at bounding box center [17, 10] width 10 height 10
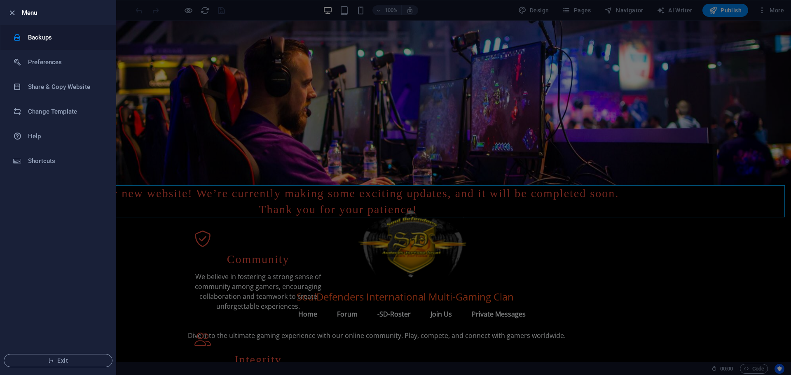
click at [38, 37] on h6 "Backups" at bounding box center [66, 38] width 76 height 10
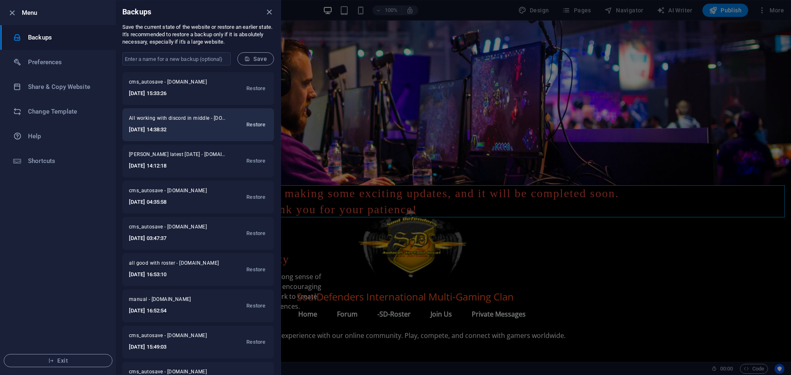
click at [253, 126] on span "Restore" at bounding box center [255, 125] width 19 height 10
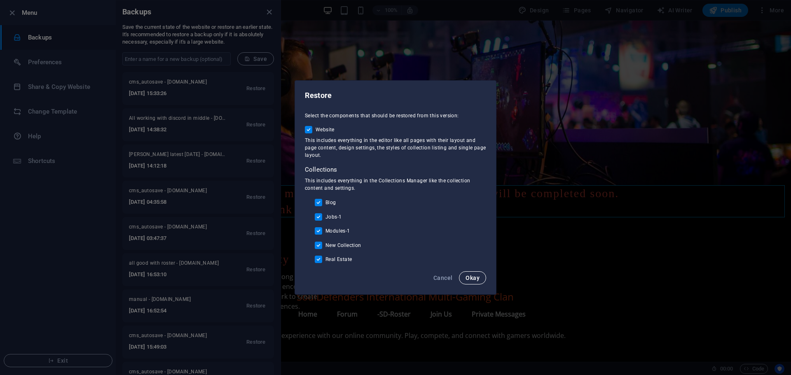
click at [477, 279] on span "Okay" at bounding box center [472, 278] width 14 height 7
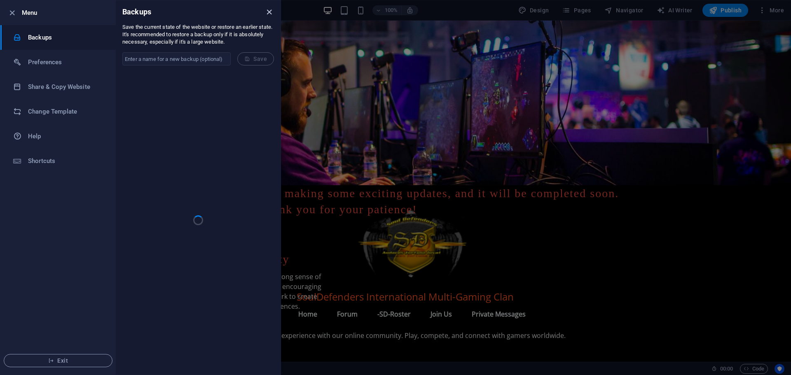
click at [268, 9] on icon "close" at bounding box center [268, 11] width 9 height 9
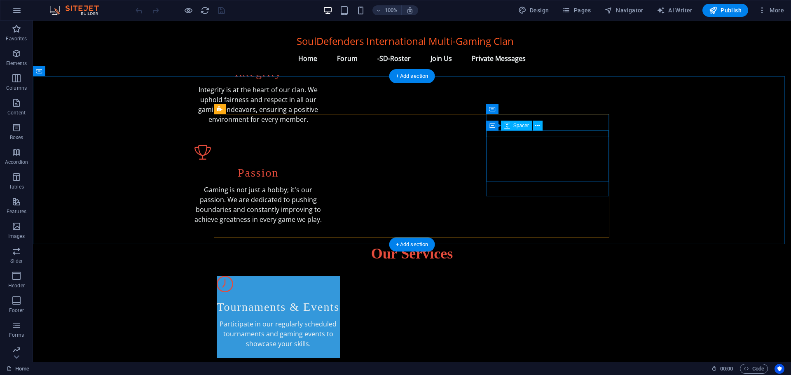
scroll to position [247, 0]
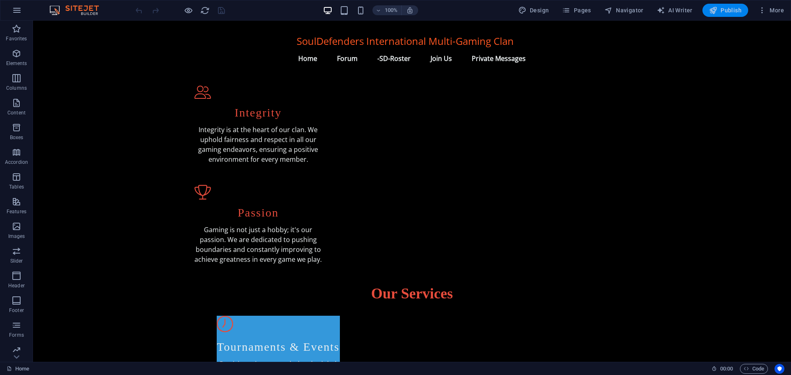
click at [720, 9] on span "Publish" at bounding box center [725, 10] width 33 height 8
